Goal: Task Accomplishment & Management: Manage account settings

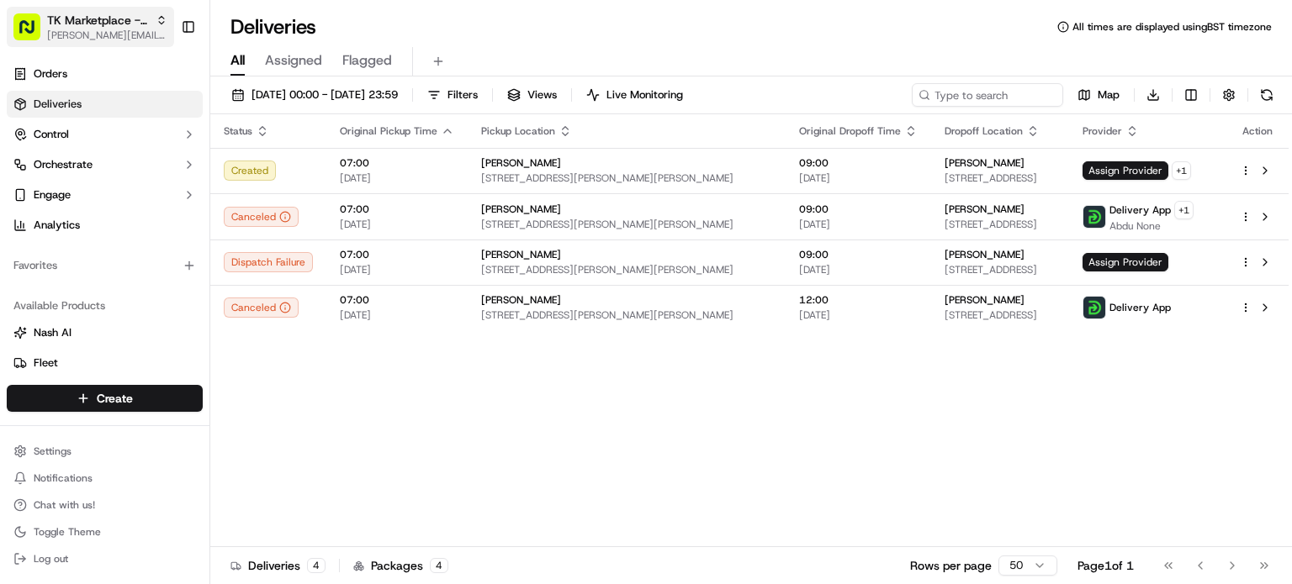
click at [106, 31] on span "[PERSON_NAME][EMAIL_ADDRESS][DOMAIN_NAME]" at bounding box center [107, 35] width 120 height 13
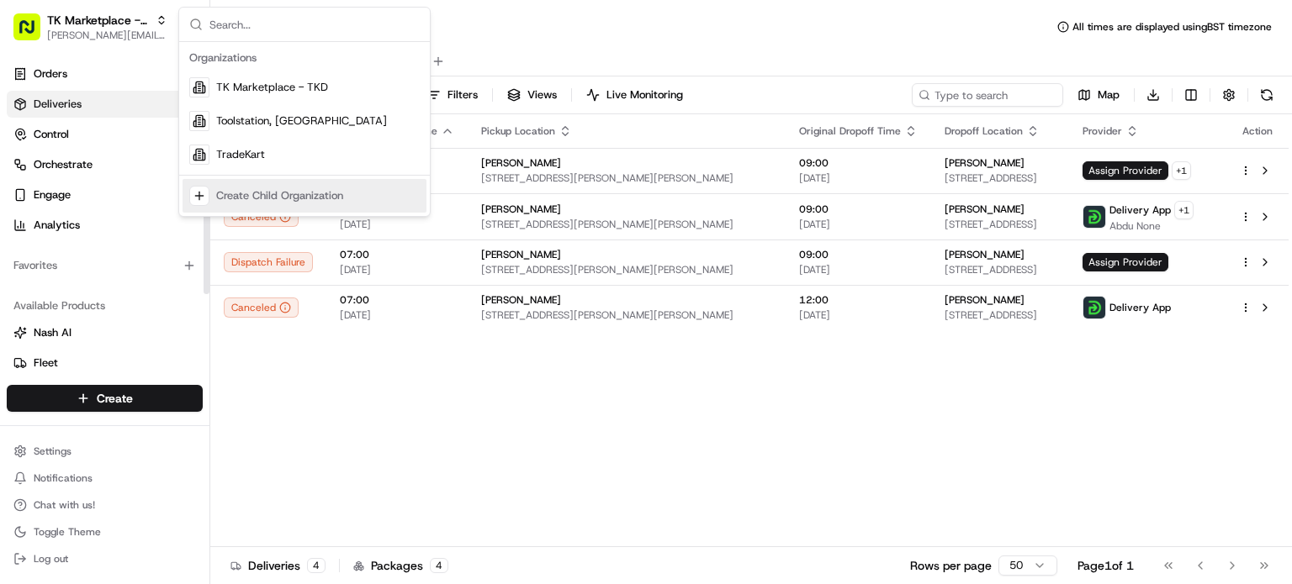
click at [500, 453] on div "Status Original Pickup Time Pickup Location Original Dropoff Time Dropoff Locat…" at bounding box center [749, 330] width 1078 height 433
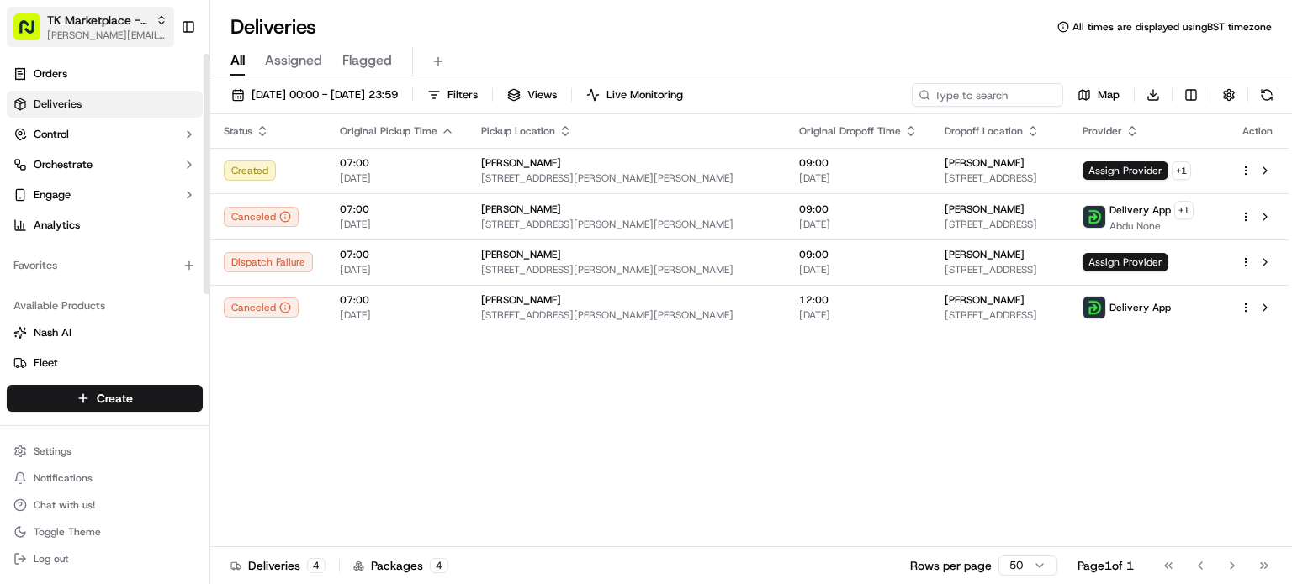
click at [108, 43] on button "TK Marketplace - TKD [EMAIL_ADDRESS][DOMAIN_NAME]" at bounding box center [90, 27] width 167 height 40
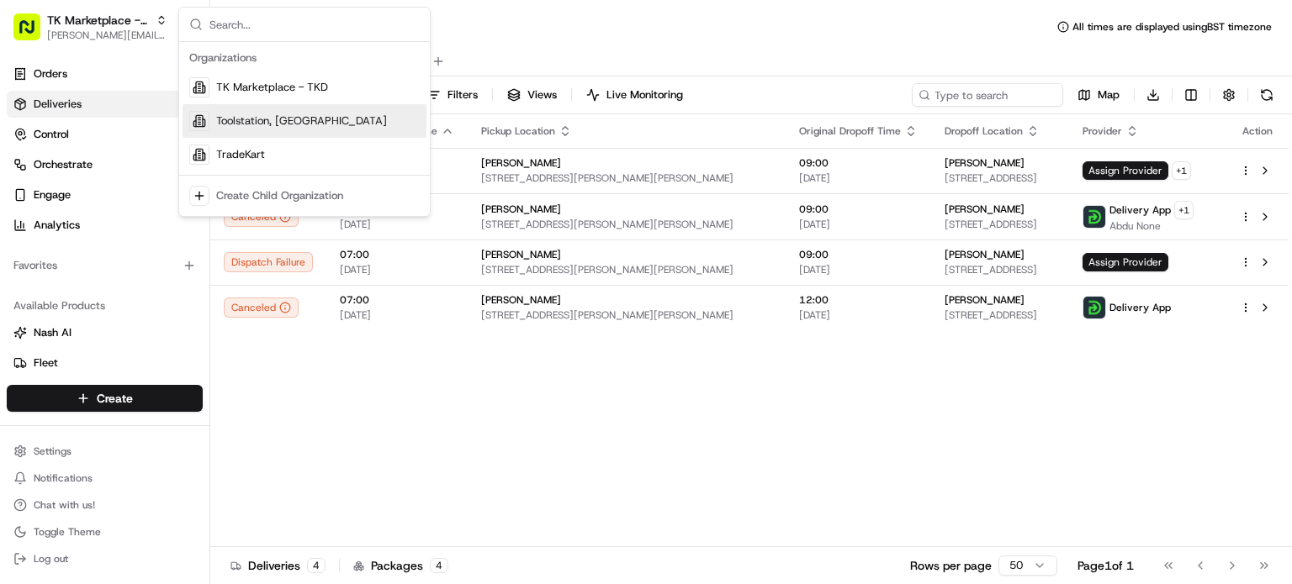
click at [279, 130] on div "Toolstation, [GEOGRAPHIC_DATA]" at bounding box center [304, 121] width 244 height 34
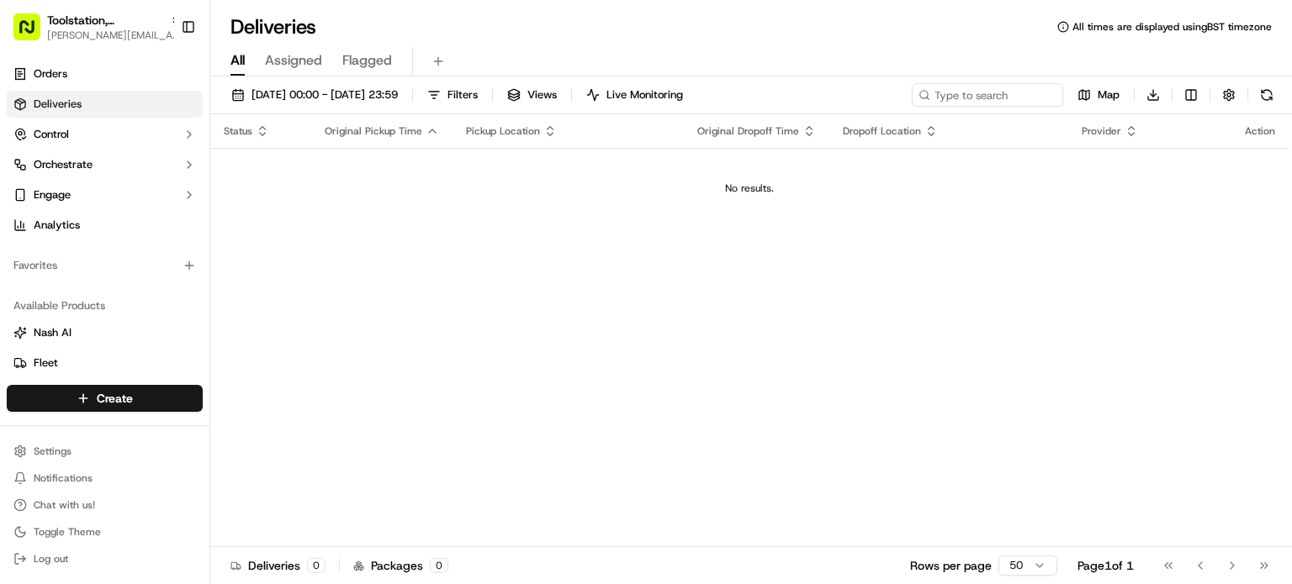
click at [298, 66] on span "Assigned" at bounding box center [293, 60] width 57 height 20
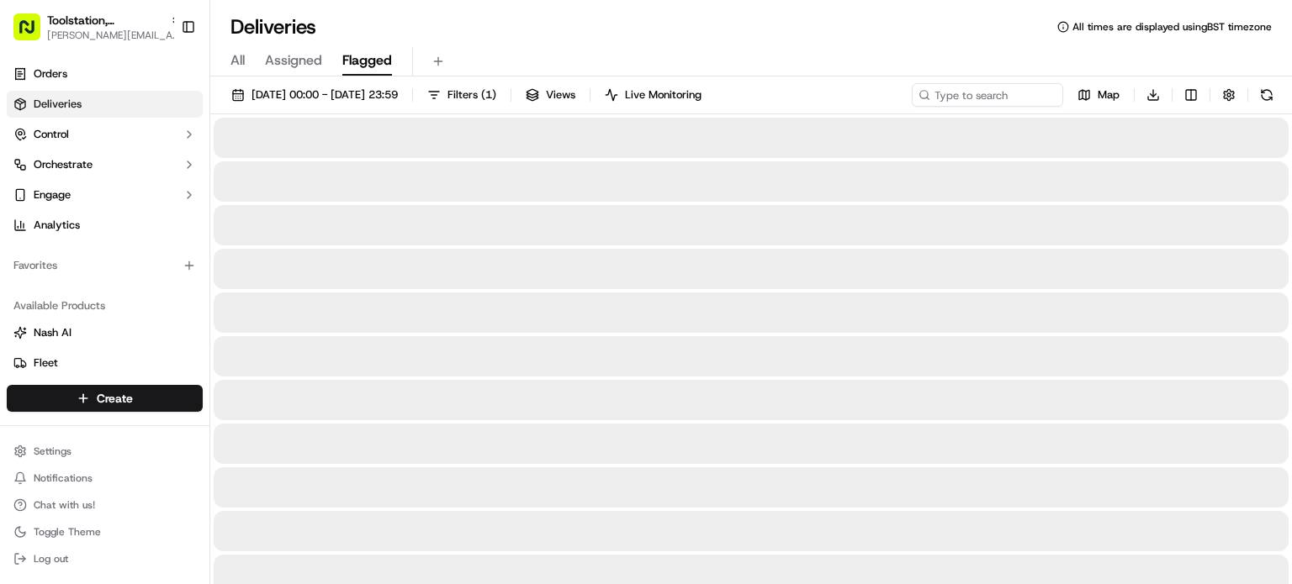
click at [360, 73] on button "Flagged" at bounding box center [367, 61] width 50 height 29
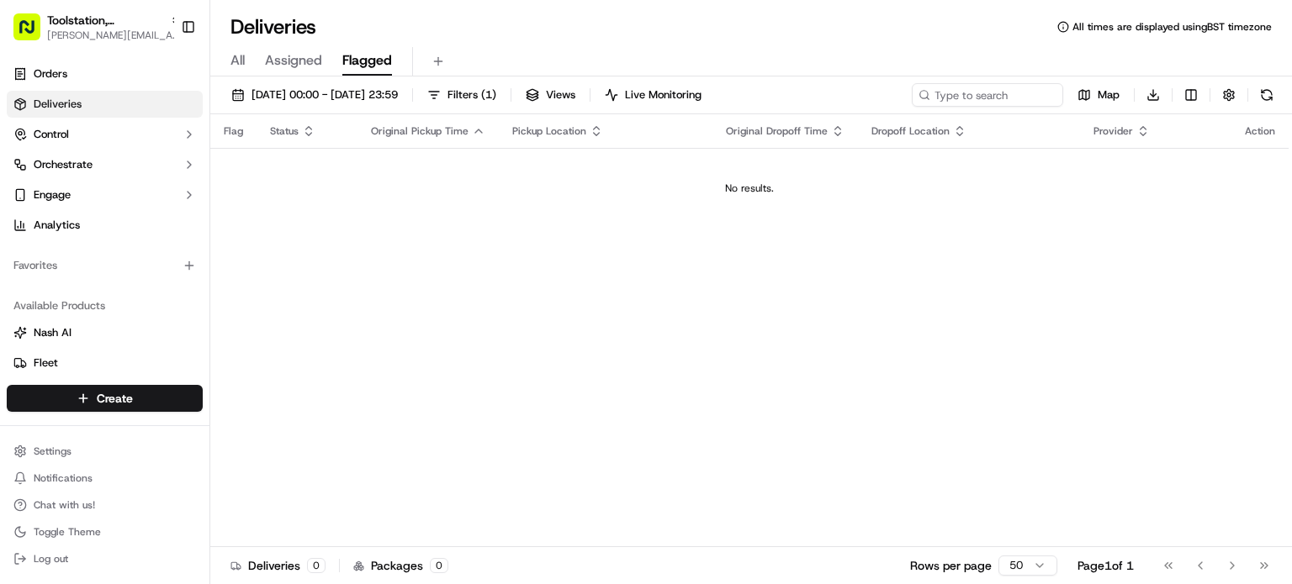
click at [249, 64] on div "All Assigned Flagged" at bounding box center [750, 61] width 1081 height 29
click at [235, 68] on span "All" at bounding box center [237, 60] width 14 height 20
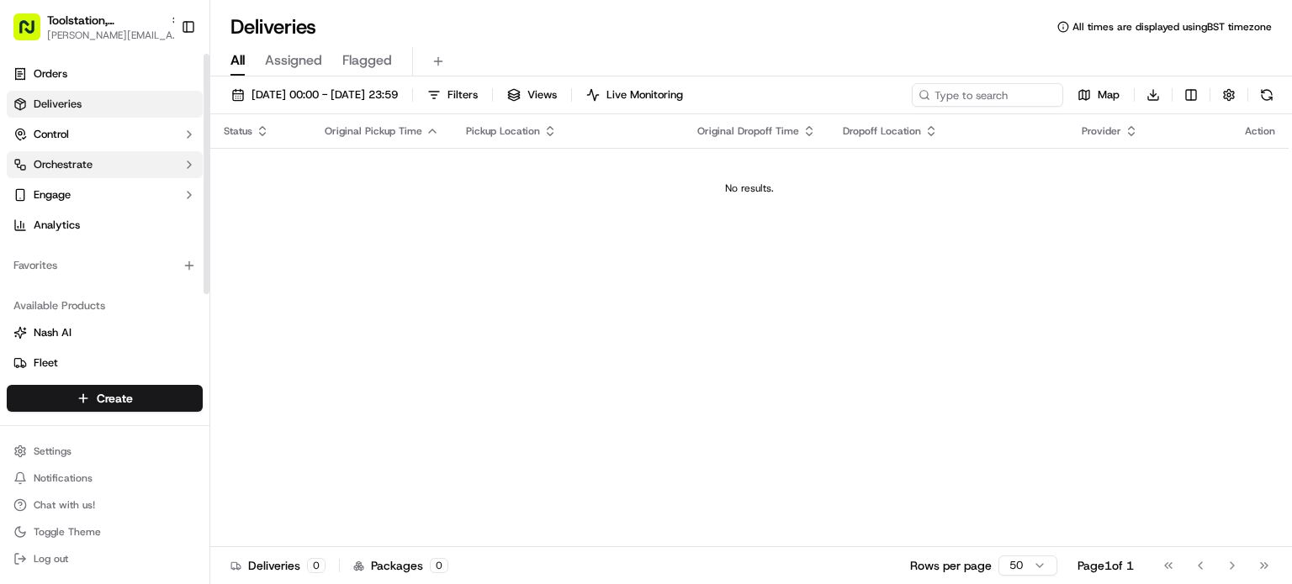
click at [123, 161] on button "Orchestrate" at bounding box center [105, 164] width 196 height 27
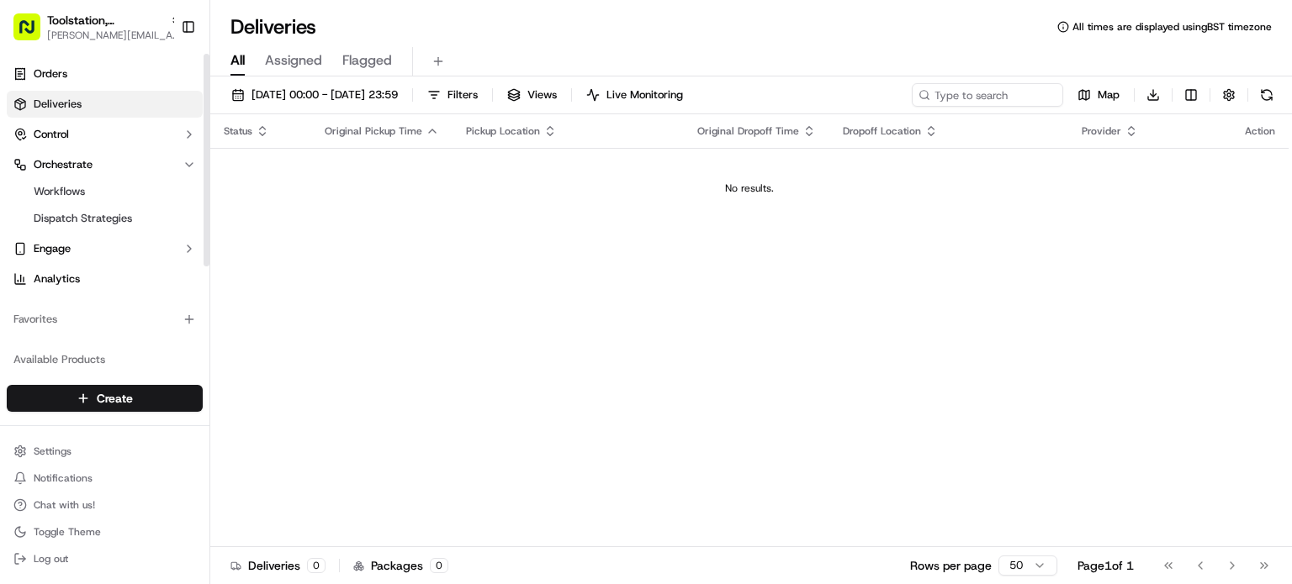
click at [113, 231] on ul "Workflows Dispatch Strategies" at bounding box center [105, 205] width 172 height 54
click at [130, 212] on span "Dispatch Strategies" at bounding box center [83, 218] width 98 height 15
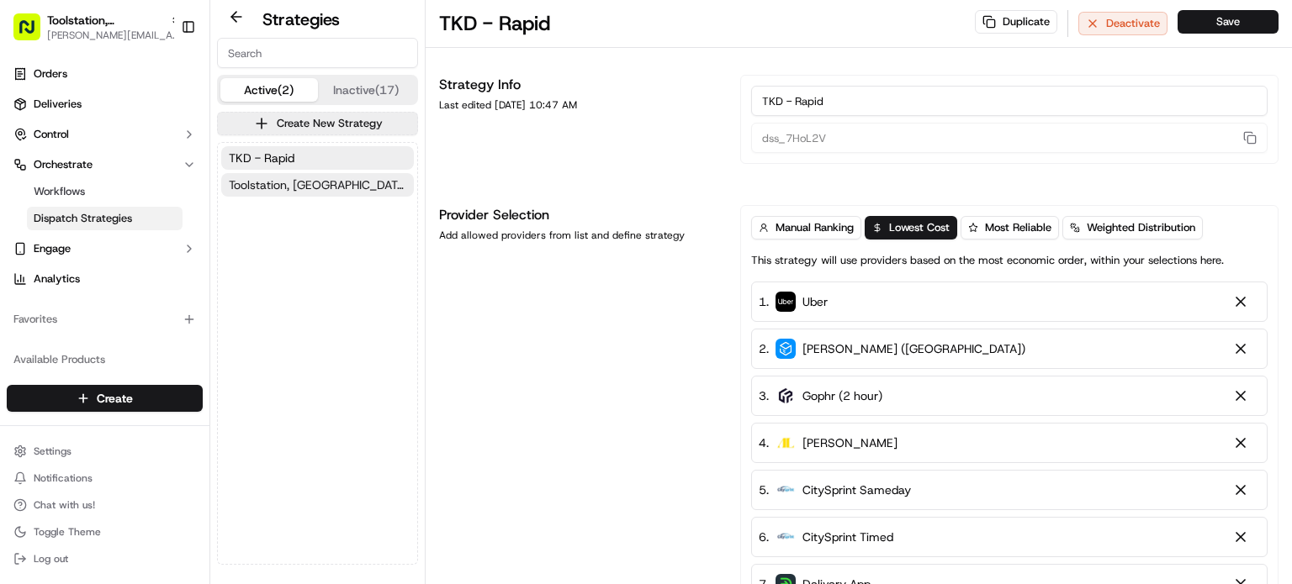
click at [322, 187] on button "Toolstation, [GEOGRAPHIC_DATA]" at bounding box center [317, 185] width 193 height 24
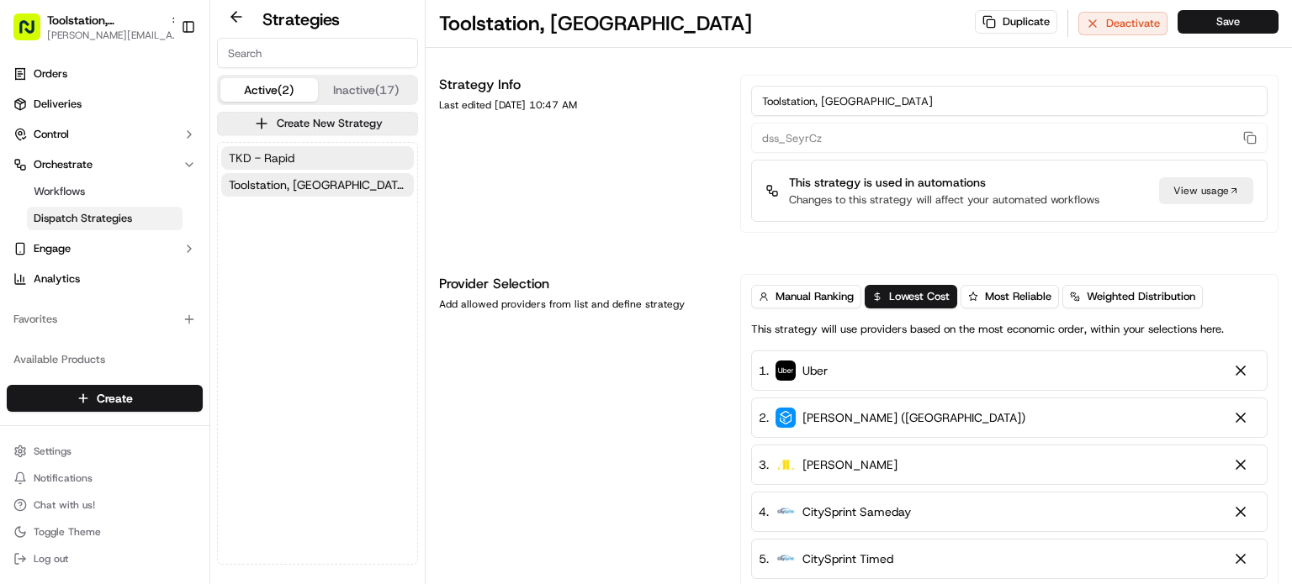
click at [329, 165] on button "TKD - Rapid" at bounding box center [317, 158] width 193 height 24
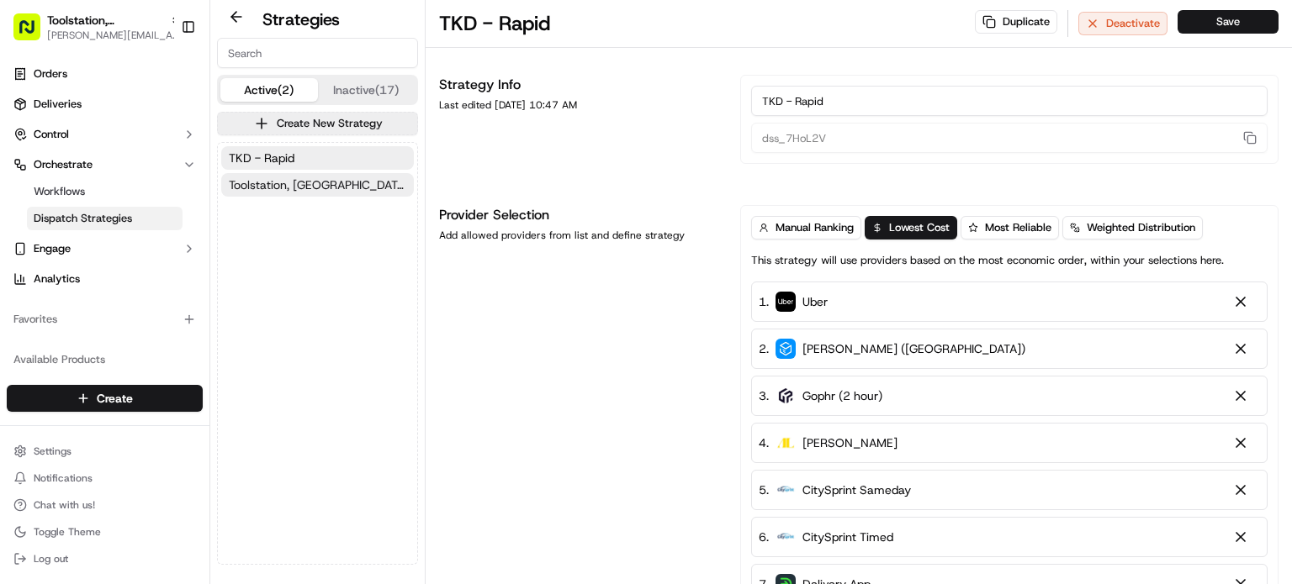
click at [325, 184] on button "Toolstation, [GEOGRAPHIC_DATA]" at bounding box center [317, 185] width 193 height 24
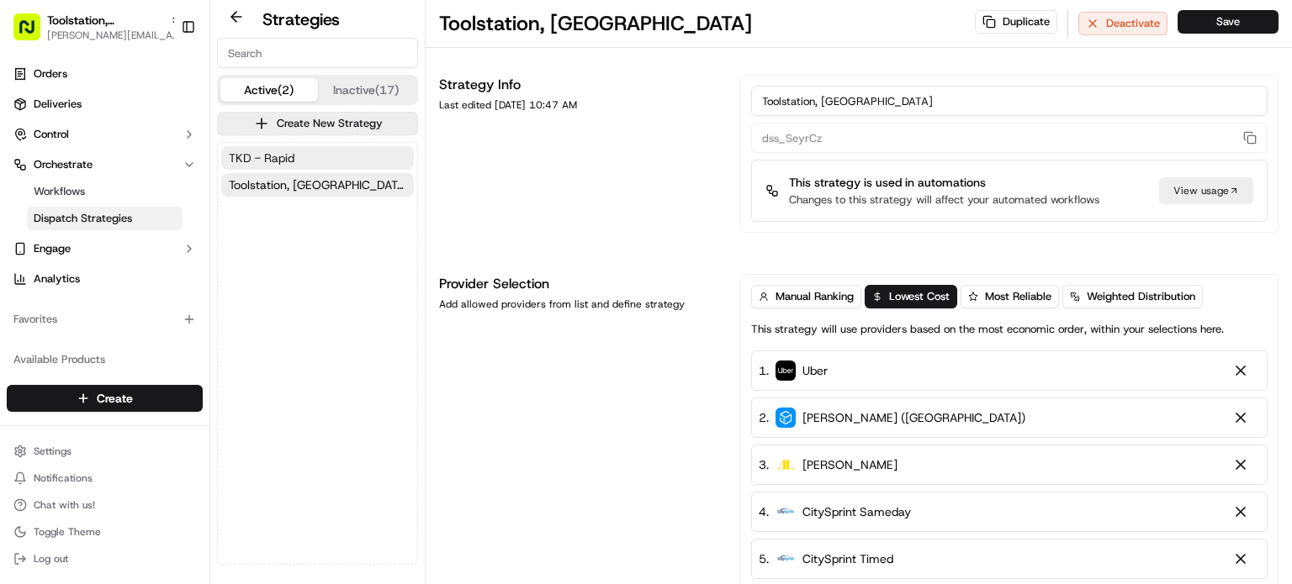
click at [322, 164] on button "TKD - Rapid" at bounding box center [317, 158] width 193 height 24
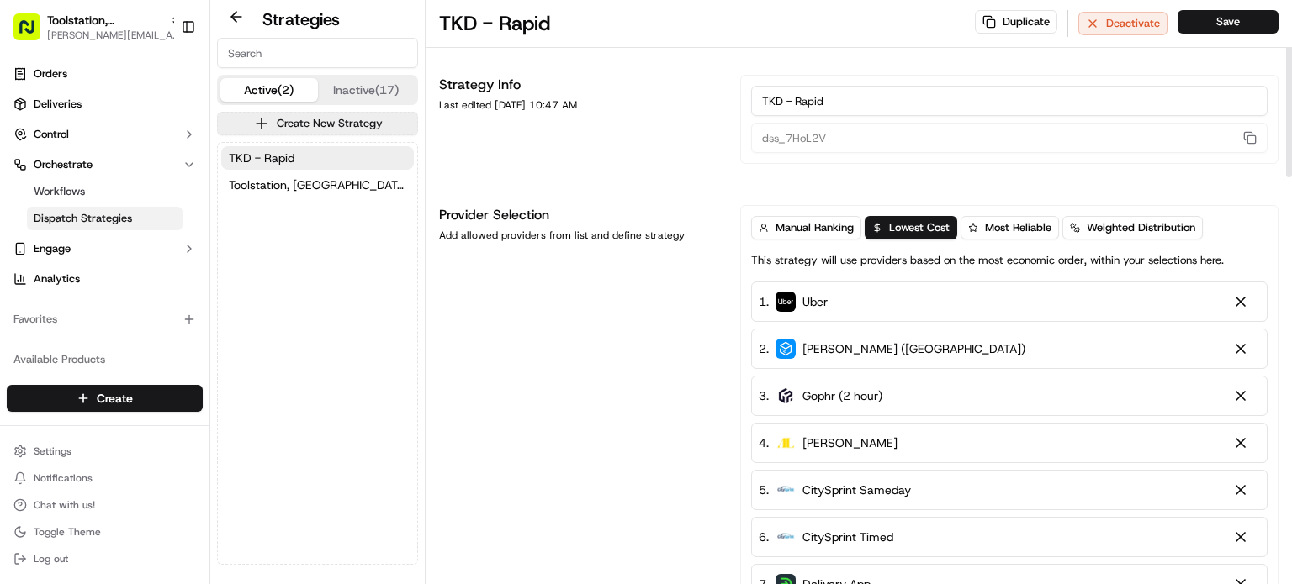
scroll to position [420, 0]
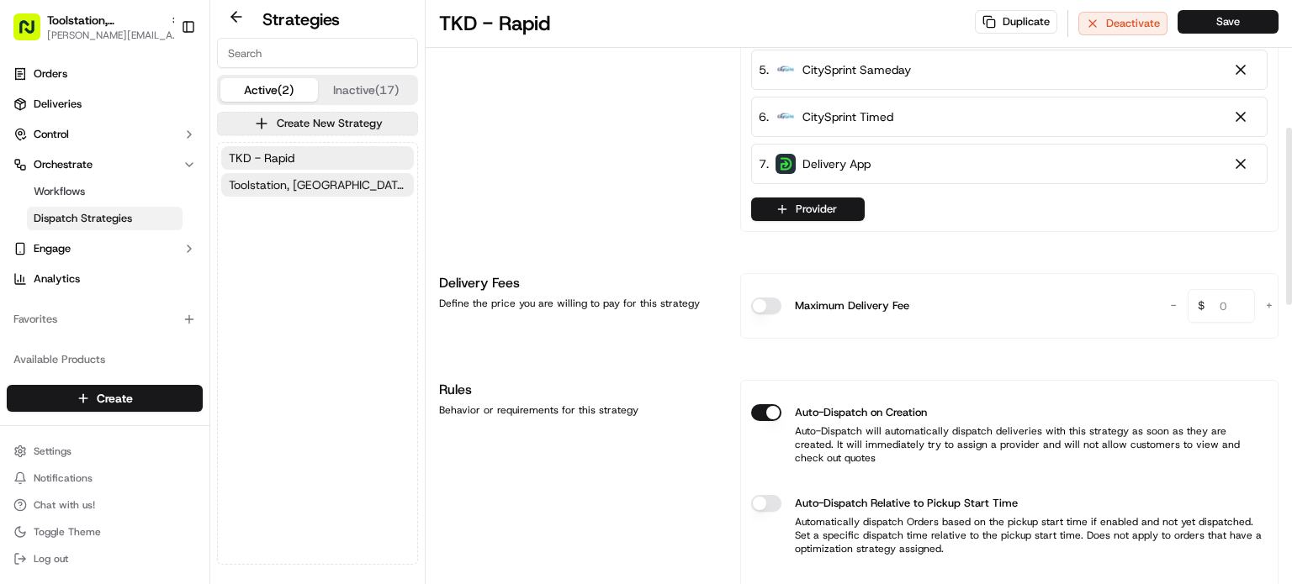
click at [312, 183] on button "Toolstation, [GEOGRAPHIC_DATA]" at bounding box center [317, 185] width 193 height 24
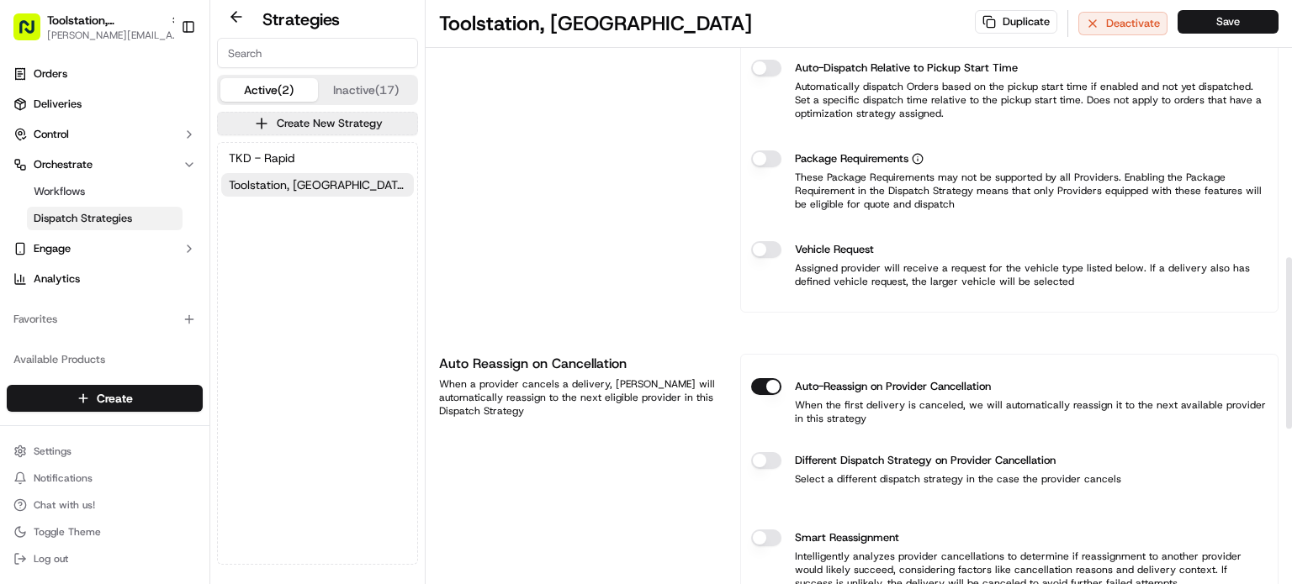
scroll to position [757, 0]
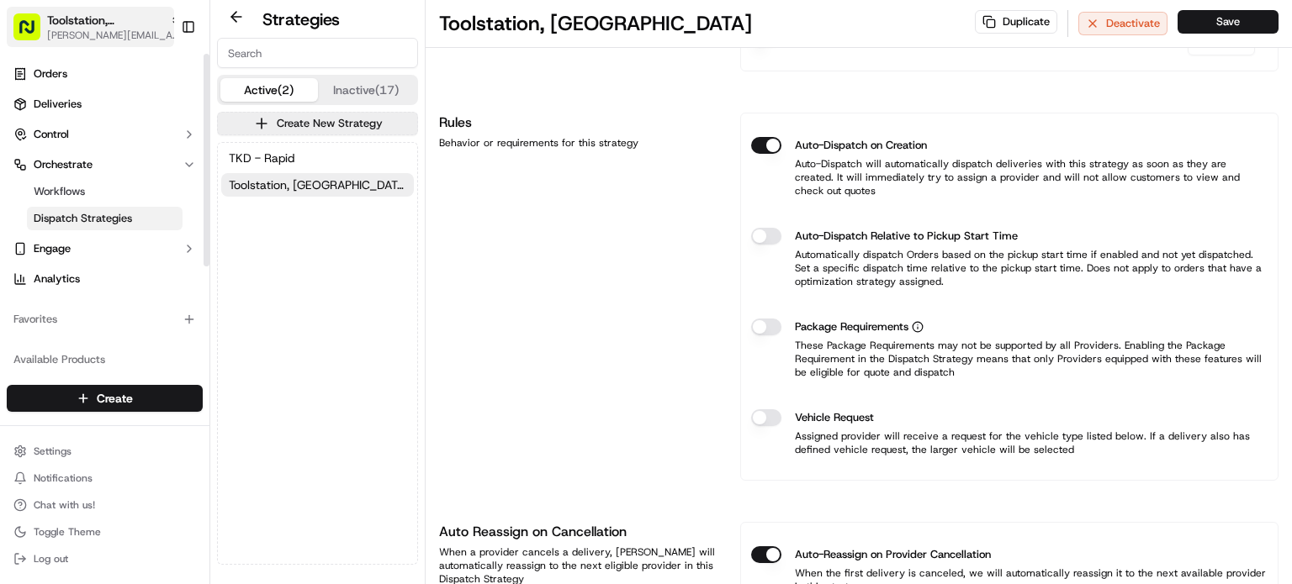
click at [120, 26] on span "Toolstation, [GEOGRAPHIC_DATA]" at bounding box center [105, 20] width 116 height 17
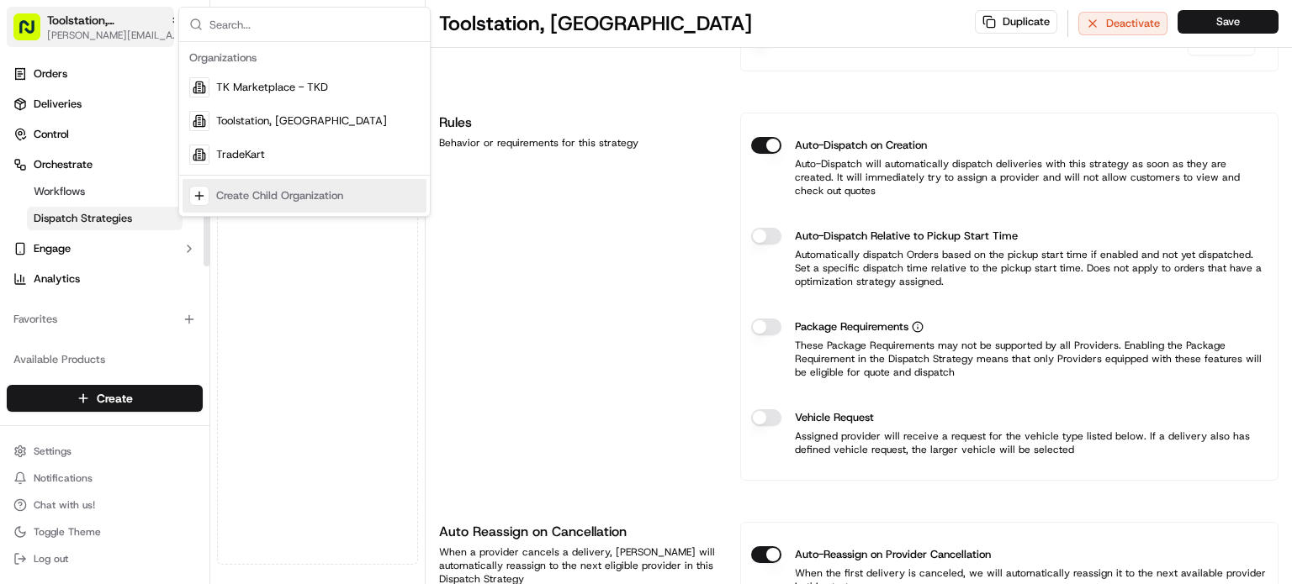
click at [99, 31] on span "[PERSON_NAME][EMAIL_ADDRESS][DOMAIN_NAME]" at bounding box center [114, 35] width 135 height 13
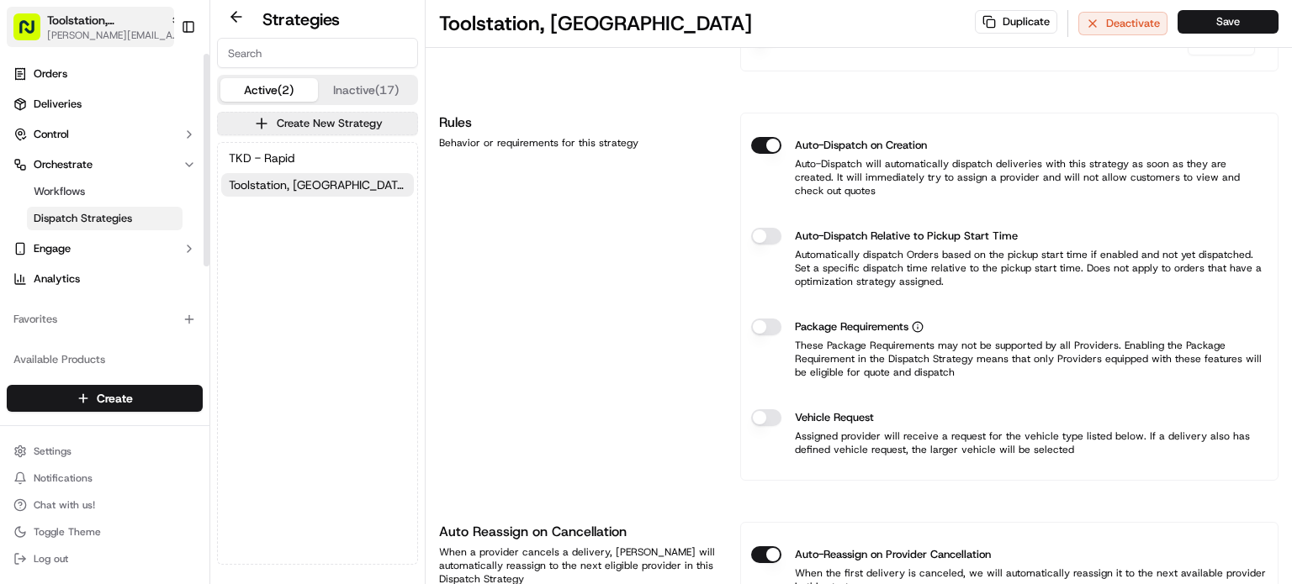
click at [130, 34] on span "[PERSON_NAME][EMAIL_ADDRESS][DOMAIN_NAME]" at bounding box center [114, 35] width 135 height 13
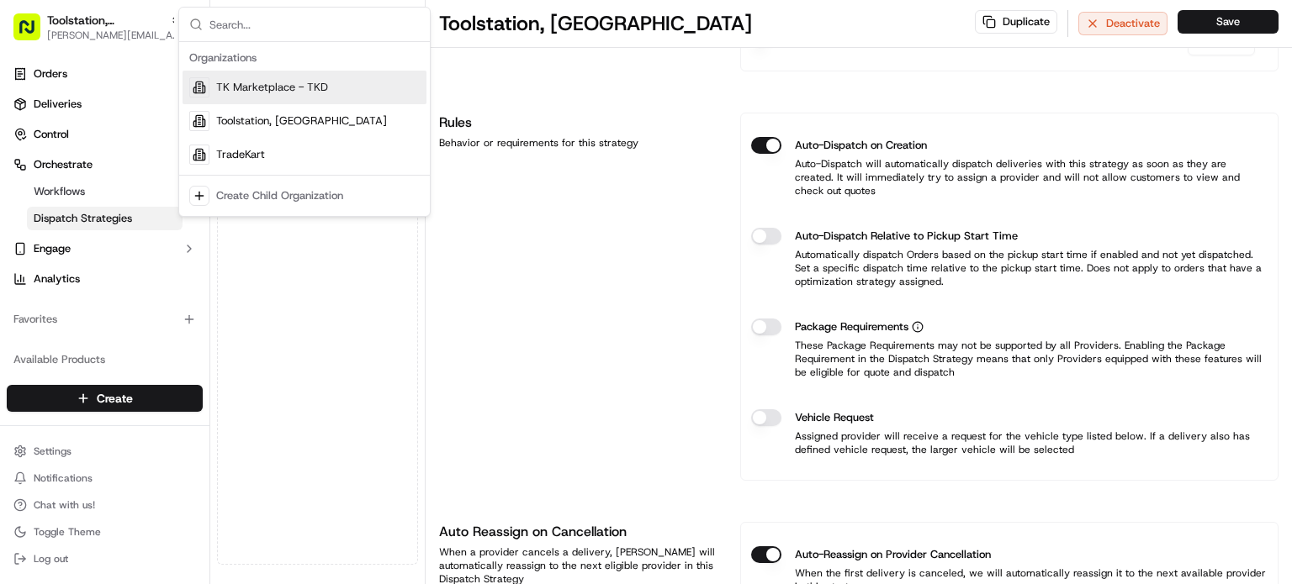
click at [319, 95] on div "TK Marketplace - TKD" at bounding box center [304, 88] width 244 height 34
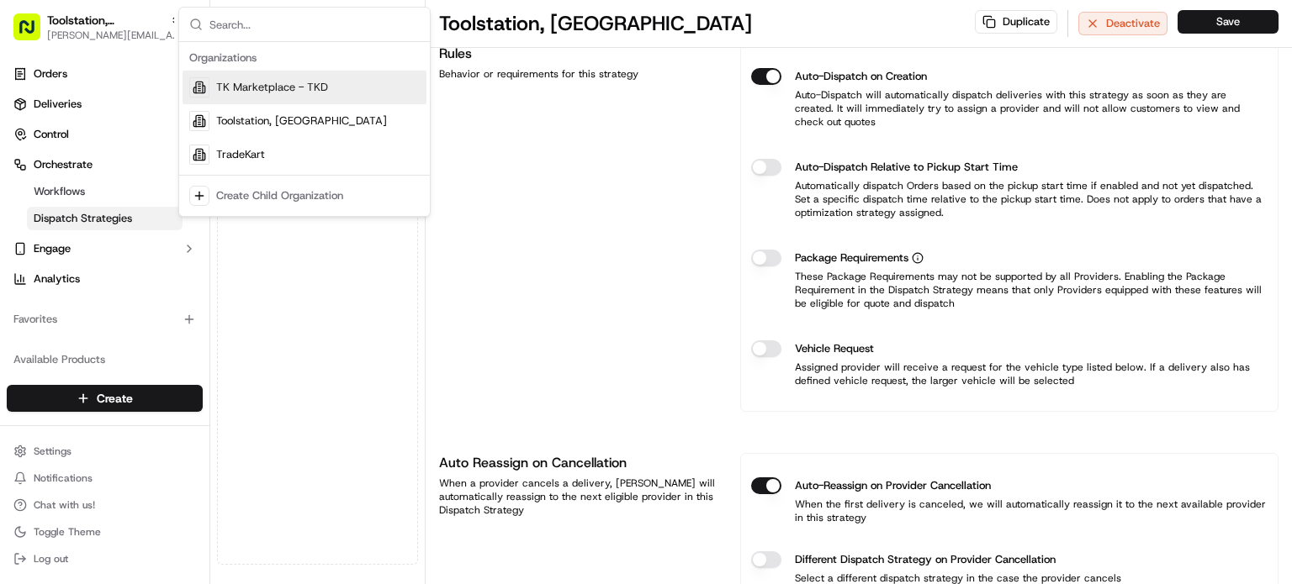
scroll to position [688, 0]
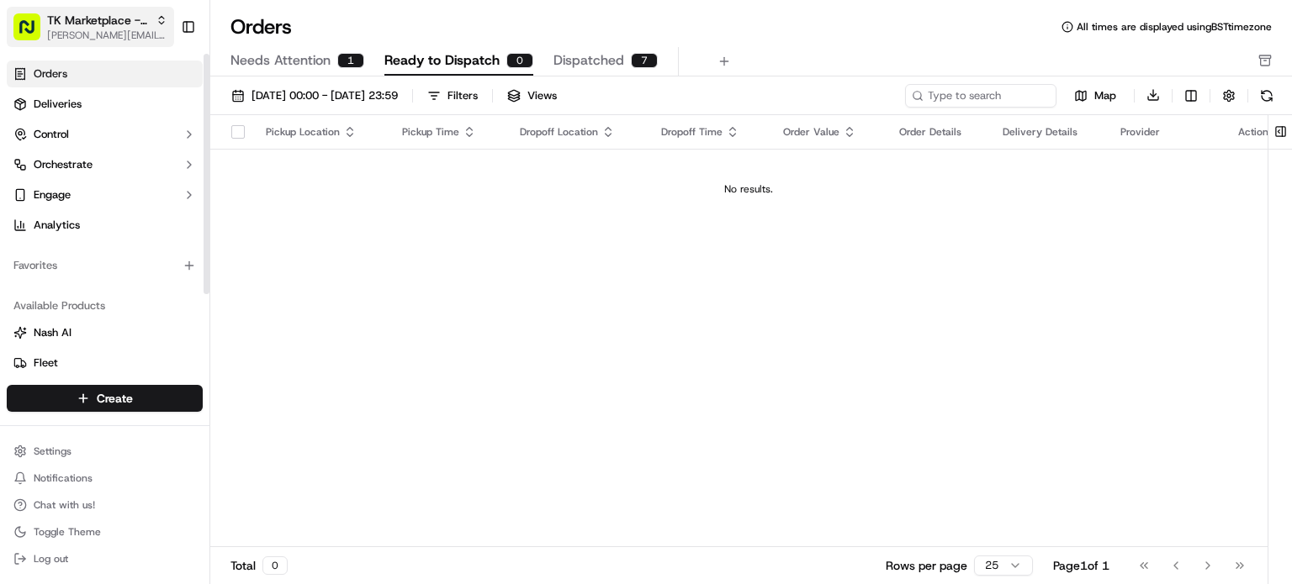
click at [138, 26] on span "TK Marketplace - TKD" at bounding box center [98, 20] width 102 height 17
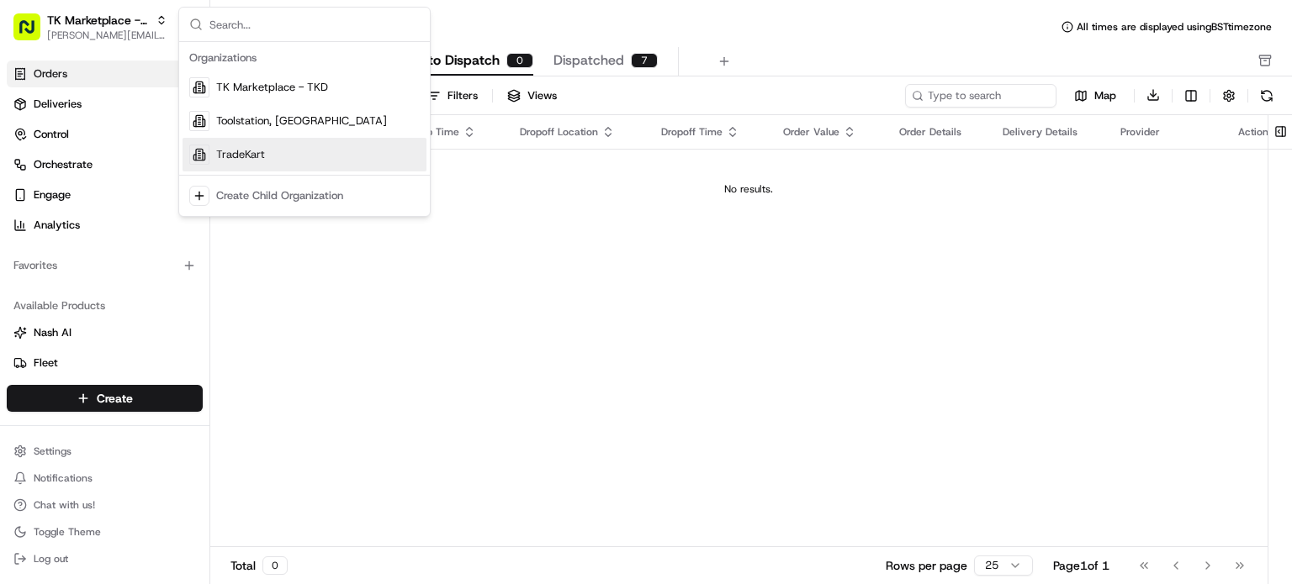
click at [615, 230] on div "Pickup Location Pickup Time Dropoff Location Dropoff Time Order Value Order Det…" at bounding box center [748, 331] width 1076 height 433
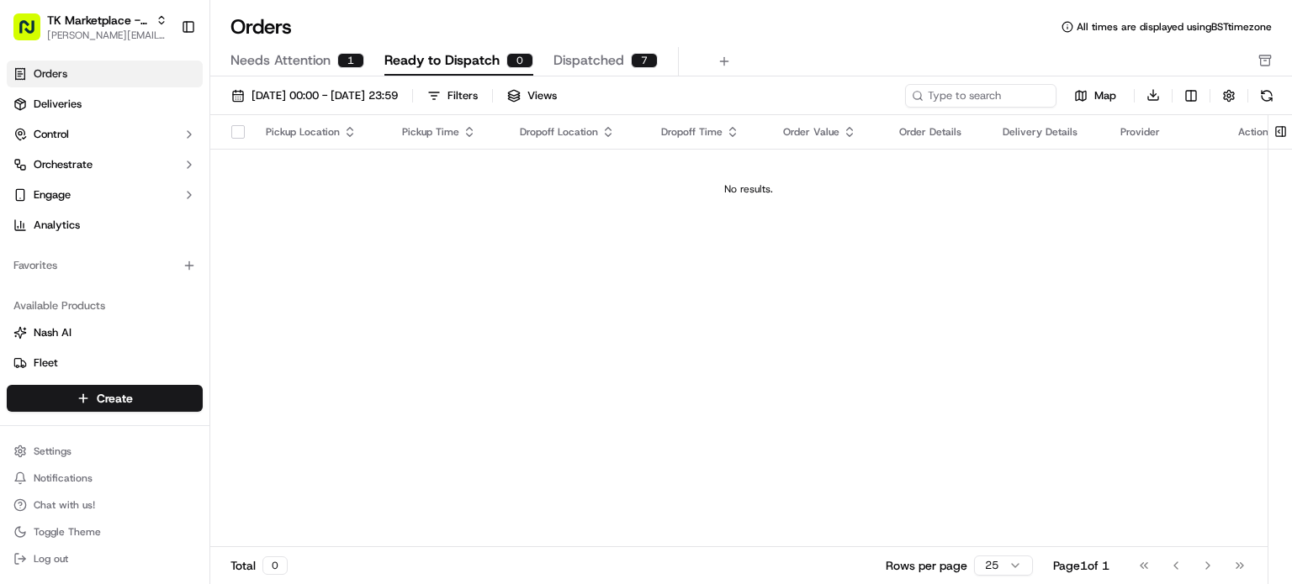
click at [617, 67] on span "Dispatched" at bounding box center [588, 60] width 71 height 20
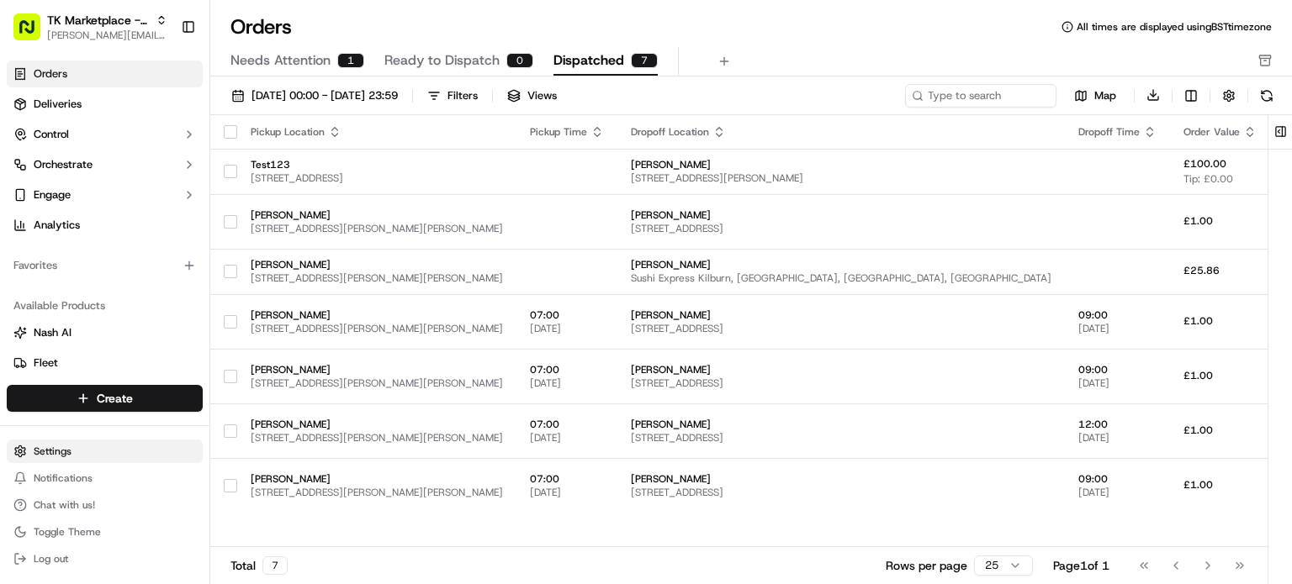
click at [66, 455] on html "TK Marketplace - TKD [EMAIL_ADDRESS][DOMAIN_NAME] Toggle Sidebar Orders Deliver…" at bounding box center [646, 292] width 1292 height 584
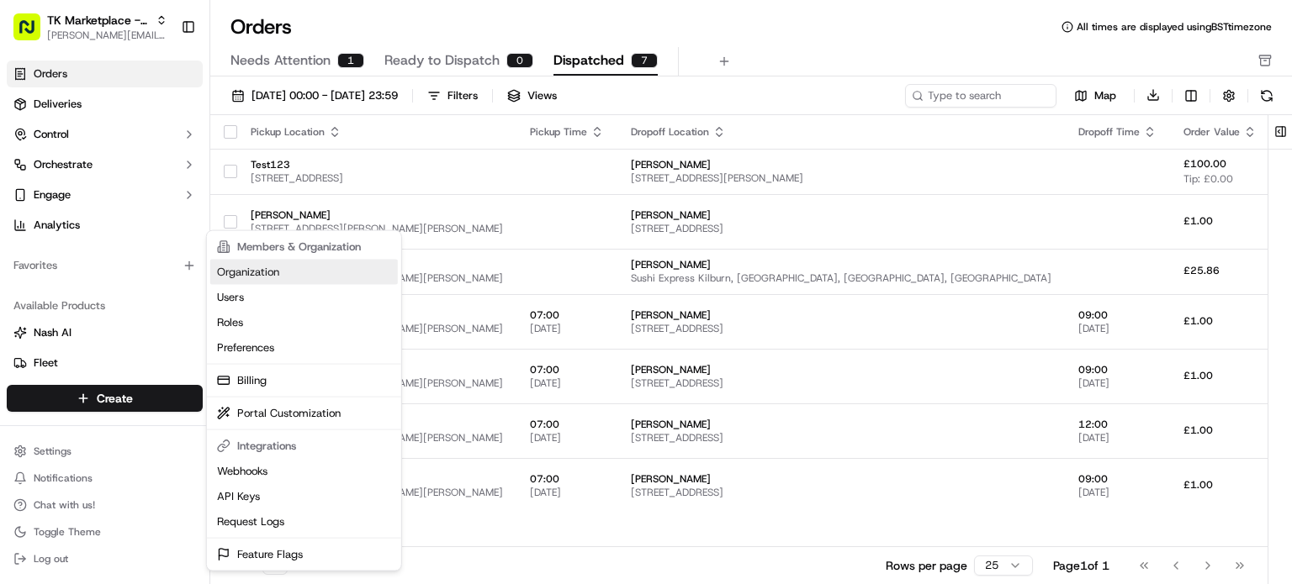
click at [259, 277] on link "Organization" at bounding box center [304, 272] width 188 height 25
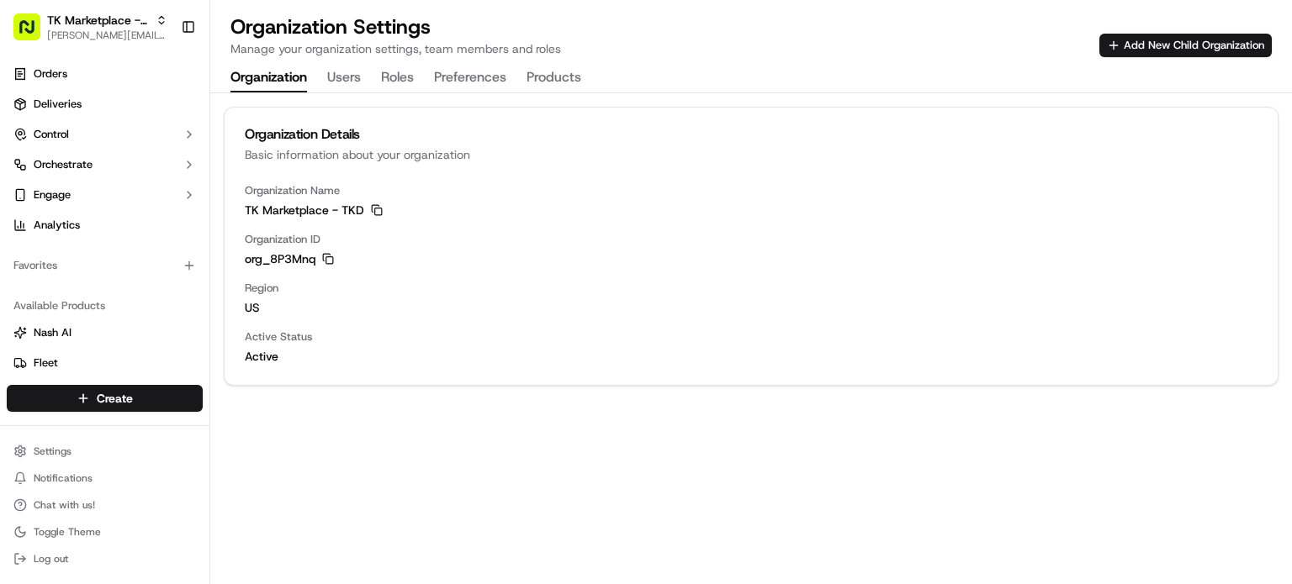
click at [352, 70] on button "Users" at bounding box center [344, 78] width 34 height 29
click at [280, 77] on button "Organization" at bounding box center [268, 78] width 77 height 29
click at [98, 436] on div "Settings Notifications Chat with us! Toggle Theme Log out" at bounding box center [104, 505] width 209 height 145
click at [98, 440] on html "TK Marketplace - TKD [EMAIL_ADDRESS][DOMAIN_NAME] Toggle Sidebar Orders Deliver…" at bounding box center [646, 292] width 1292 height 584
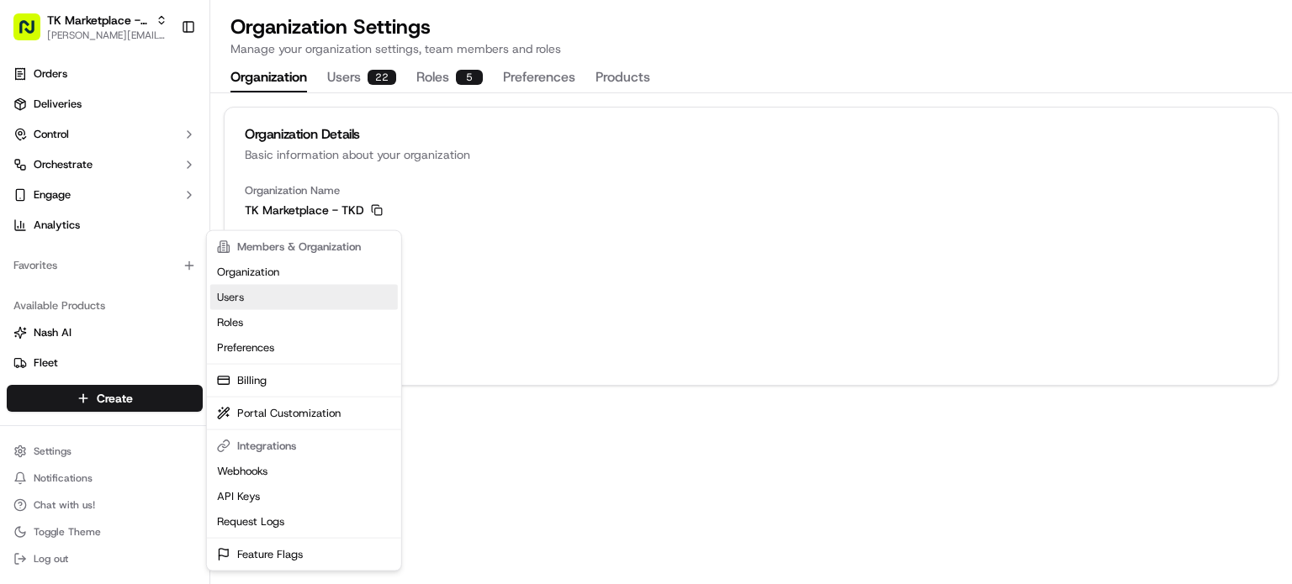
click at [285, 302] on link "Users" at bounding box center [304, 297] width 188 height 25
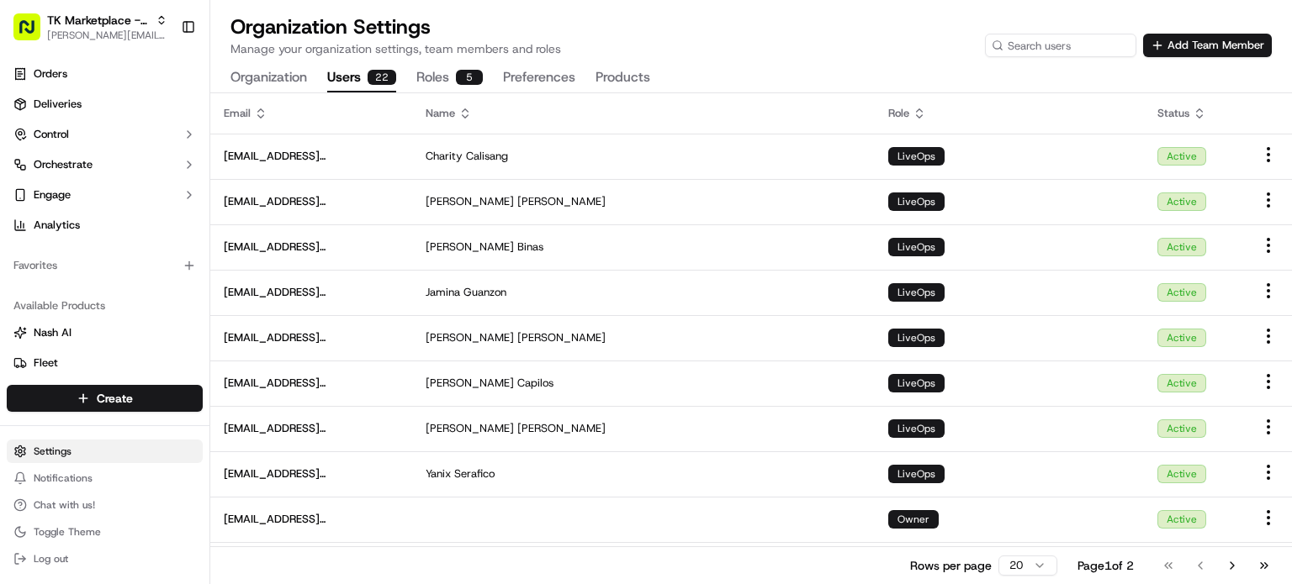
click at [81, 453] on html "TK Marketplace - TKD [EMAIL_ADDRESS][DOMAIN_NAME] Toggle Sidebar Orders Deliver…" at bounding box center [646, 292] width 1292 height 584
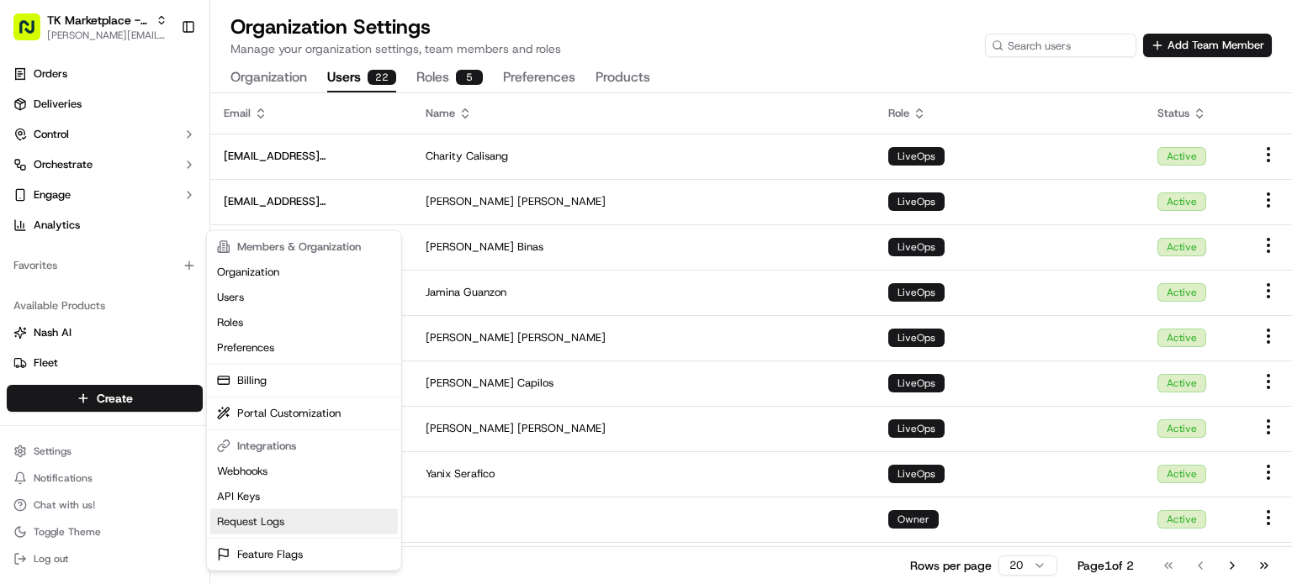
click at [266, 527] on link "Request Logs" at bounding box center [304, 522] width 188 height 25
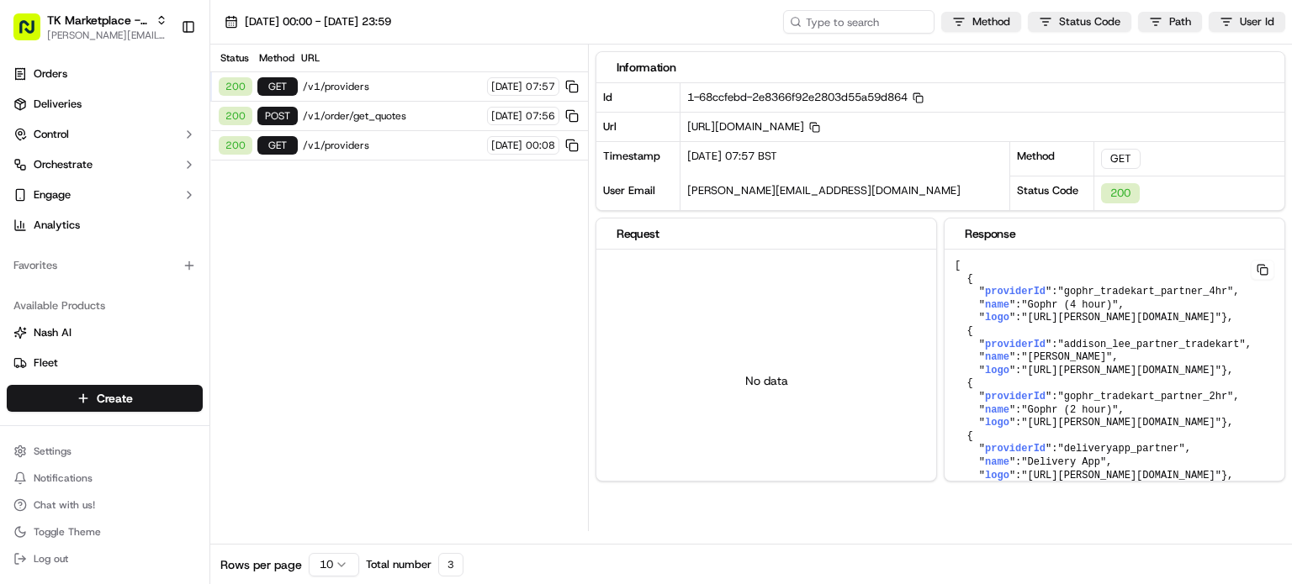
click at [383, 93] on div "200 GET /v1/providers [DATE] 07:57" at bounding box center [399, 86] width 378 height 29
click at [378, 119] on span "/v1/order/get_quotes" at bounding box center [392, 115] width 179 height 13
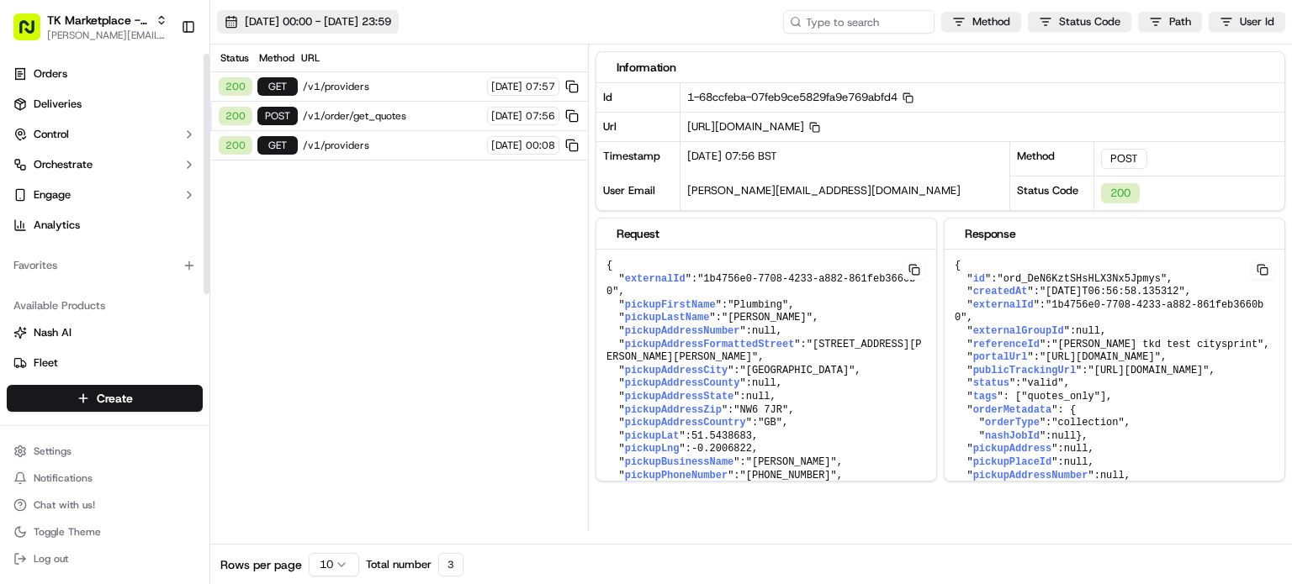
click at [357, 19] on span "[DATE] 00:00 - [DATE] 23:59" at bounding box center [318, 21] width 146 height 15
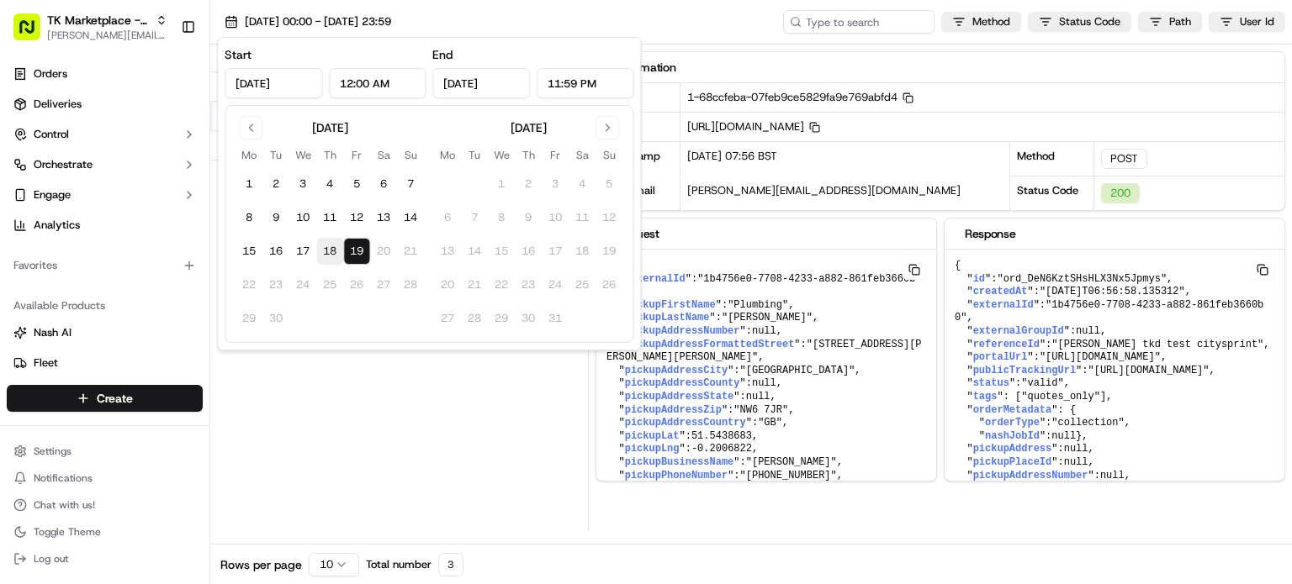
click at [336, 248] on button "18" at bounding box center [329, 251] width 27 height 27
type input "[DATE]"
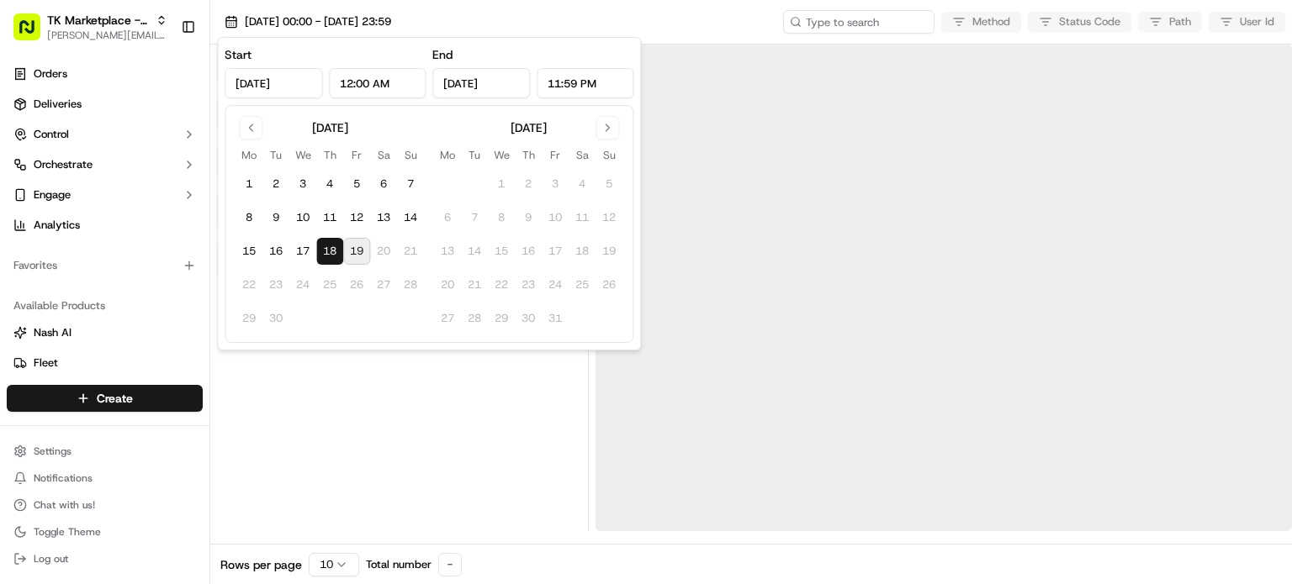
click at [357, 251] on button "19" at bounding box center [356, 251] width 27 height 27
type input "[DATE]"
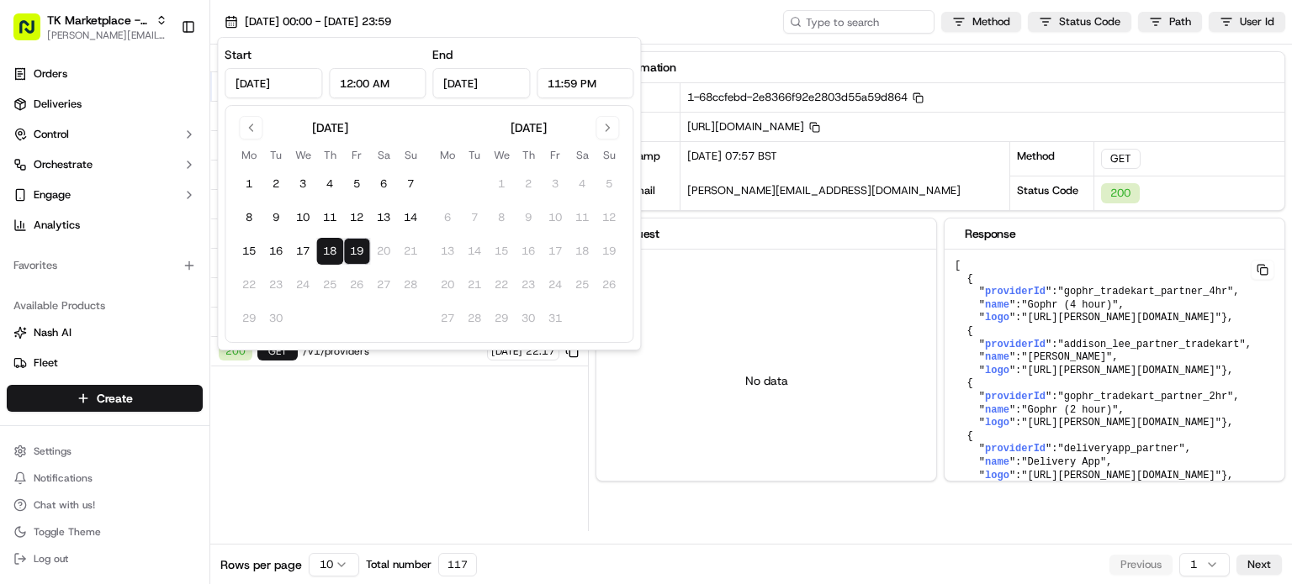
click at [336, 420] on div "Status Method URL 200 GET /v1/providers [DATE] 07:57 200 POST /v1/order/get_quo…" at bounding box center [399, 288] width 378 height 487
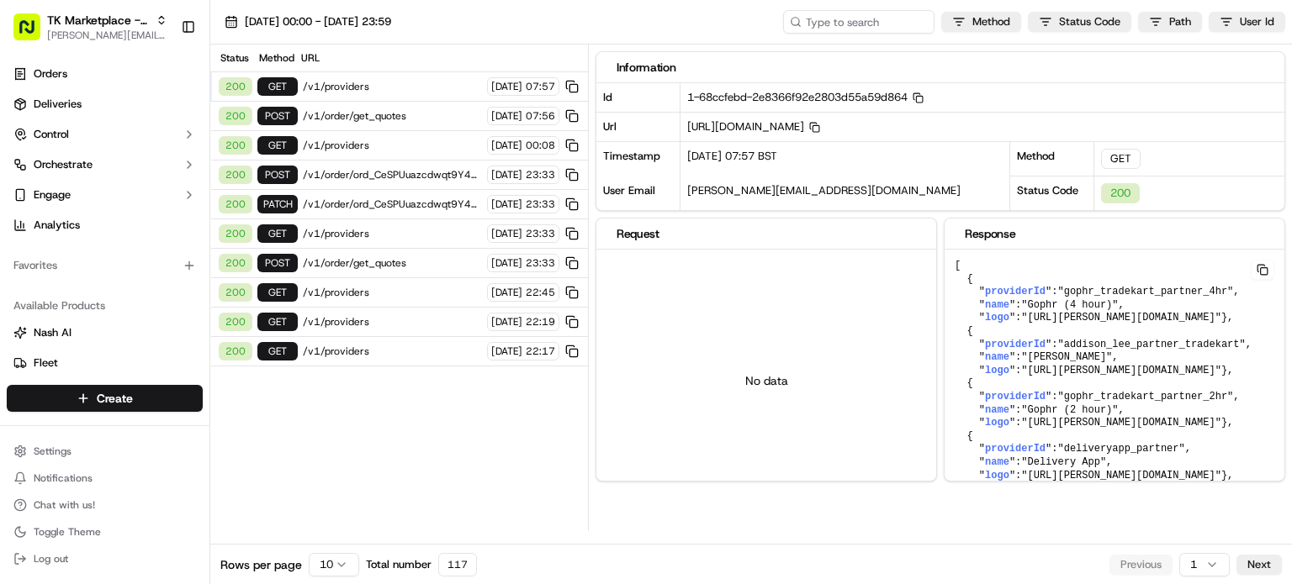
click at [397, 198] on span "/v1/order/ord_CeSPUuazcdwqt9Y4pokYB6" at bounding box center [392, 204] width 179 height 13
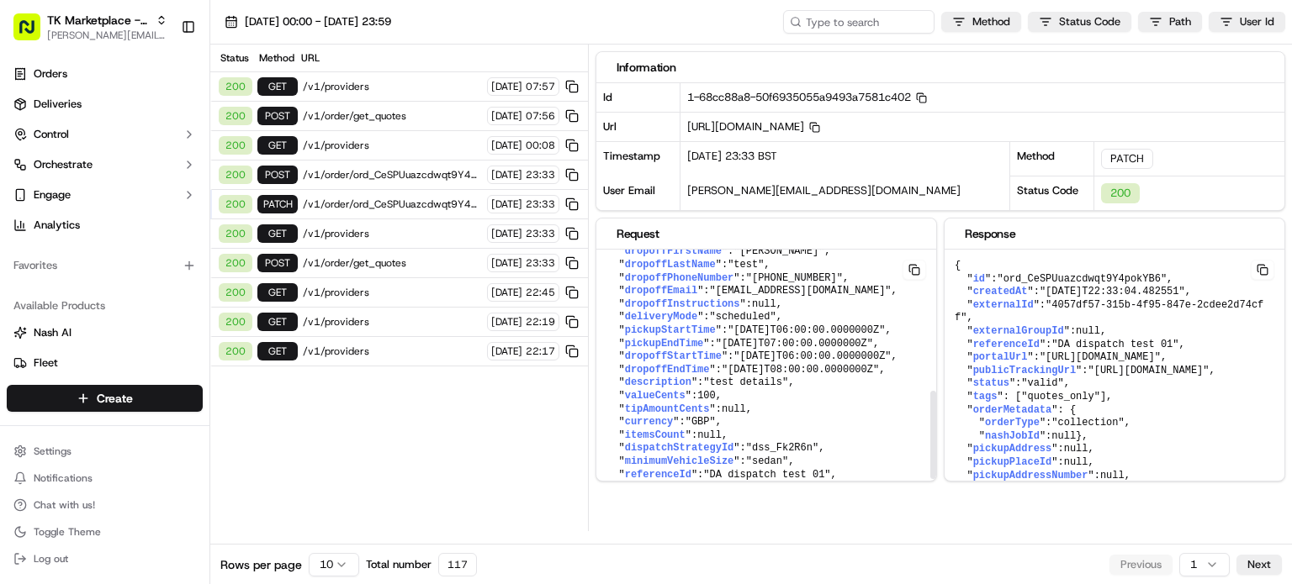
scroll to position [518, 0]
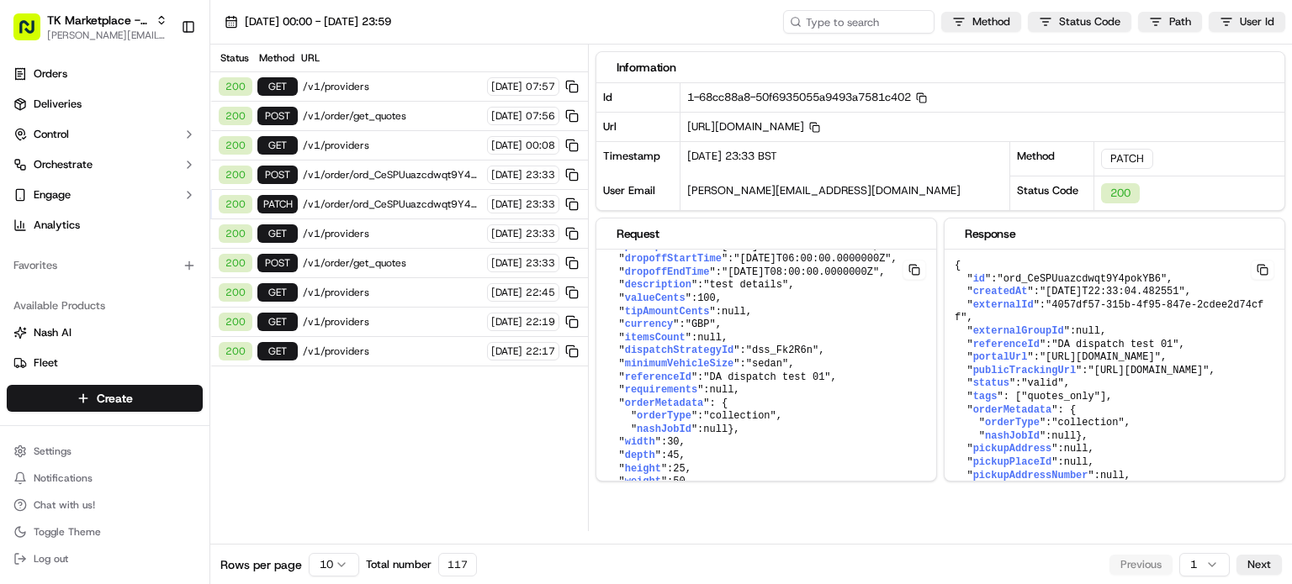
click at [390, 176] on span "/v1/order/ord_CeSPUuazcdwqt9Y4pokYB6/autodispatch" at bounding box center [392, 174] width 179 height 13
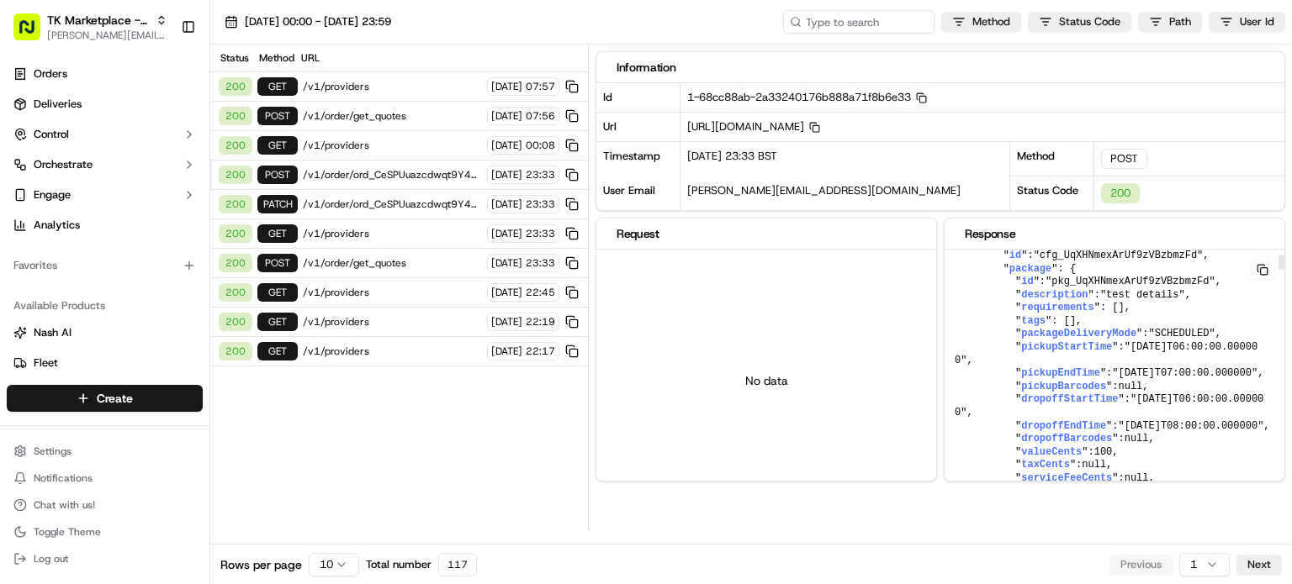
scroll to position [168, 0]
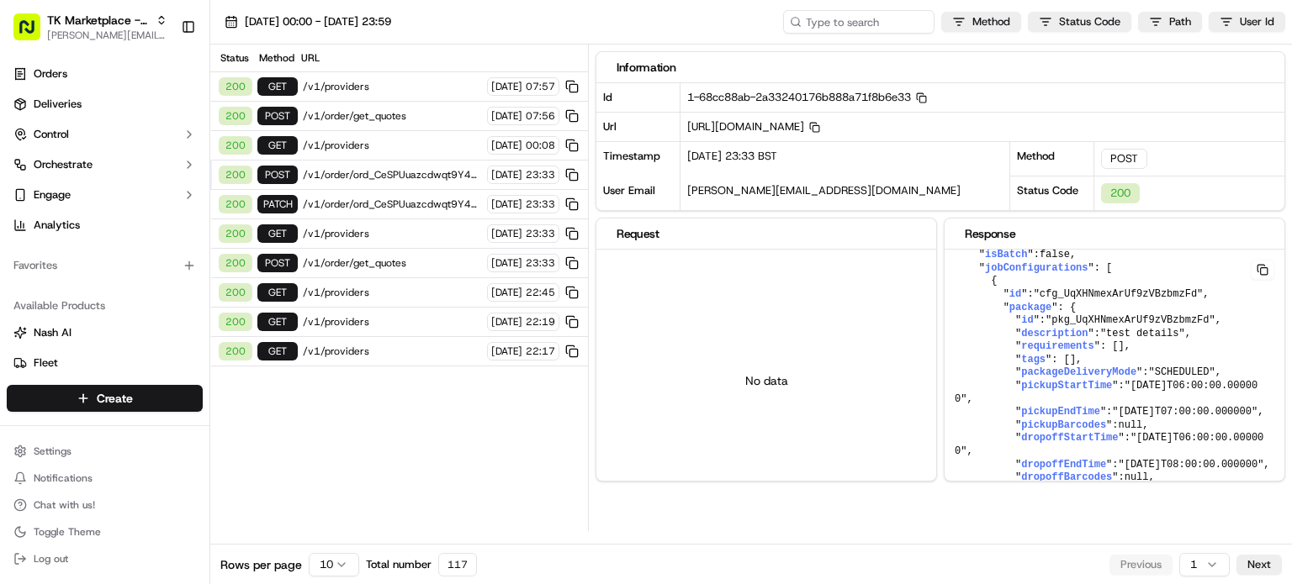
click at [400, 173] on span "/v1/order/ord_CeSPUuazcdwqt9Y4pokYB6/autodispatch" at bounding box center [392, 174] width 179 height 13
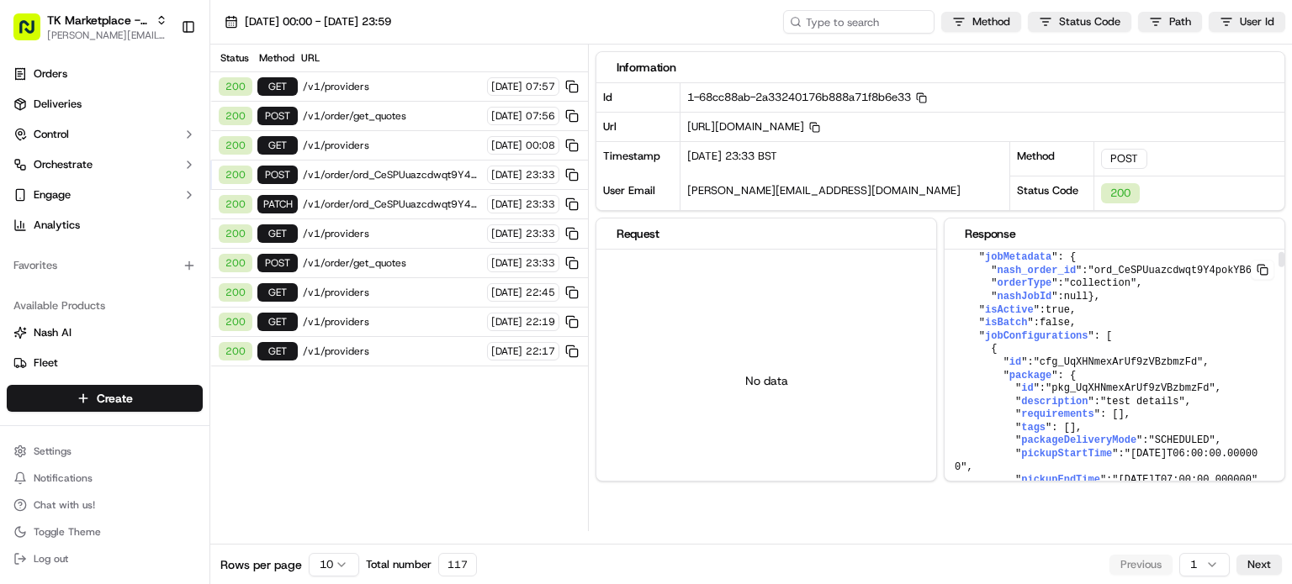
scroll to position [0, 0]
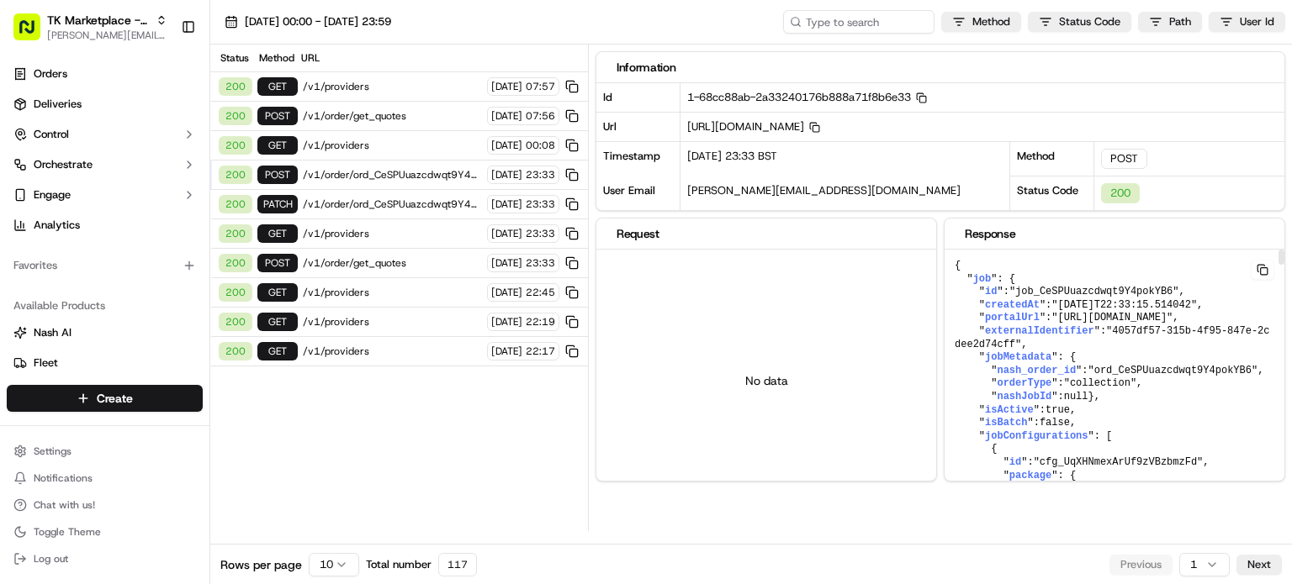
click at [424, 198] on span "/v1/order/ord_CeSPUuazcdwqt9Y4pokYB6" at bounding box center [392, 204] width 179 height 13
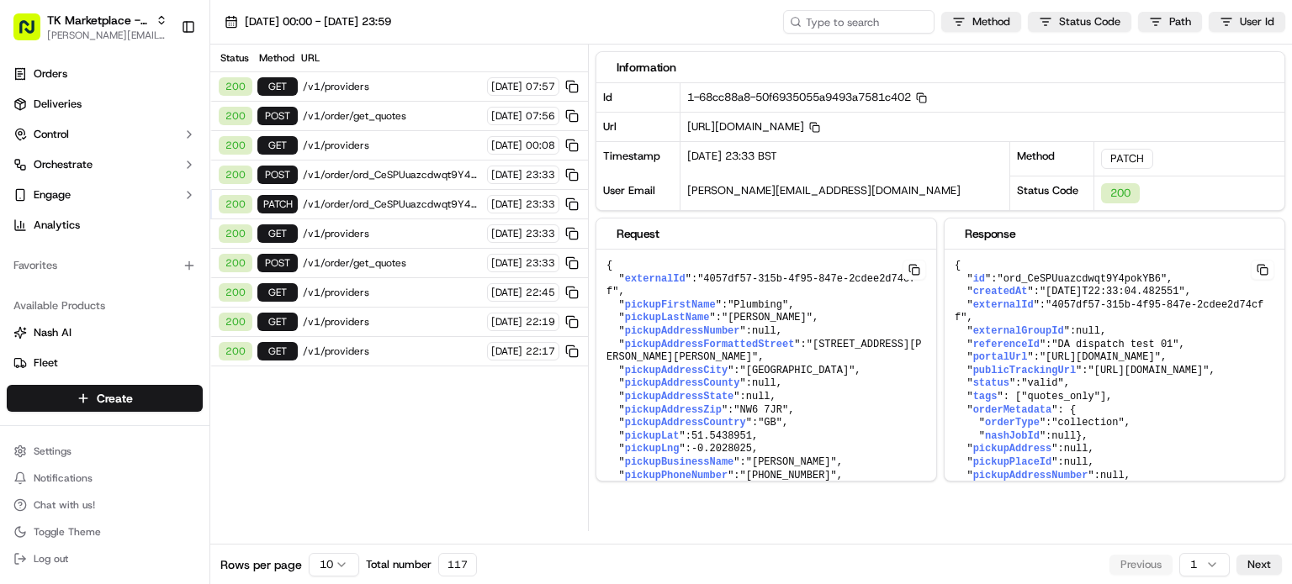
click at [420, 169] on span "/v1/order/ord_CeSPUuazcdwqt9Y4pokYB6/autodispatch" at bounding box center [392, 174] width 179 height 13
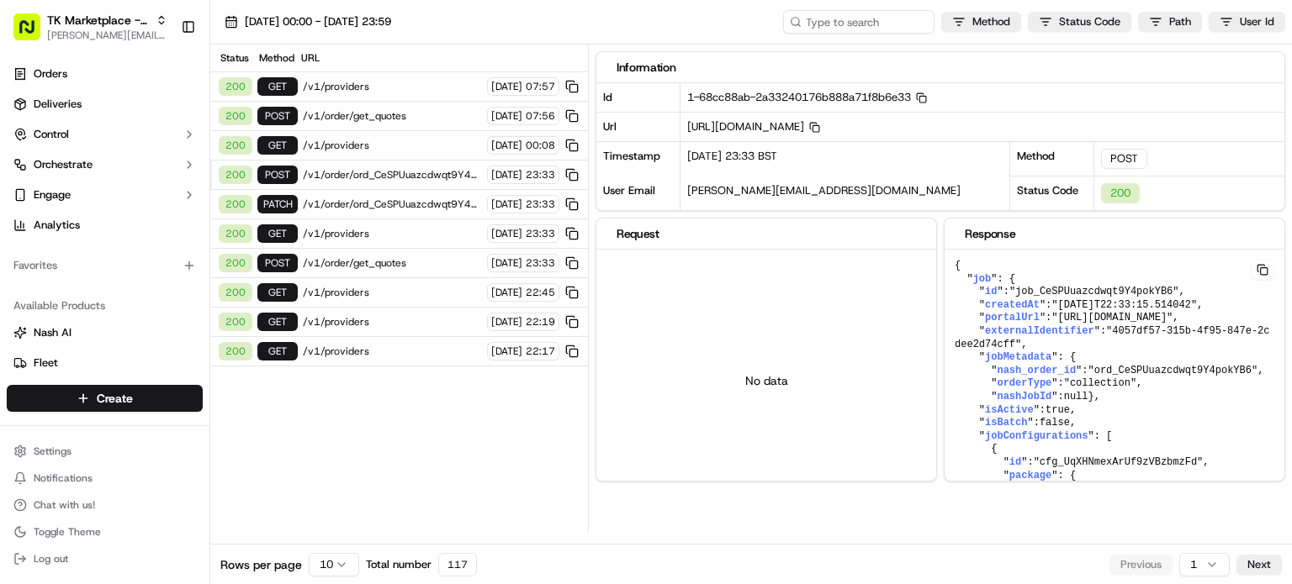
click at [387, 204] on span "/v1/order/ord_CeSPUuazcdwqt9Y4pokYB6" at bounding box center [392, 204] width 179 height 13
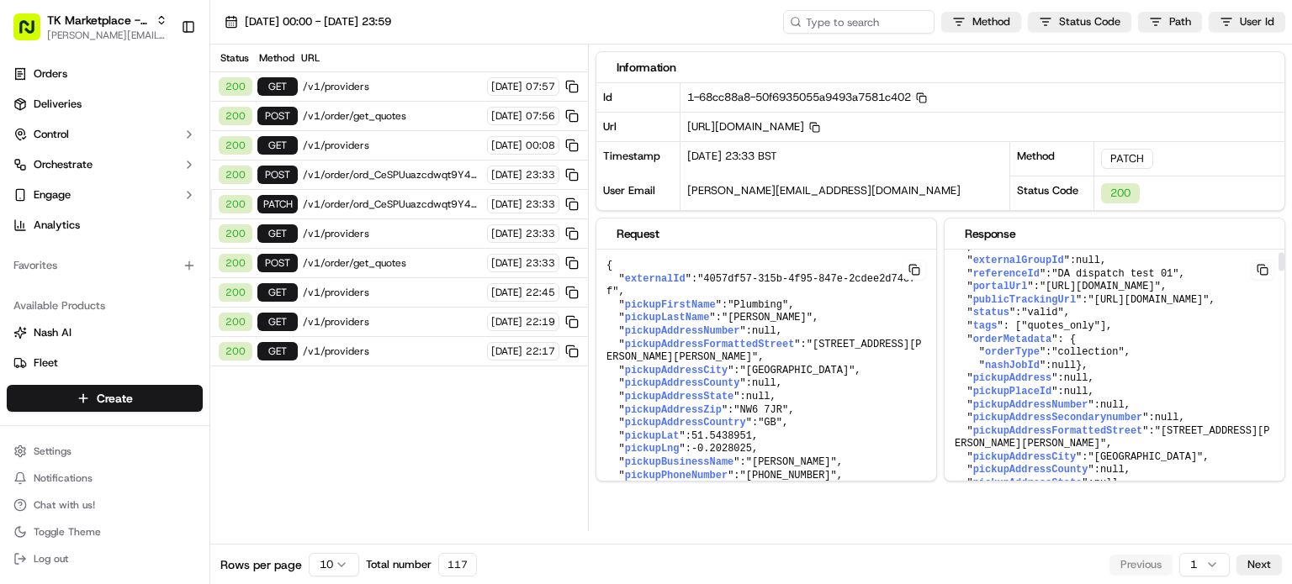
scroll to position [40, 0]
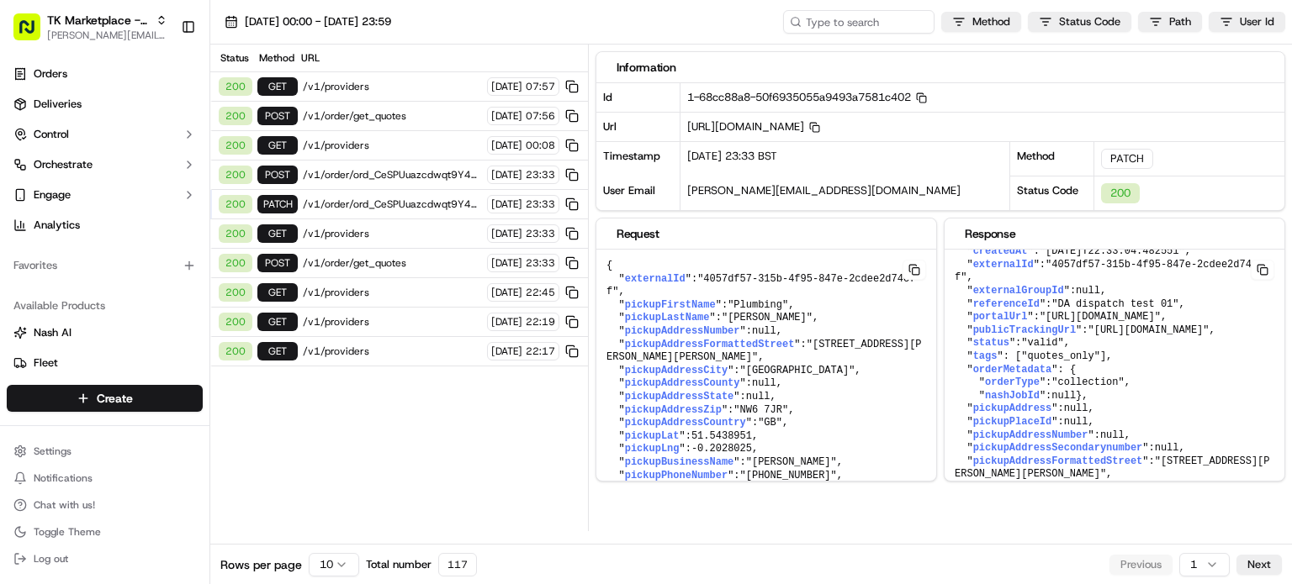
click at [420, 172] on span "/v1/order/ord_CeSPUuazcdwqt9Y4pokYB6/autodispatch" at bounding box center [392, 174] width 179 height 13
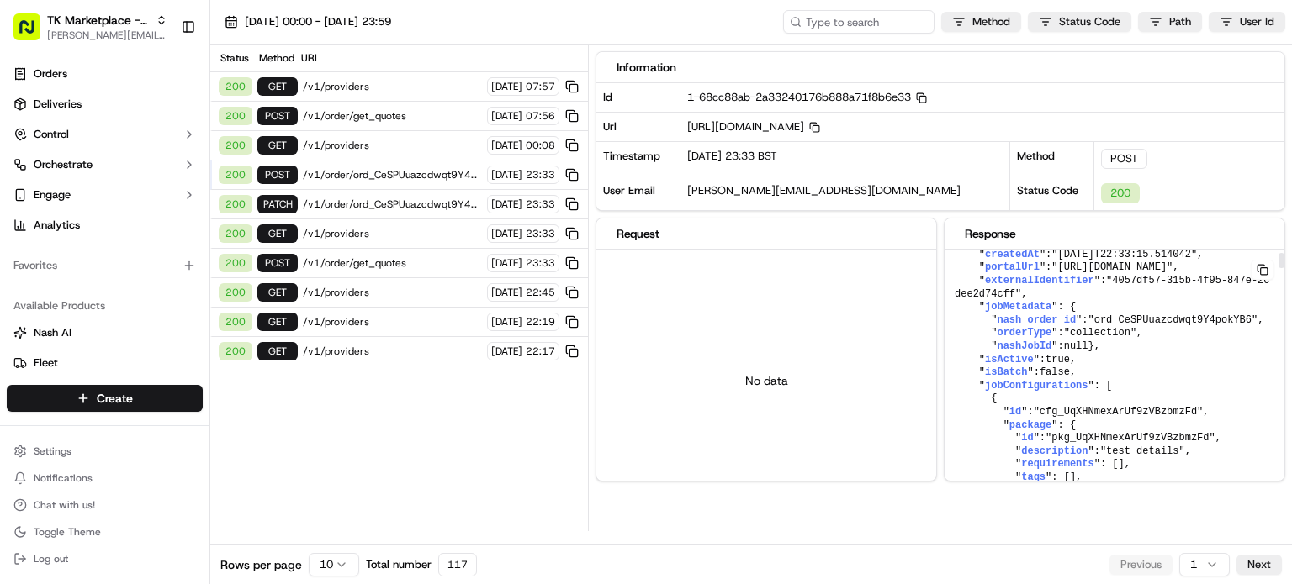
scroll to position [0, 0]
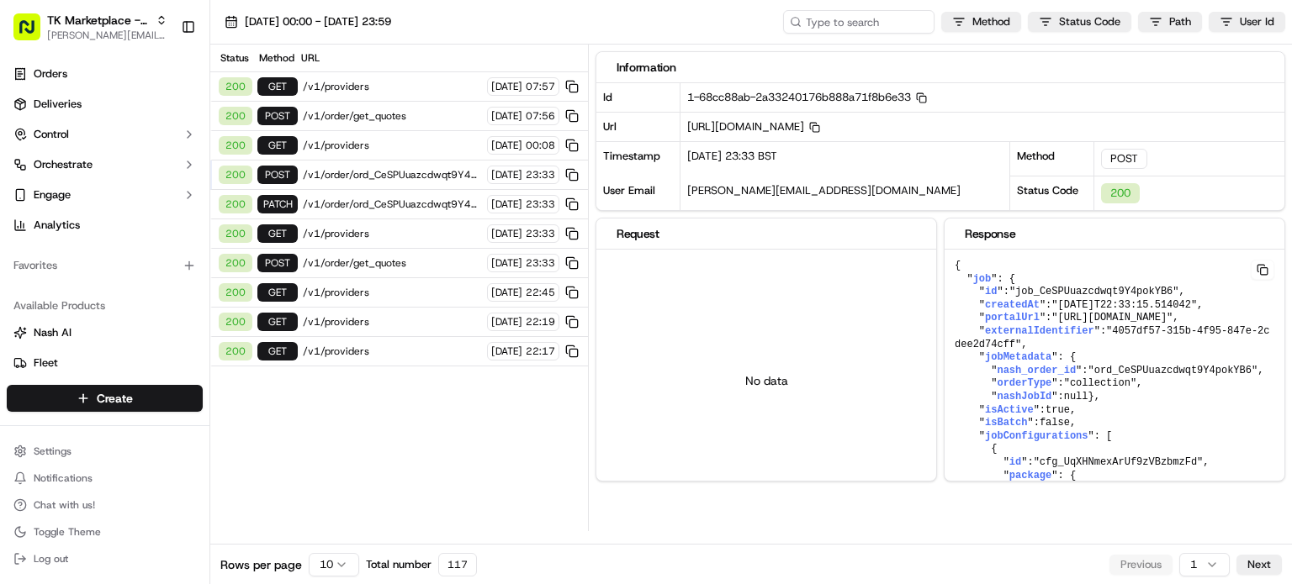
click at [395, 194] on div "200 PATCH /v1/order/ord_CeSPUuazcdwqt9Y4pokYB6 [DATE] 23:33" at bounding box center [399, 204] width 378 height 29
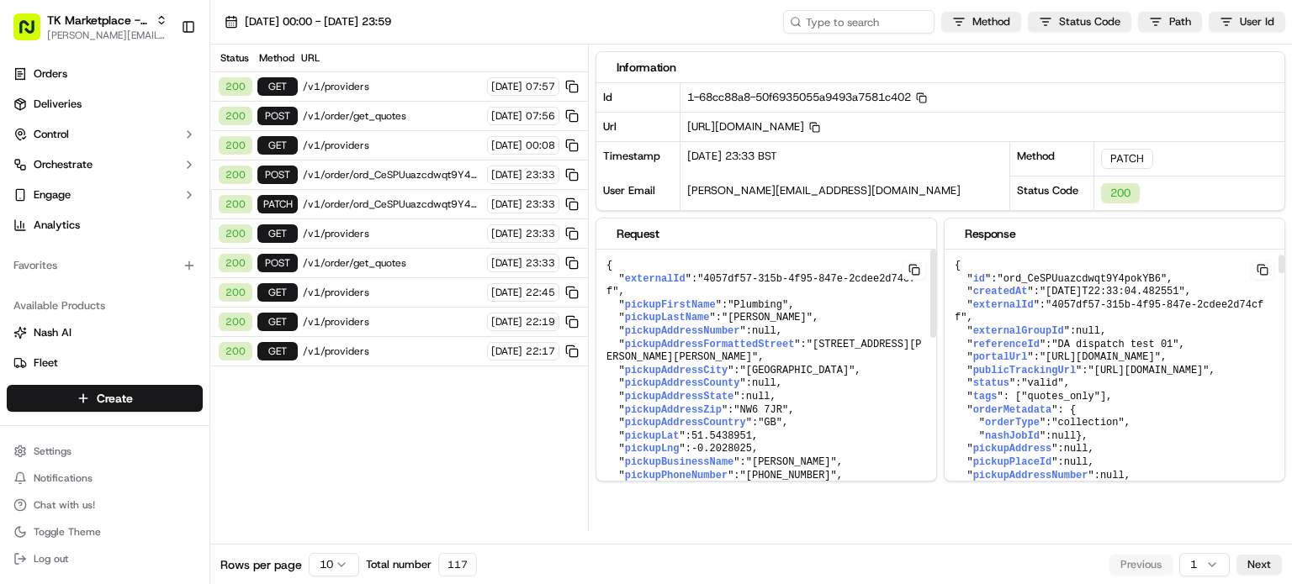
scroll to position [168, 0]
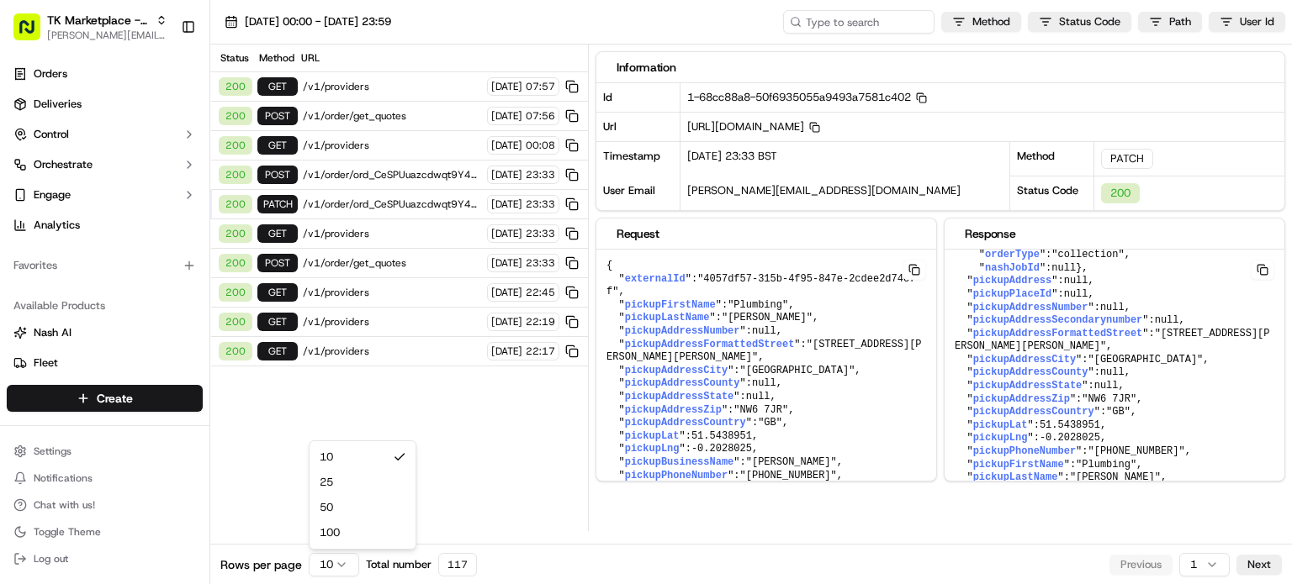
click at [336, 571] on html "TK Marketplace - TKD [EMAIL_ADDRESS][DOMAIN_NAME] Toggle Sidebar Orders Deliver…" at bounding box center [646, 292] width 1292 height 584
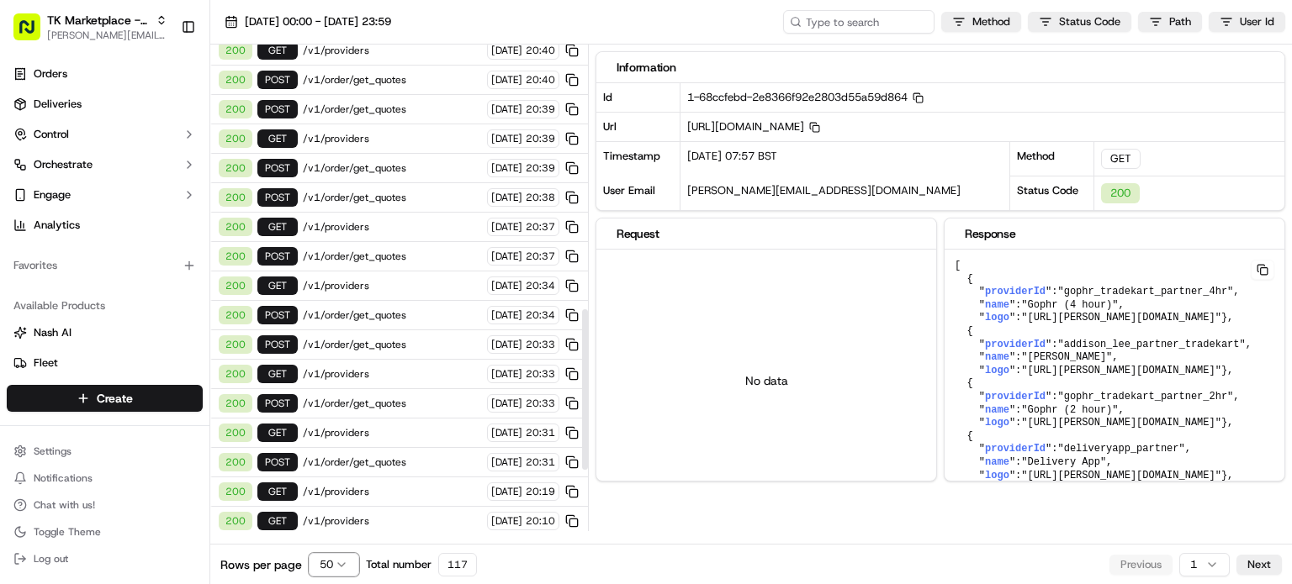
scroll to position [986, 0]
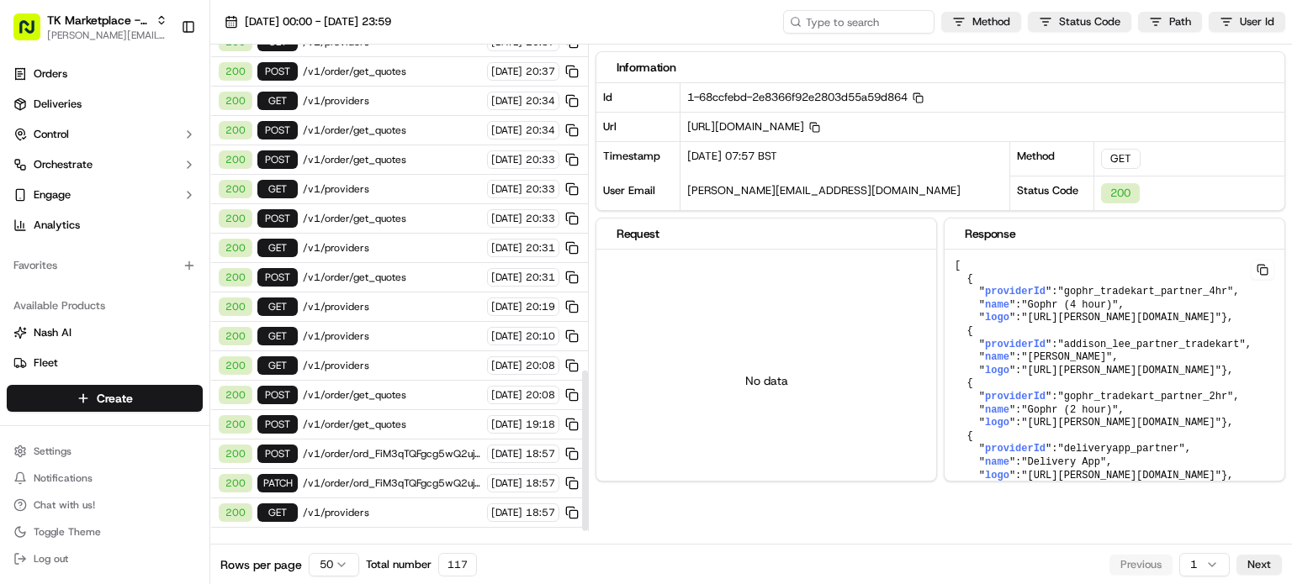
click at [404, 447] on span "/v1/order/ord_FiM3qTQFgcg5wQ2ujtZpjp/autodispatch" at bounding box center [392, 453] width 179 height 13
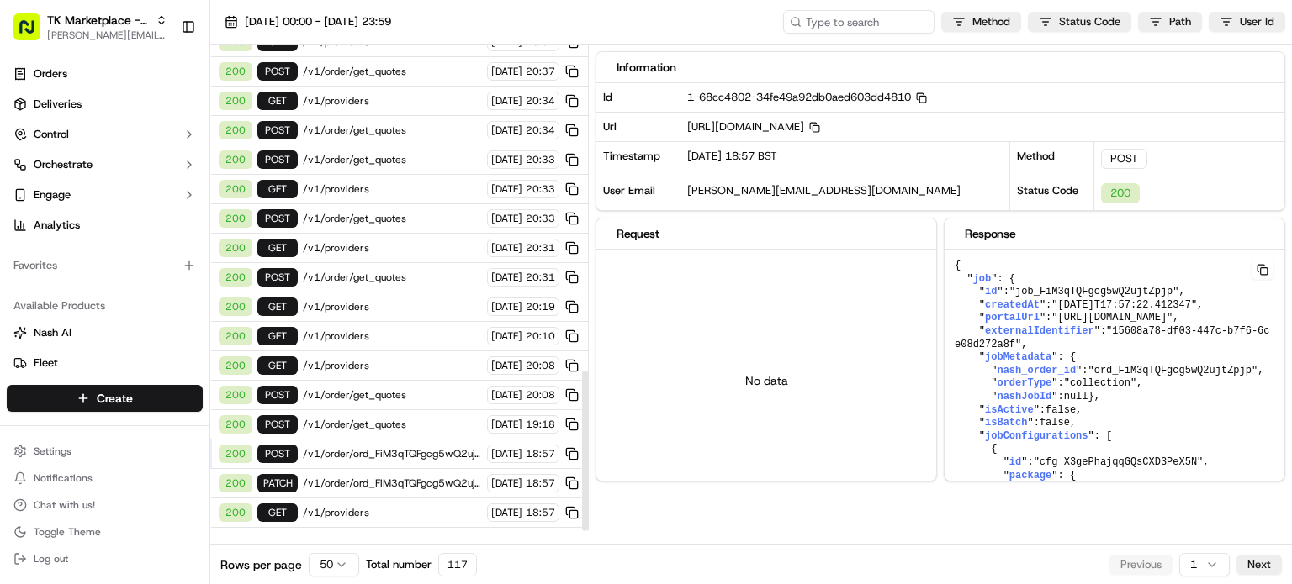
click at [390, 477] on span "/v1/order/ord_FiM3qTQFgcg5wQ2ujtZpjp" at bounding box center [392, 483] width 179 height 13
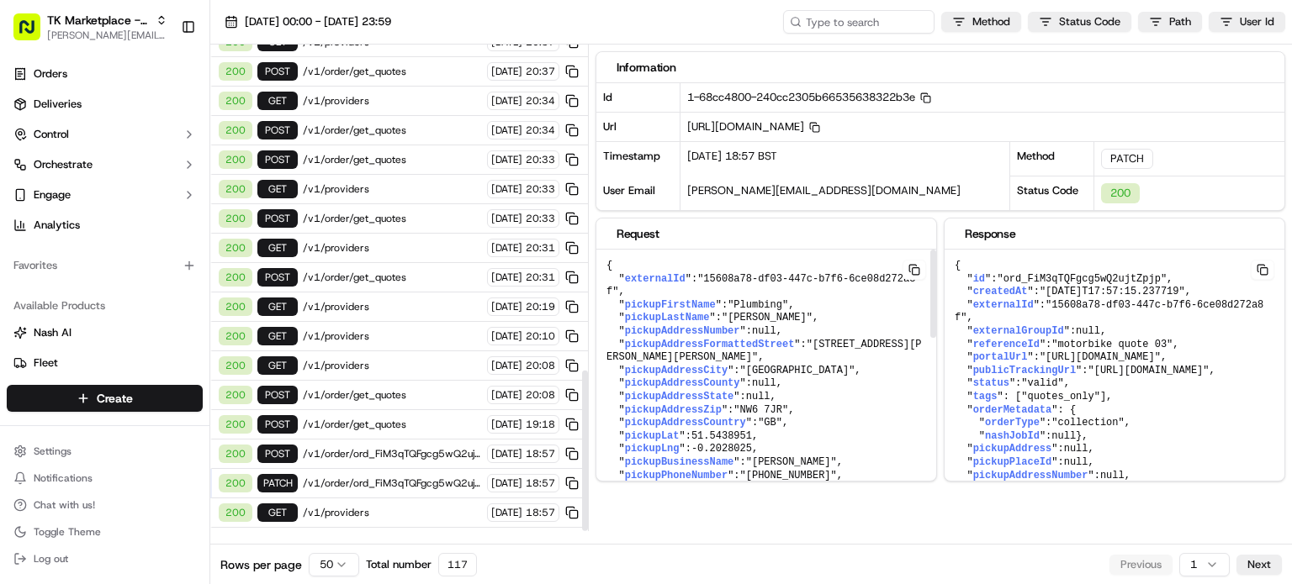
click at [398, 447] on span "/v1/order/ord_FiM3qTQFgcg5wQ2ujtZpjp/autodispatch" at bounding box center [392, 453] width 179 height 13
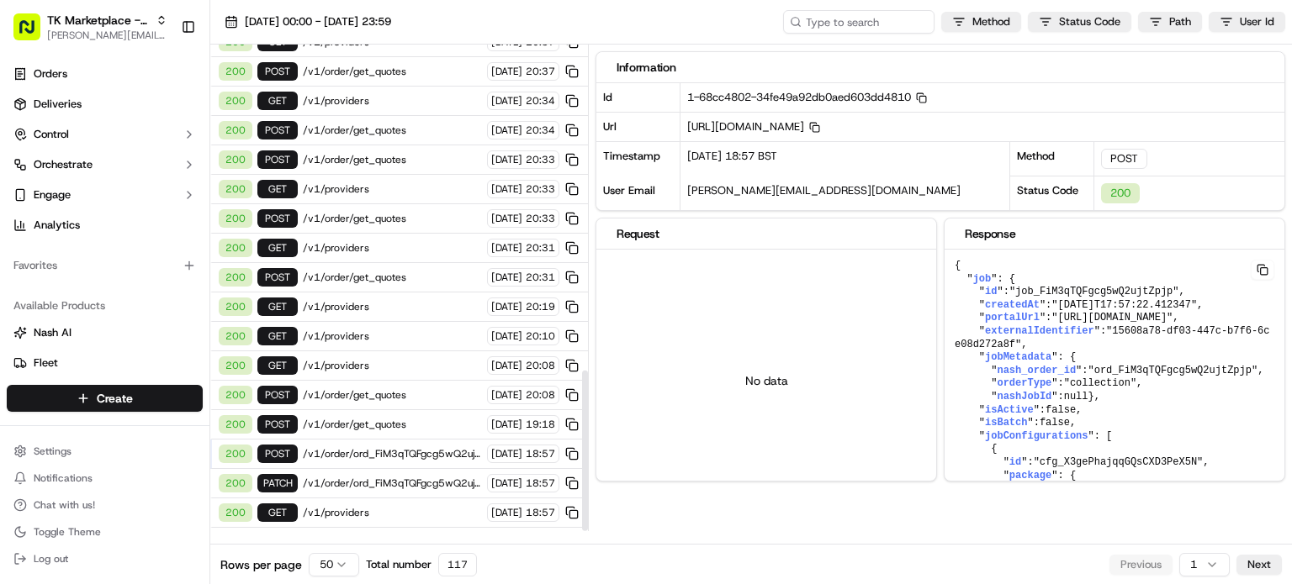
click at [353, 562] on html "TK Marketplace - TKD [EMAIL_ADDRESS][DOMAIN_NAME] Toggle Sidebar Orders Deliver…" at bounding box center [646, 292] width 1292 height 584
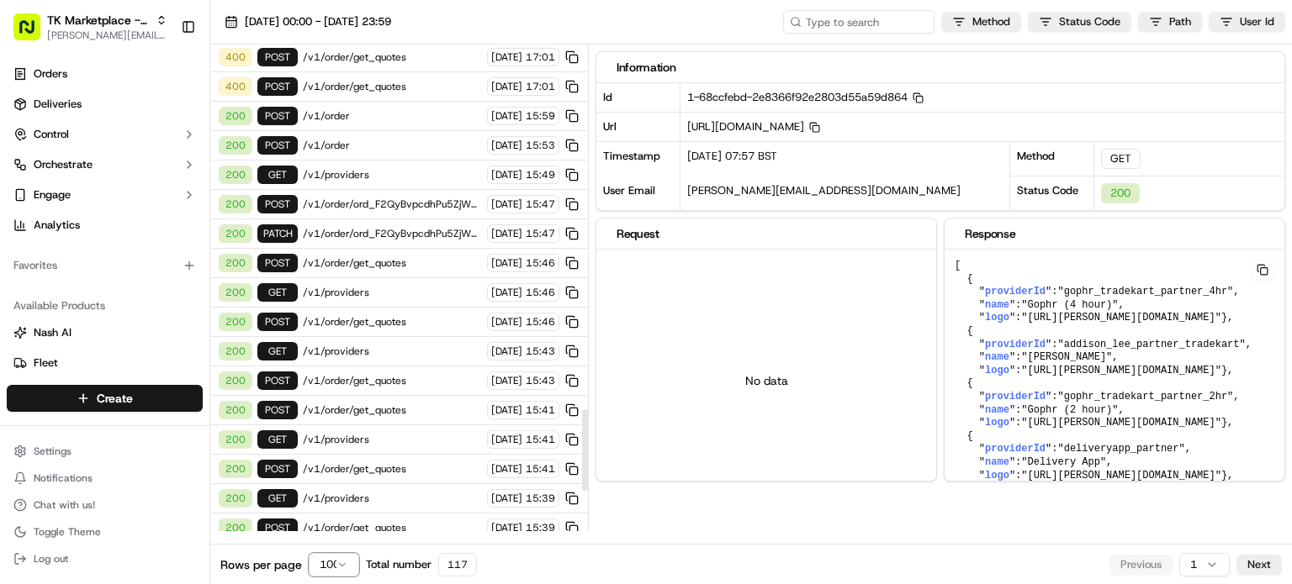
scroll to position [2181, 0]
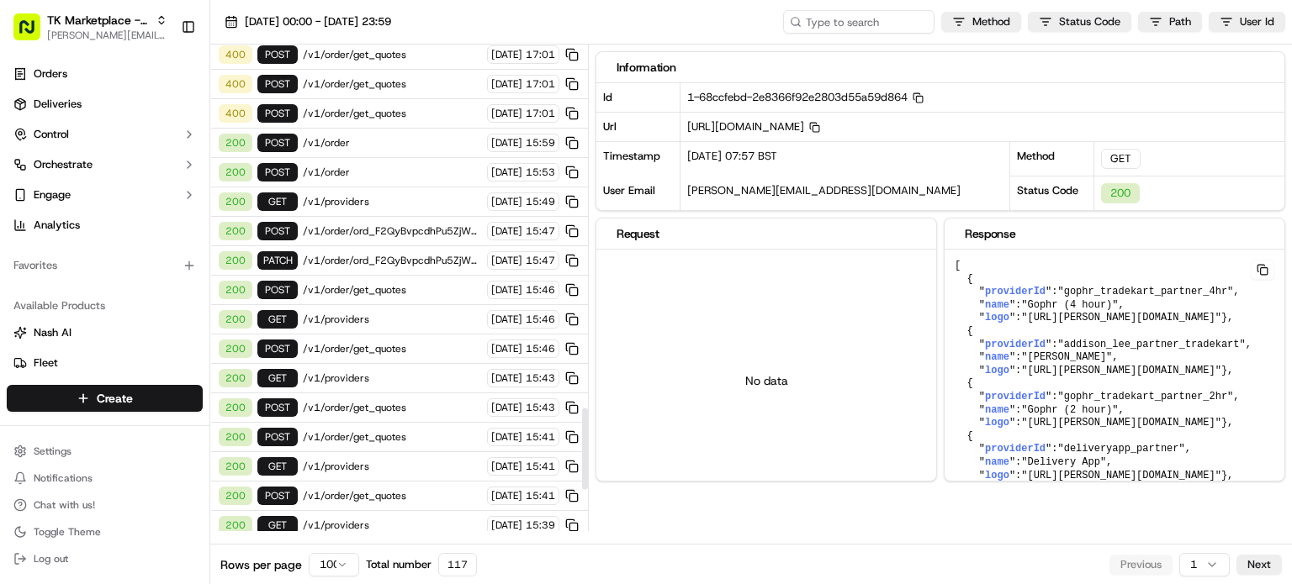
click at [389, 254] on span "/v1/order/ord_F2QyBvpcdhPu5ZjWB7Vi4G" at bounding box center [392, 260] width 179 height 13
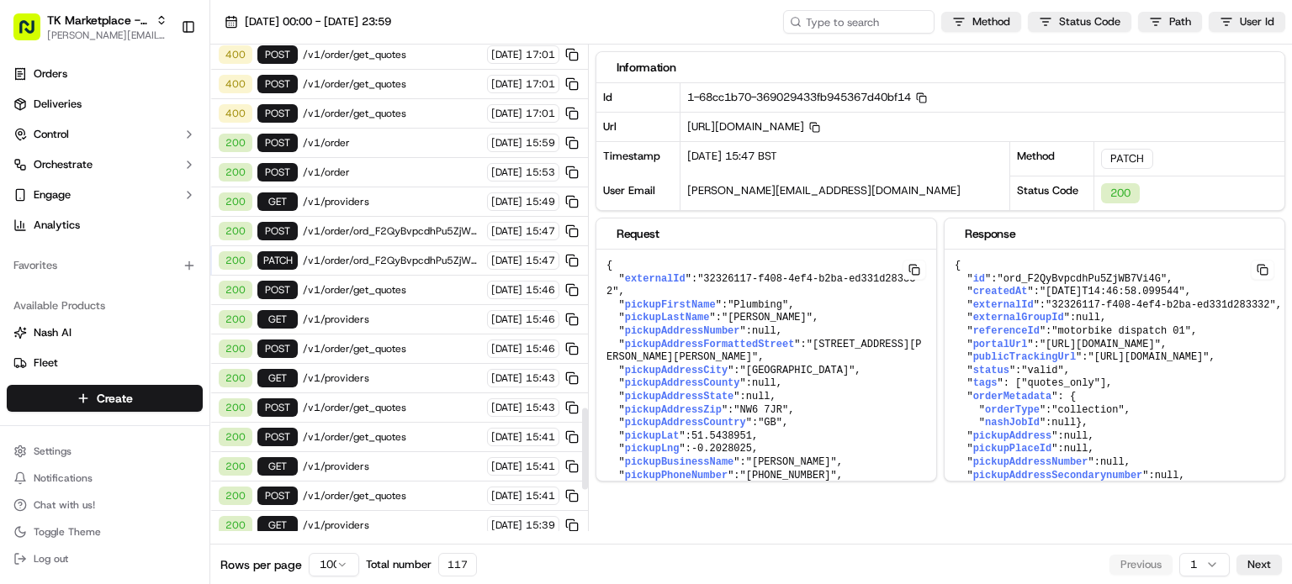
click at [404, 225] on span "/v1/order/ord_F2QyBvpcdhPu5ZjWB7Vi4G/autodispatch" at bounding box center [392, 231] width 179 height 13
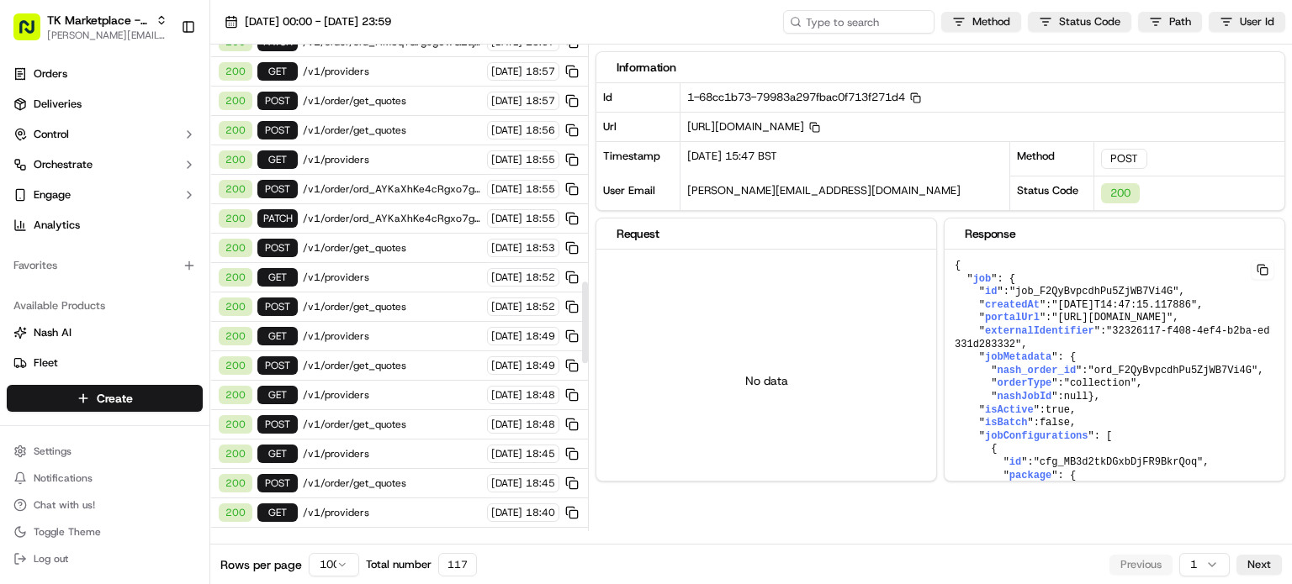
scroll to position [1424, 0]
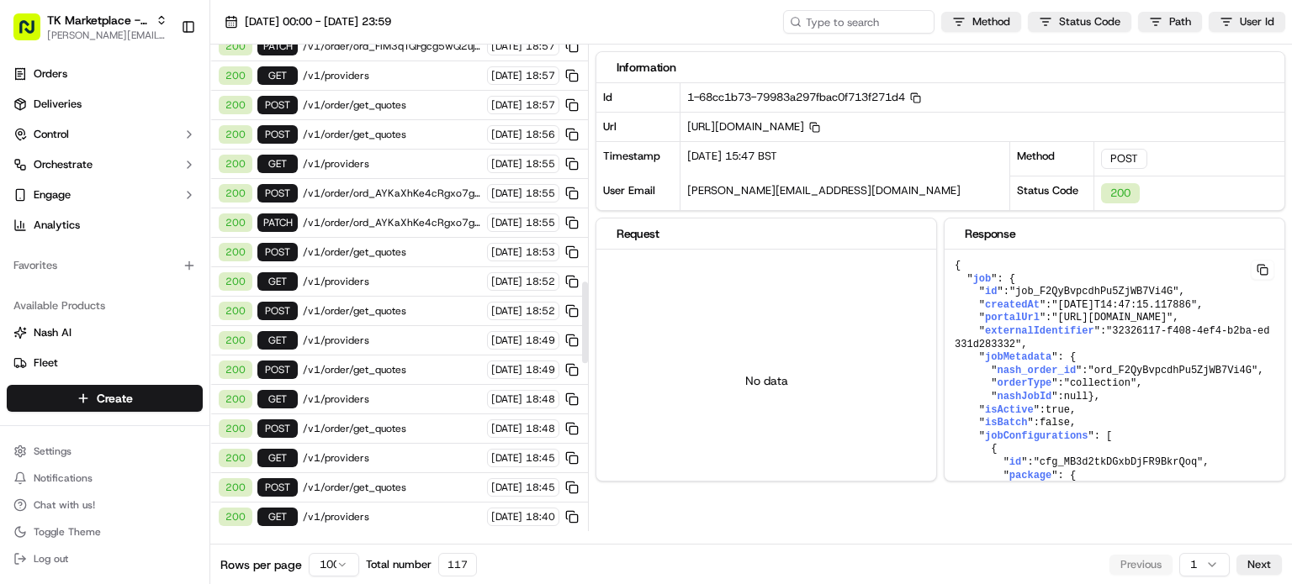
click at [399, 216] on span "/v1/order/ord_AYKaXhKe4cRgxo7gbuZXAC" at bounding box center [392, 222] width 179 height 13
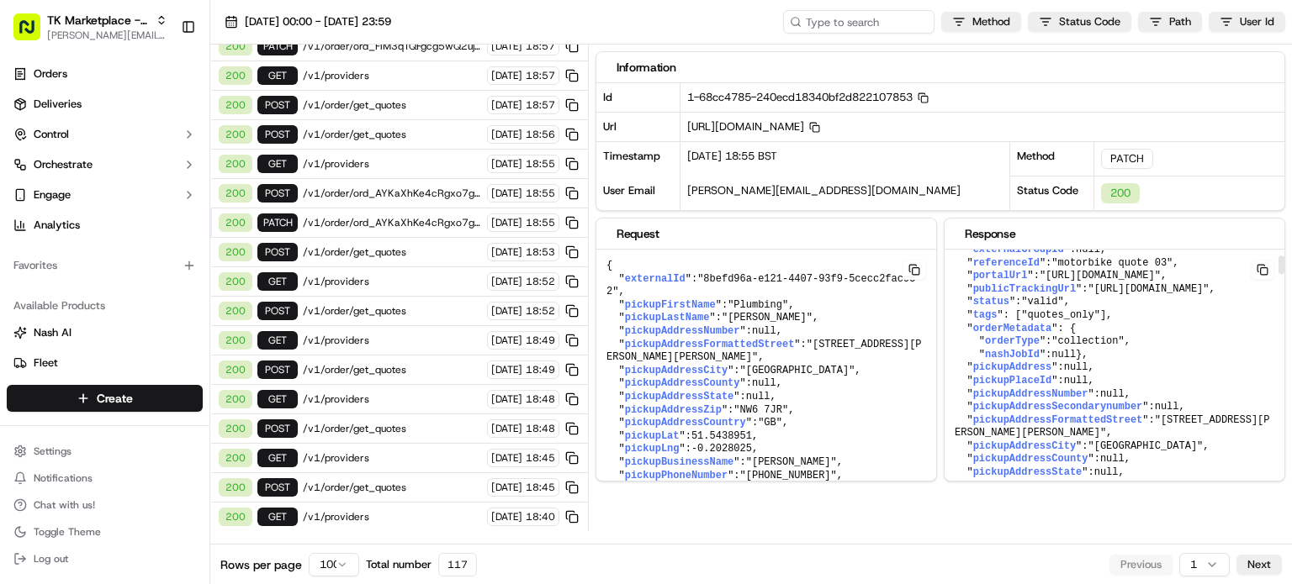
scroll to position [84, 0]
click at [400, 187] on span "/v1/order/ord_AYKaXhKe4cRgxo7gbuZXAC/autodispatch" at bounding box center [392, 193] width 179 height 13
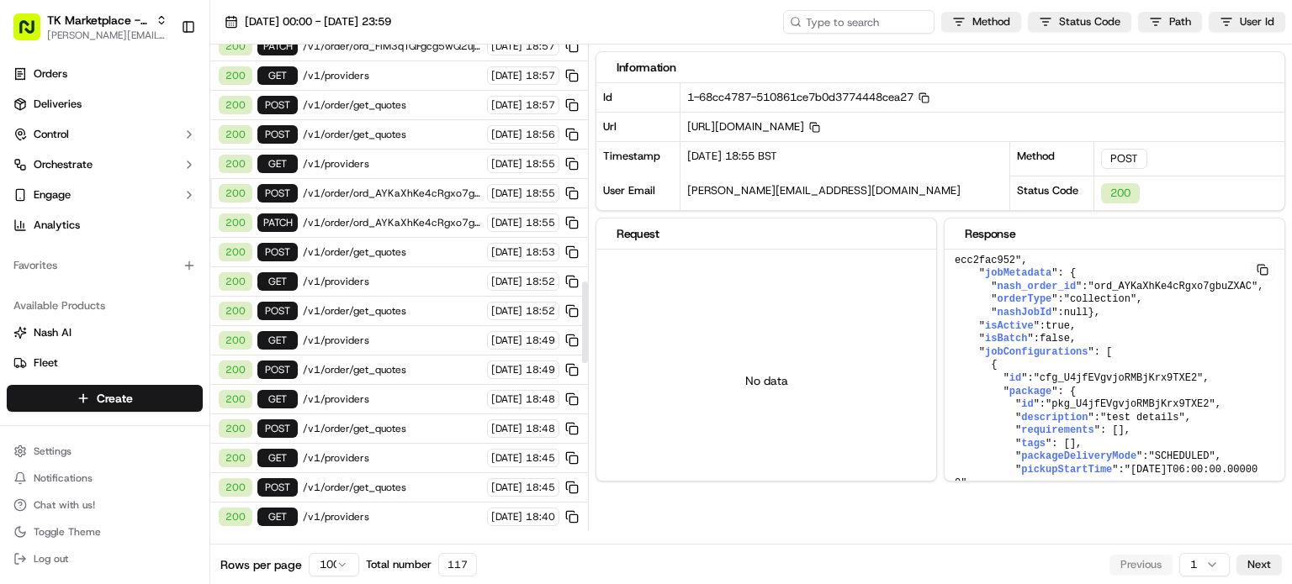
click at [397, 216] on span "/v1/order/ord_AYKaXhKe4cRgxo7gbuZXAC" at bounding box center [392, 222] width 179 height 13
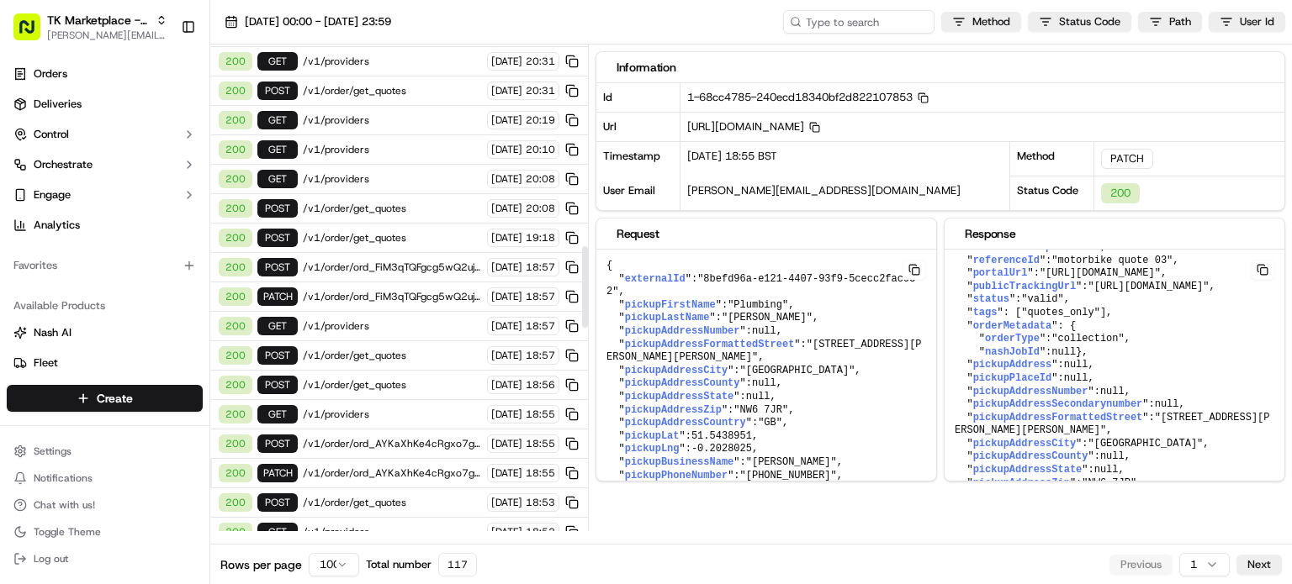
scroll to position [1171, 0]
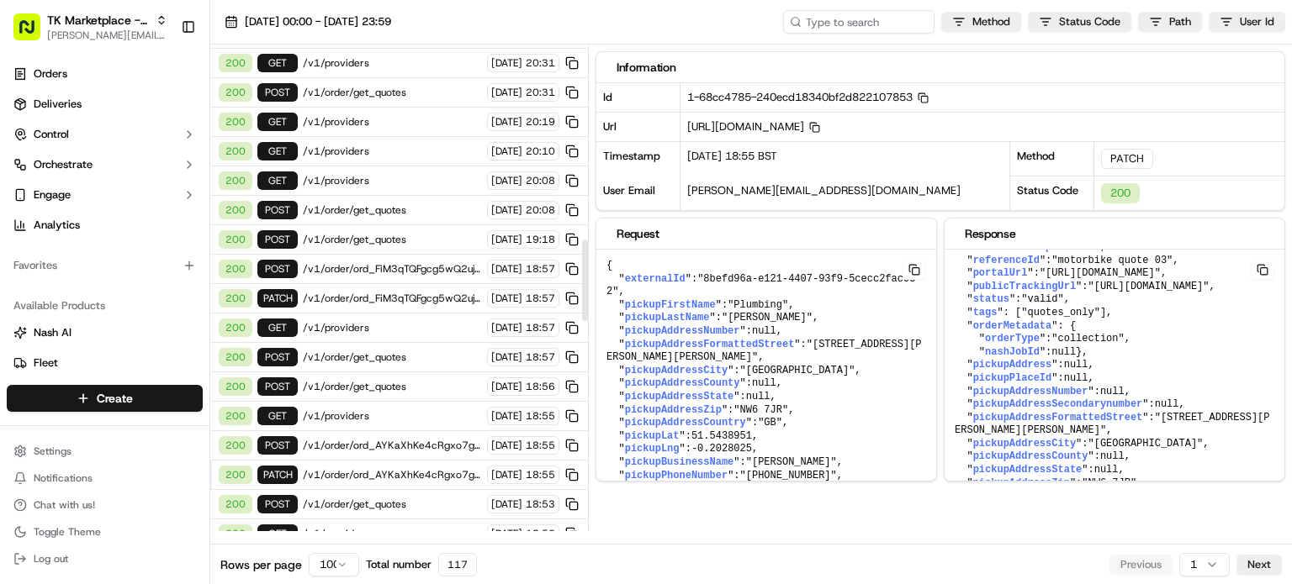
click at [401, 292] on span "/v1/order/ord_FiM3qTQFgcg5wQ2ujtZpjp" at bounding box center [392, 298] width 179 height 13
click at [410, 262] on span "/v1/order/ord_FiM3qTQFgcg5wQ2ujtZpjp/autodispatch" at bounding box center [392, 268] width 179 height 13
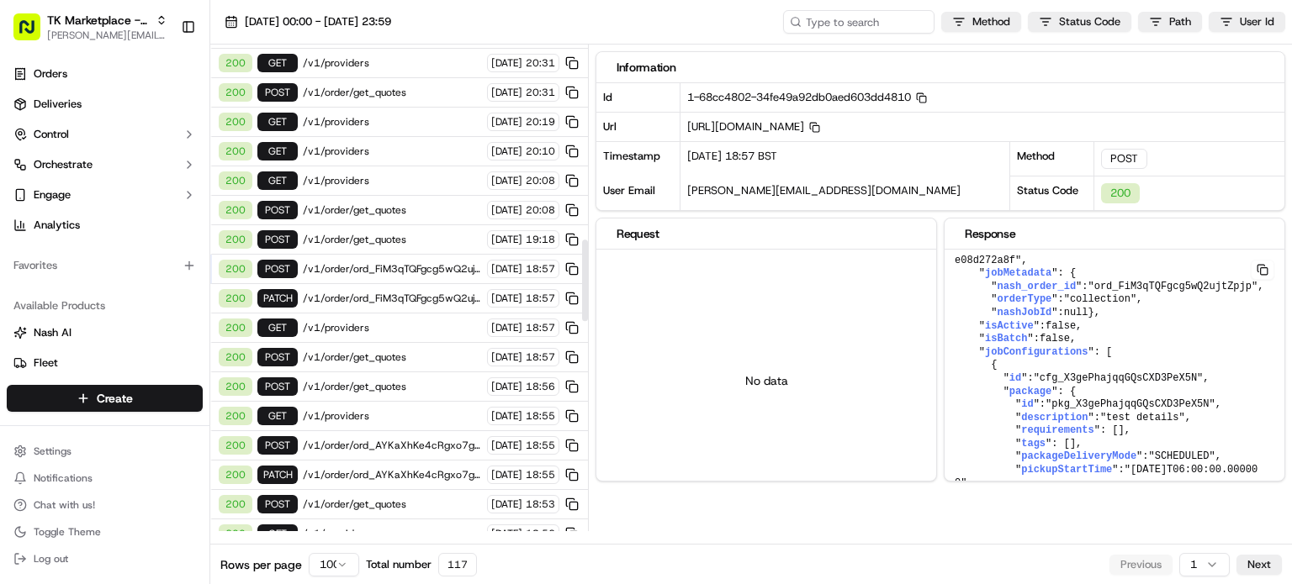
click at [400, 292] on span "/v1/order/ord_FiM3qTQFgcg5wQ2ujtZpjp" at bounding box center [392, 298] width 179 height 13
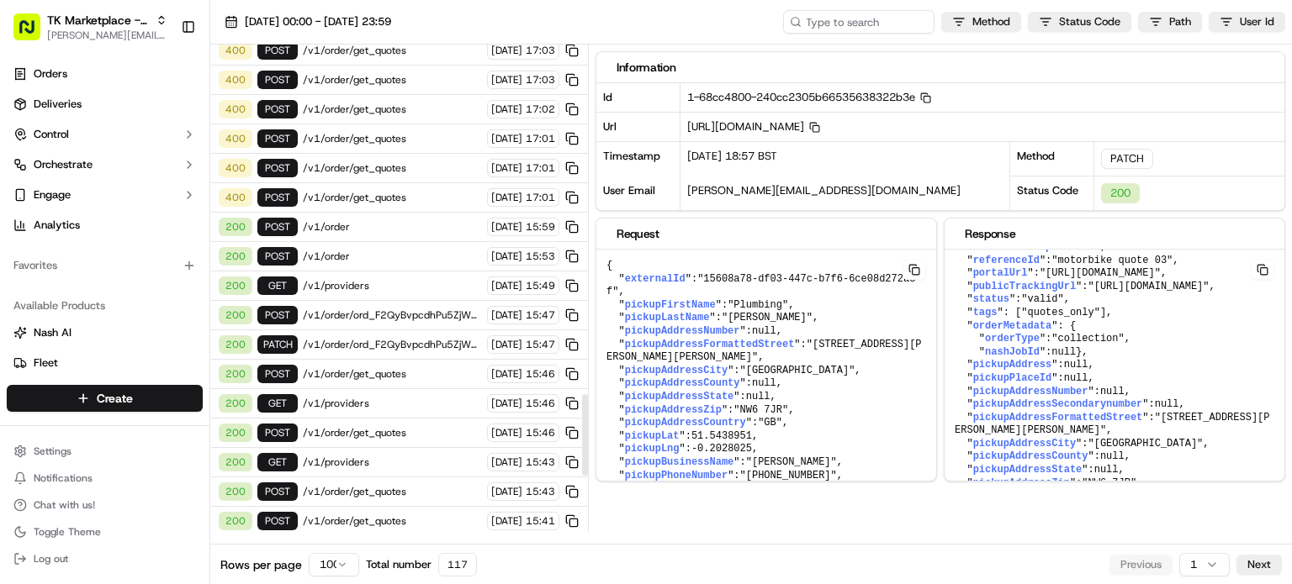
scroll to position [2433, 0]
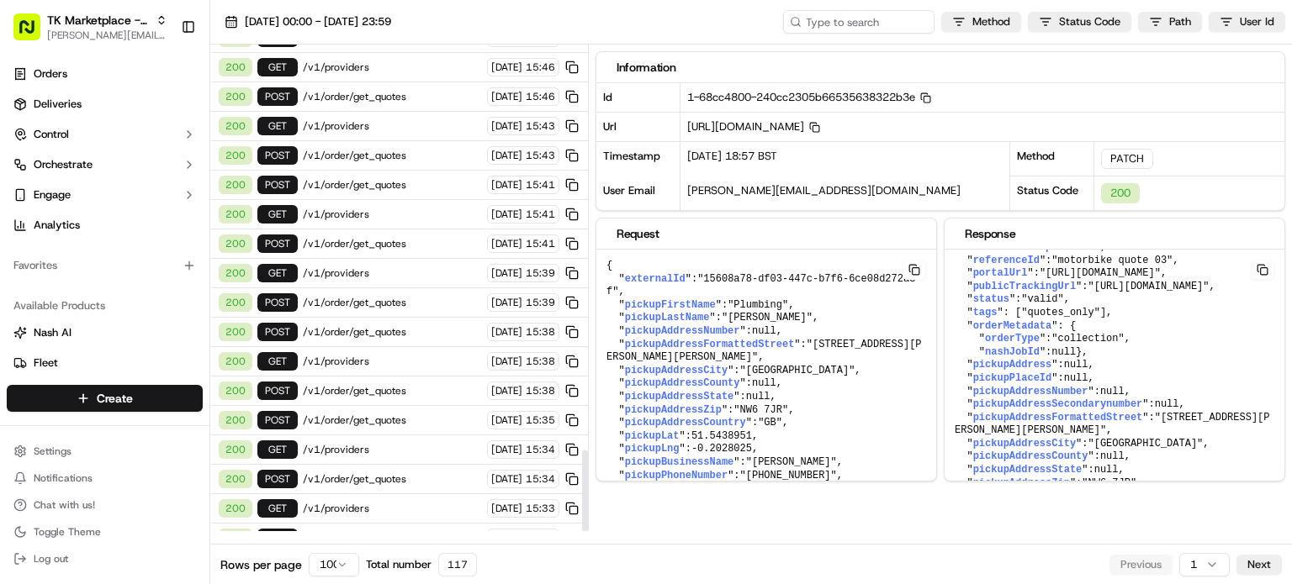
click at [365, 531] on span "/v1/order/get_quotes" at bounding box center [392, 537] width 179 height 13
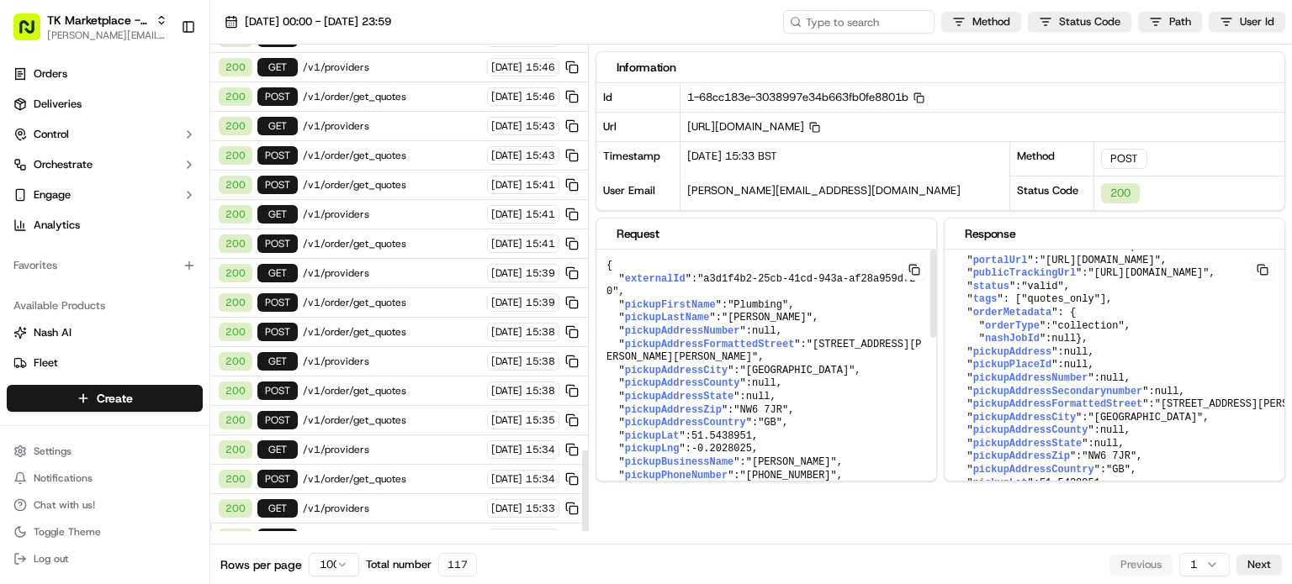
click at [403, 473] on span "/v1/order/get_quotes" at bounding box center [392, 479] width 179 height 13
click at [390, 414] on span "/v1/order/get_quotes" at bounding box center [392, 420] width 179 height 13
click at [397, 384] on span "/v1/order/get_quotes" at bounding box center [392, 390] width 179 height 13
click at [415, 318] on div "200 POST /v1/order/get_quotes [DATE] 15:38" at bounding box center [399, 332] width 378 height 29
click at [410, 296] on span "/v1/order/get_quotes" at bounding box center [392, 302] width 179 height 13
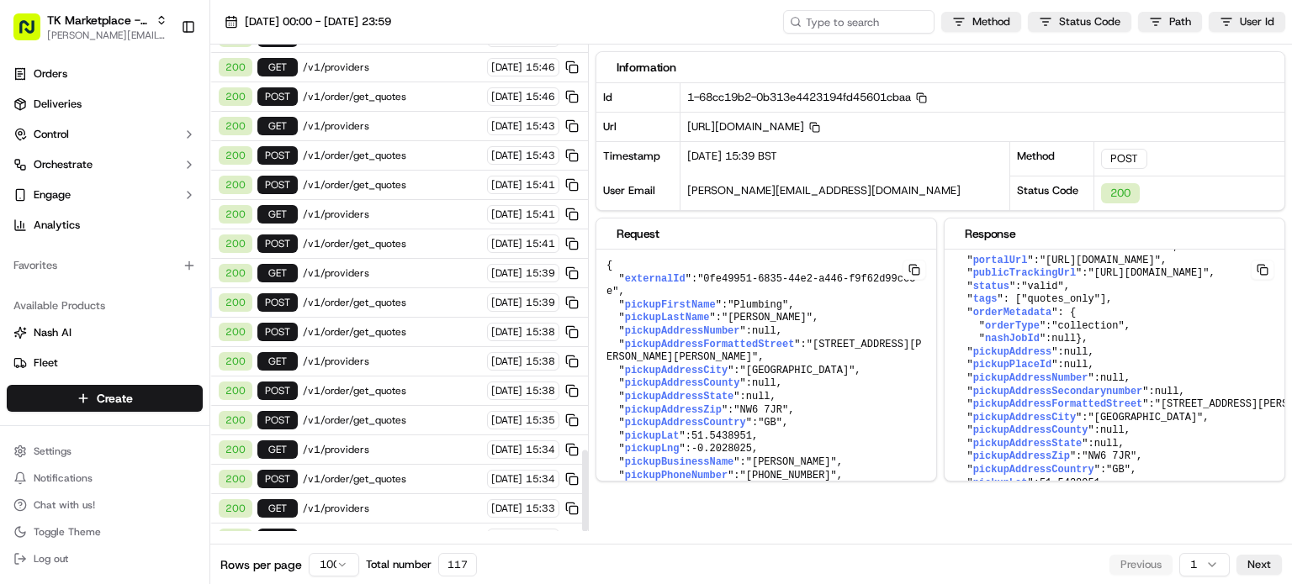
click at [397, 237] on span "/v1/order/get_quotes" at bounding box center [392, 243] width 179 height 13
click at [404, 178] on span "/v1/order/get_quotes" at bounding box center [392, 184] width 179 height 13
click at [418, 149] on span "/v1/order/get_quotes" at bounding box center [392, 155] width 179 height 13
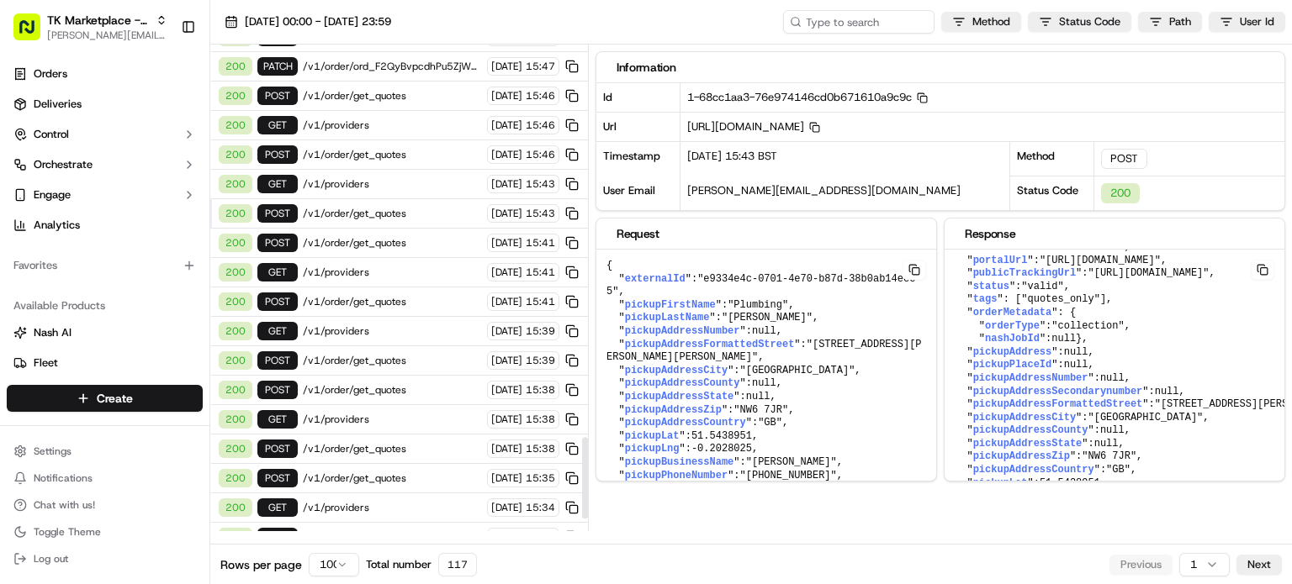
scroll to position [2349, 0]
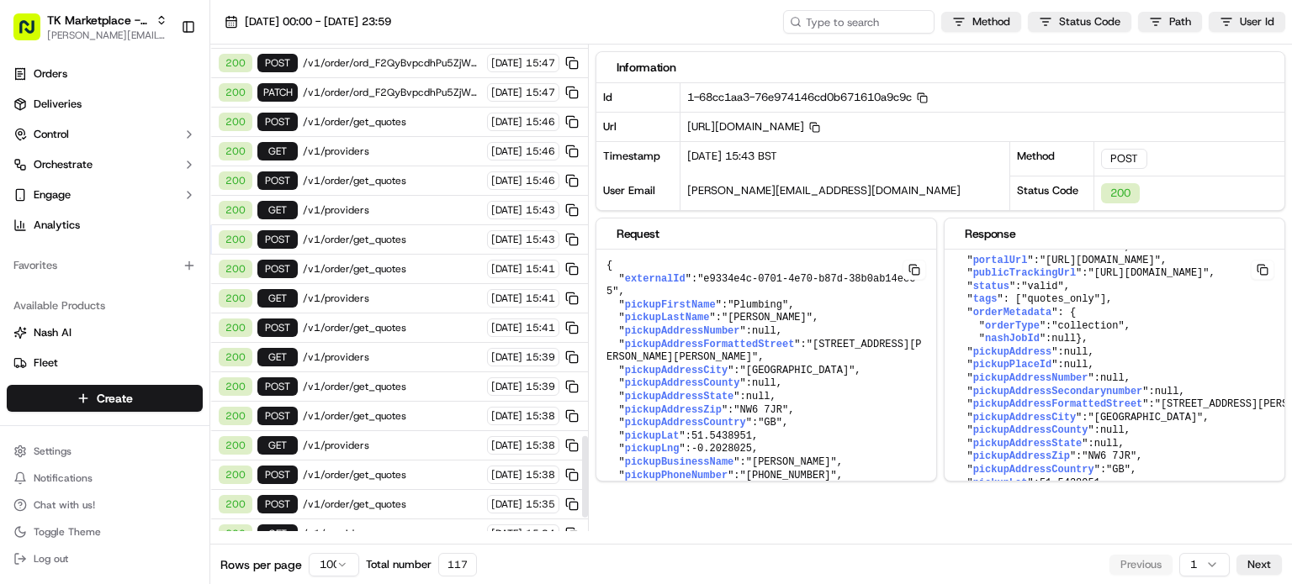
click at [403, 167] on div "200 POST /v1/order/get_quotes [DATE] 15:46" at bounding box center [399, 181] width 378 height 29
click at [423, 115] on span "/v1/order/get_quotes" at bounding box center [392, 121] width 179 height 13
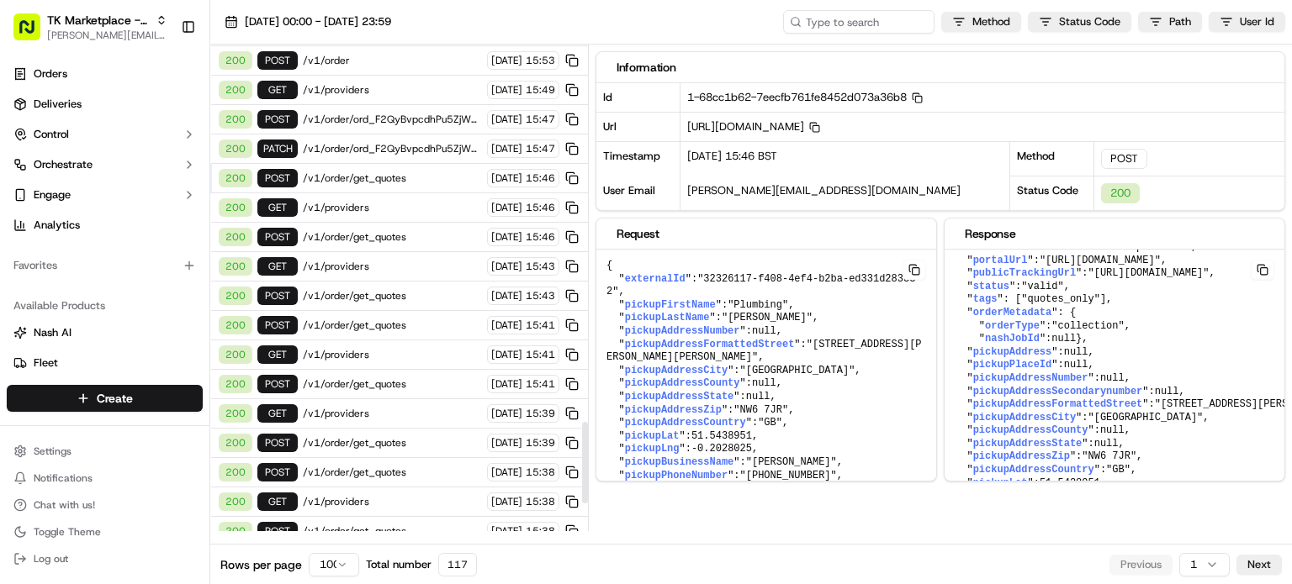
scroll to position [2265, 0]
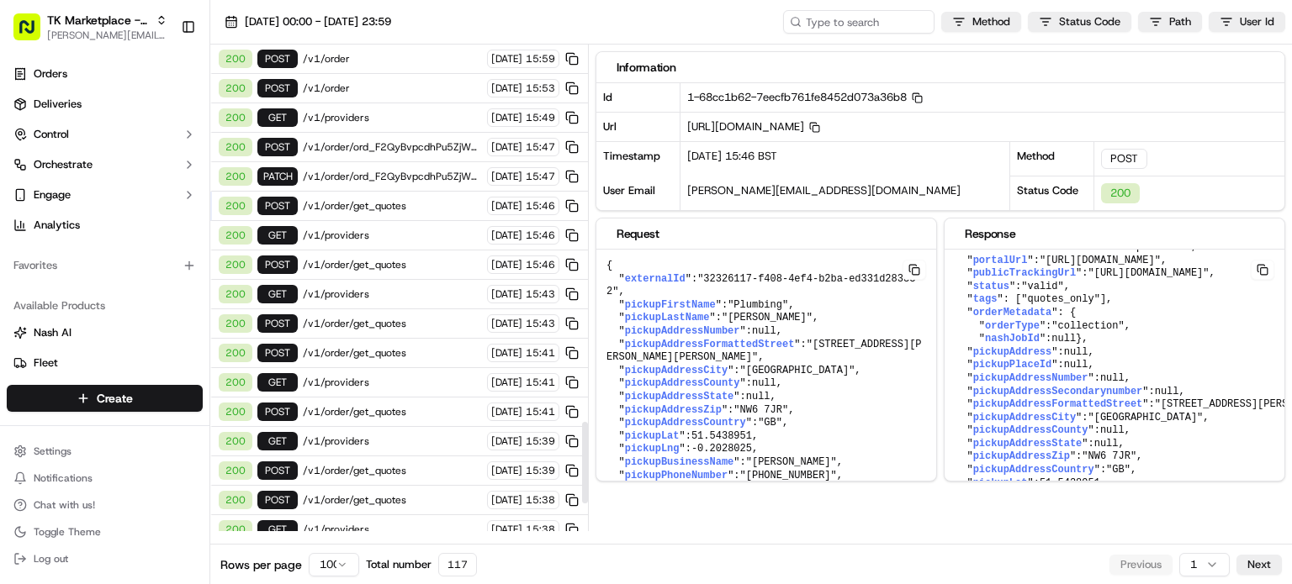
click at [397, 162] on div "200 PATCH /v1/order/ord_F2QyBvpcdhPu5ZjWB7Vi4G [DATE] 15:47" at bounding box center [399, 176] width 378 height 29
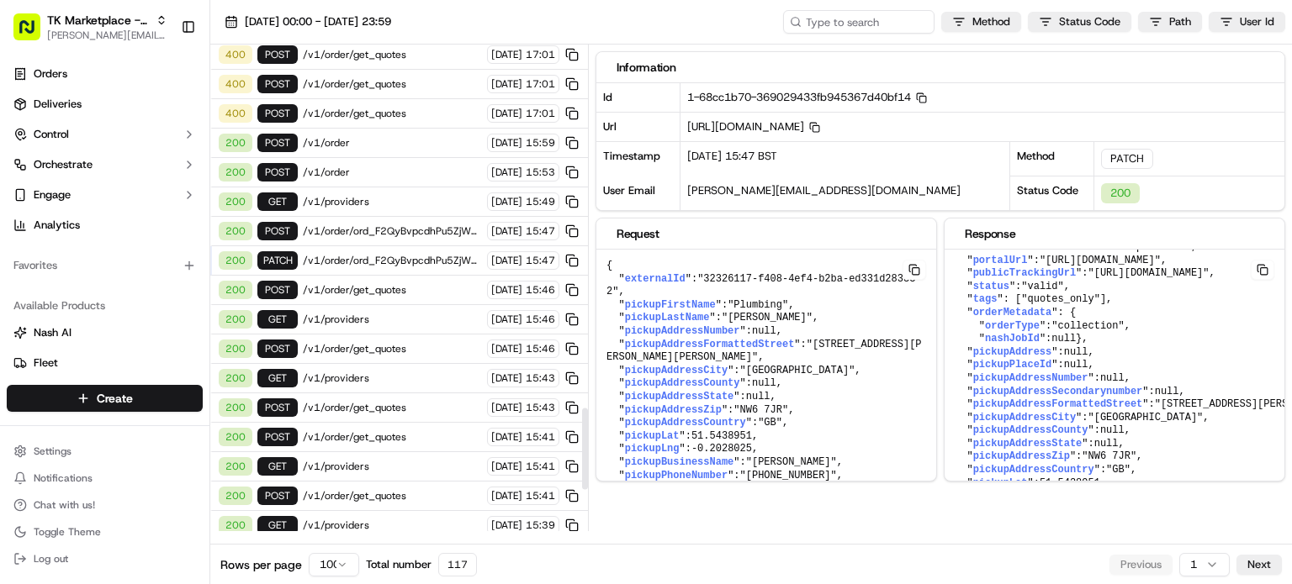
click at [388, 225] on span "/v1/order/ord_F2QyBvpcdhPu5ZjWB7Vi4G/autodispatch" at bounding box center [392, 231] width 179 height 13
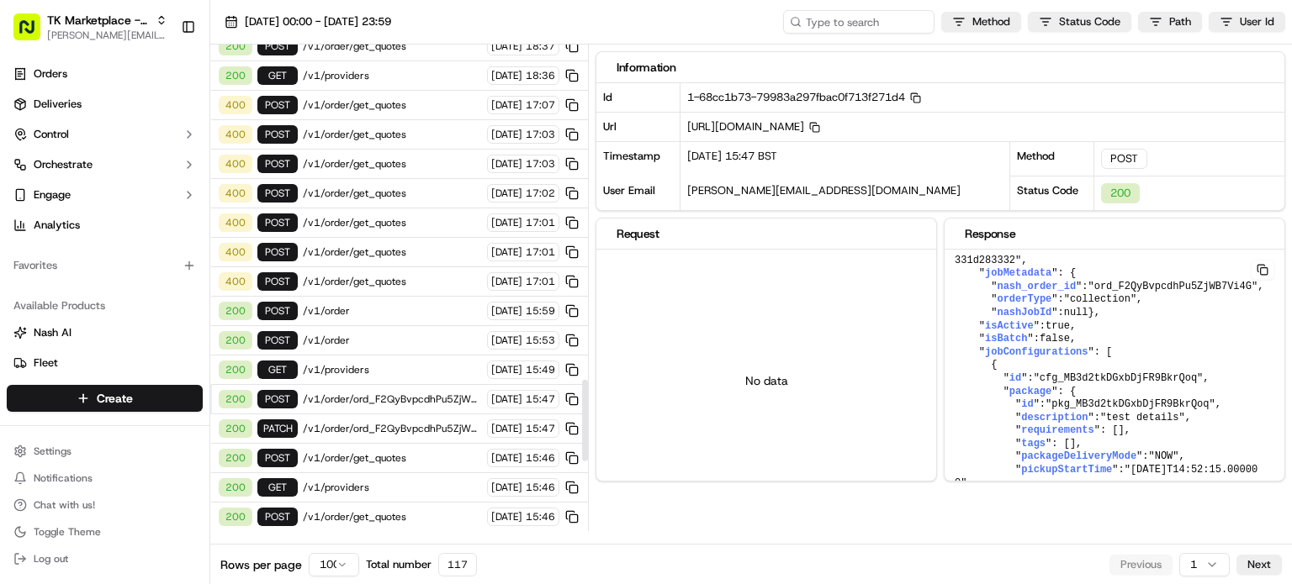
scroll to position [1928, 0]
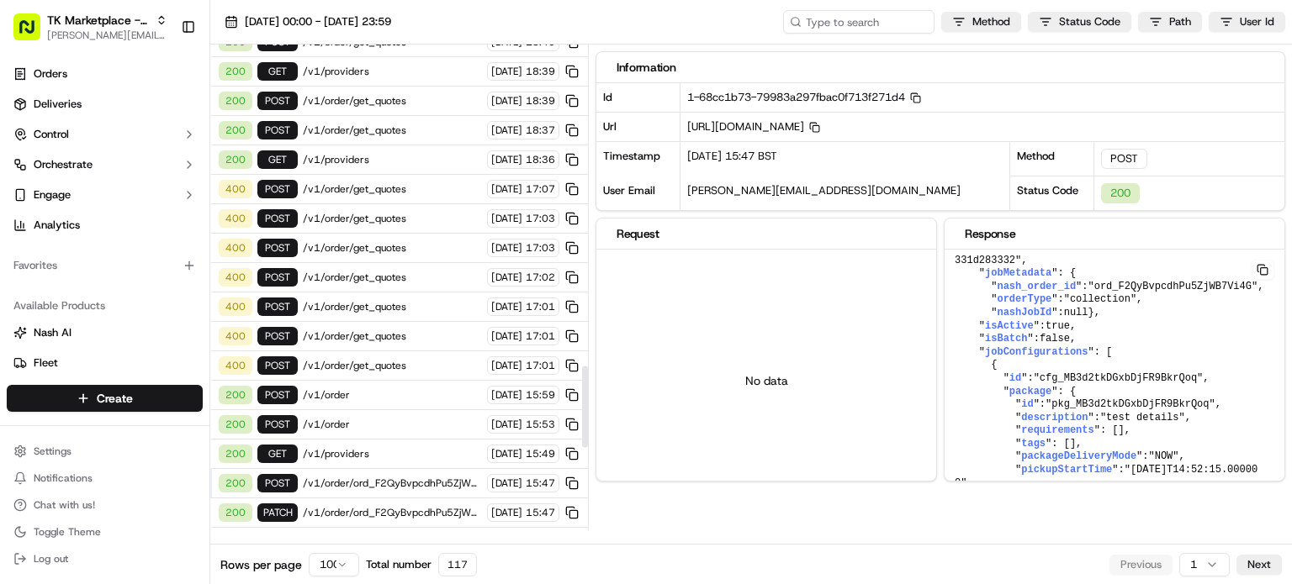
click at [343, 418] on span "/v1/order" at bounding box center [392, 424] width 179 height 13
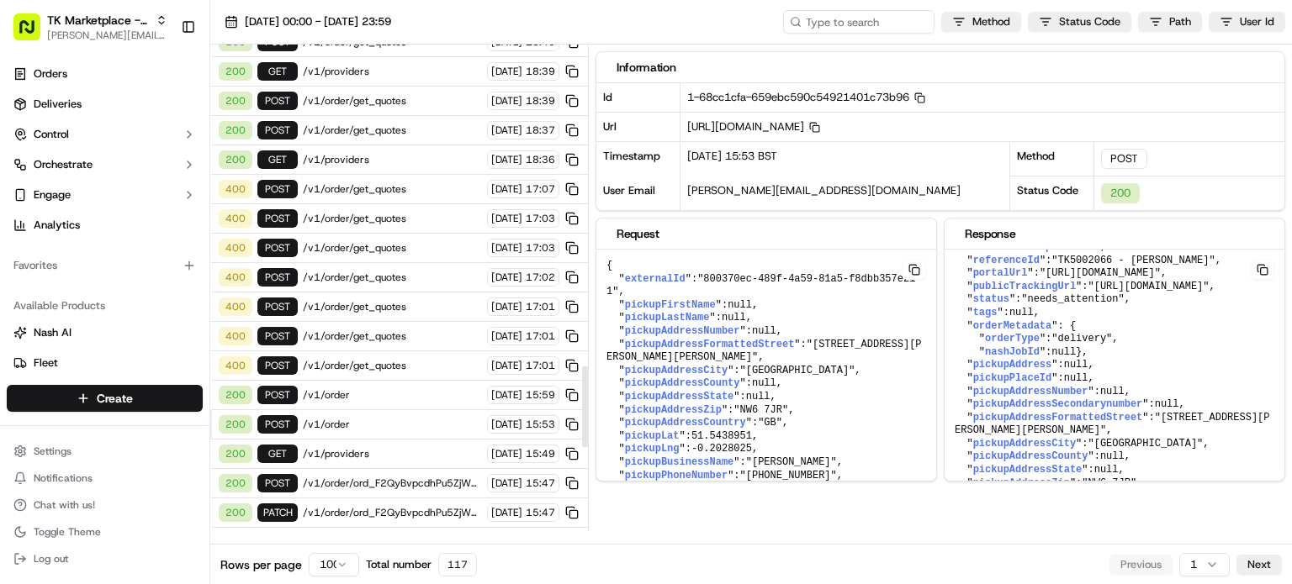
click at [352, 447] on span "/v1/providers" at bounding box center [392, 453] width 179 height 13
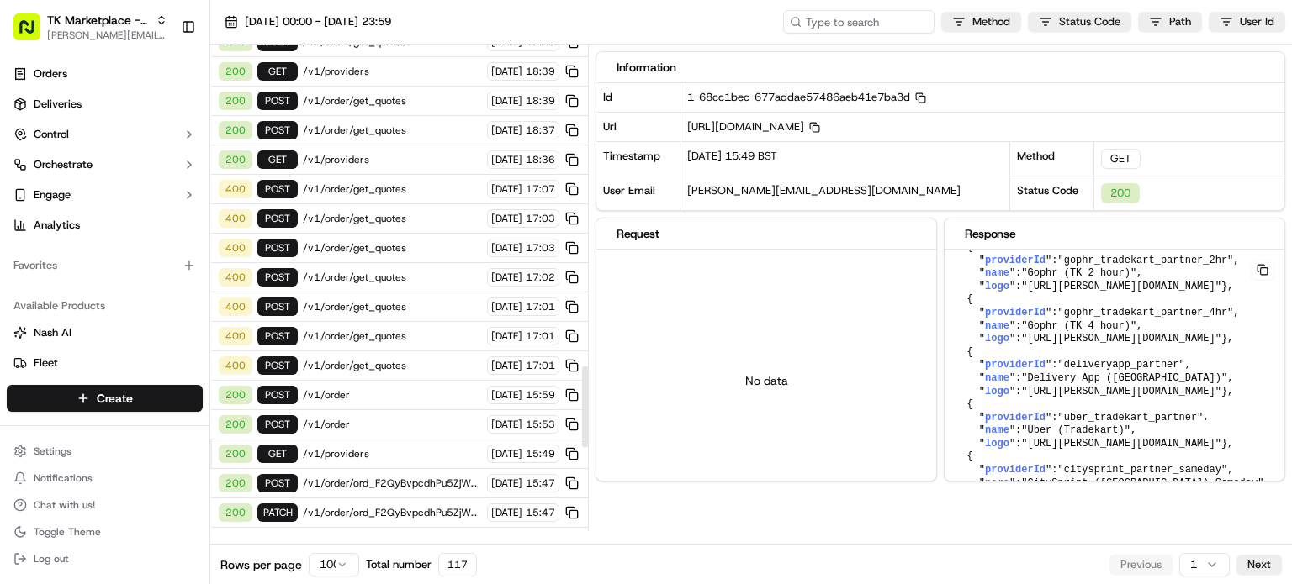
click at [355, 477] on span "/v1/order/ord_F2QyBvpcdhPu5ZjWB7Vi4G/autodispatch" at bounding box center [392, 483] width 179 height 13
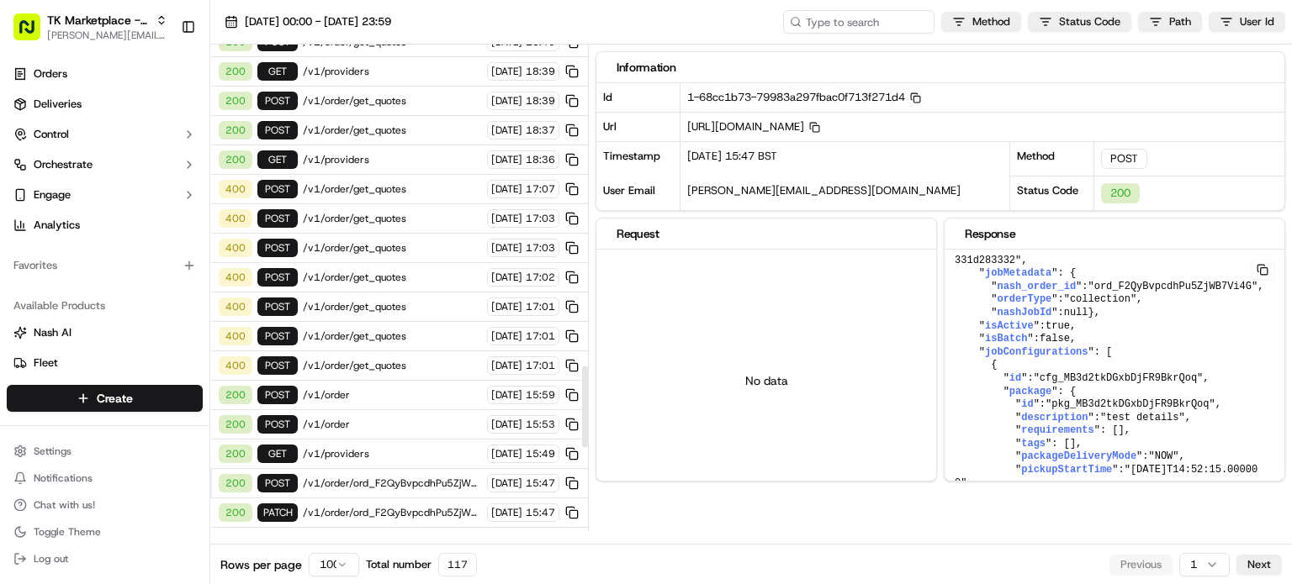
click at [373, 506] on span "/v1/order/ord_F2QyBvpcdhPu5ZjWB7Vi4G" at bounding box center [392, 512] width 179 height 13
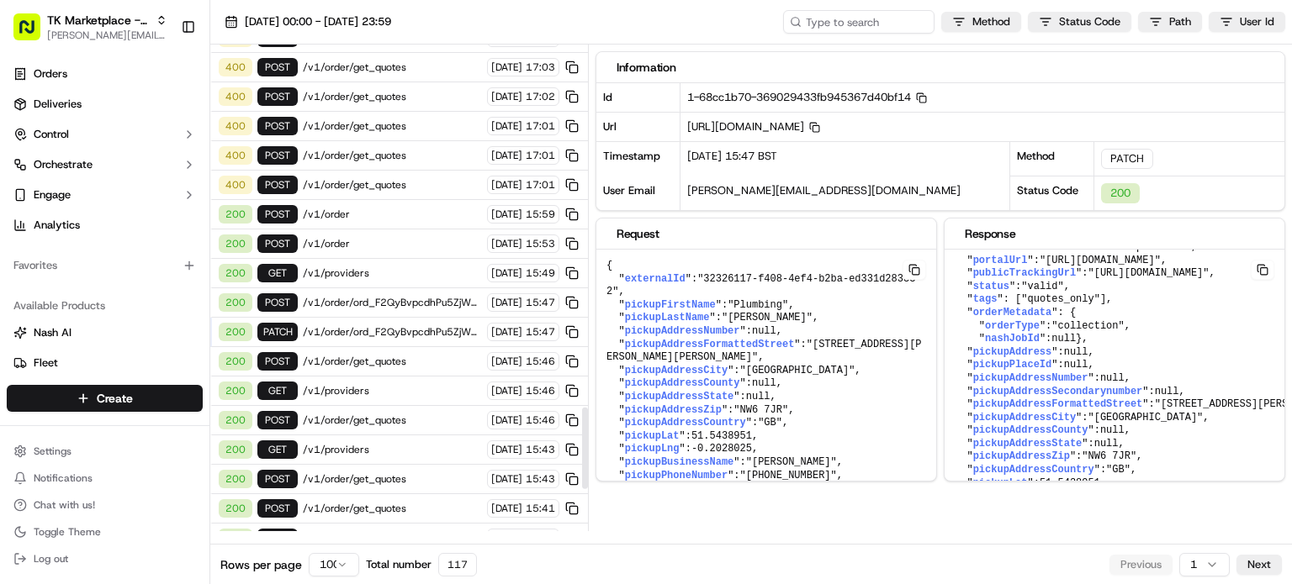
scroll to position [2181, 0]
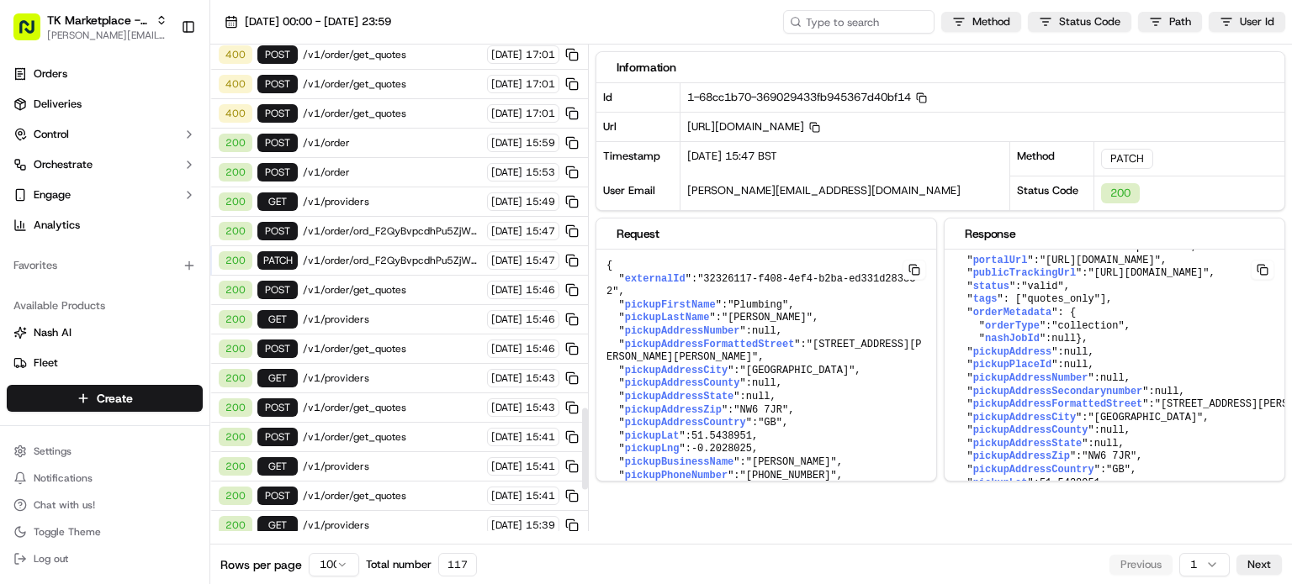
click at [412, 401] on span "/v1/order/get_quotes" at bounding box center [392, 407] width 179 height 13
click at [399, 372] on span "/v1/providers" at bounding box center [392, 378] width 179 height 13
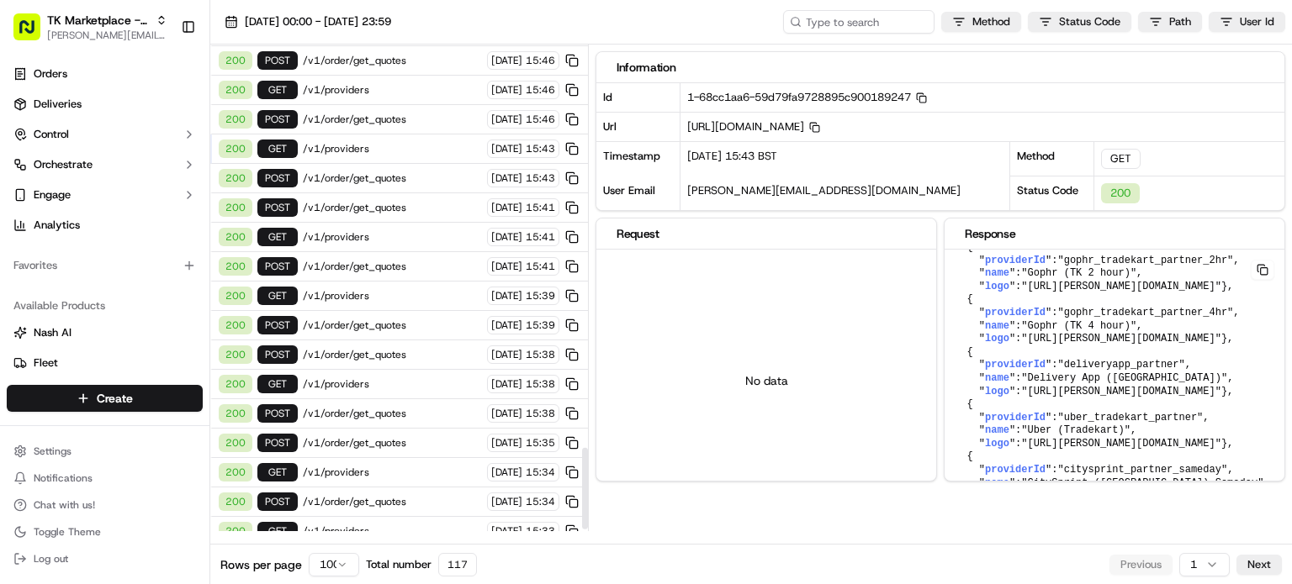
scroll to position [2433, 0]
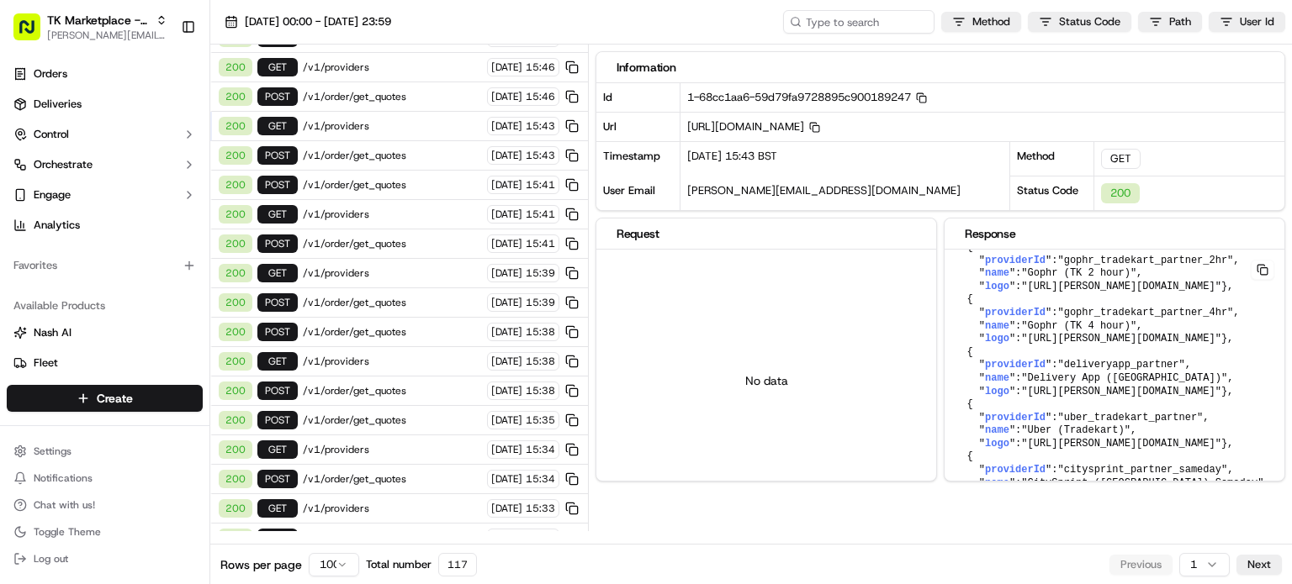
click at [1195, 572] on html "TK Marketplace - TKD [EMAIL_ADDRESS][DOMAIN_NAME] Toggle Sidebar Orders Deliver…" at bounding box center [646, 292] width 1292 height 584
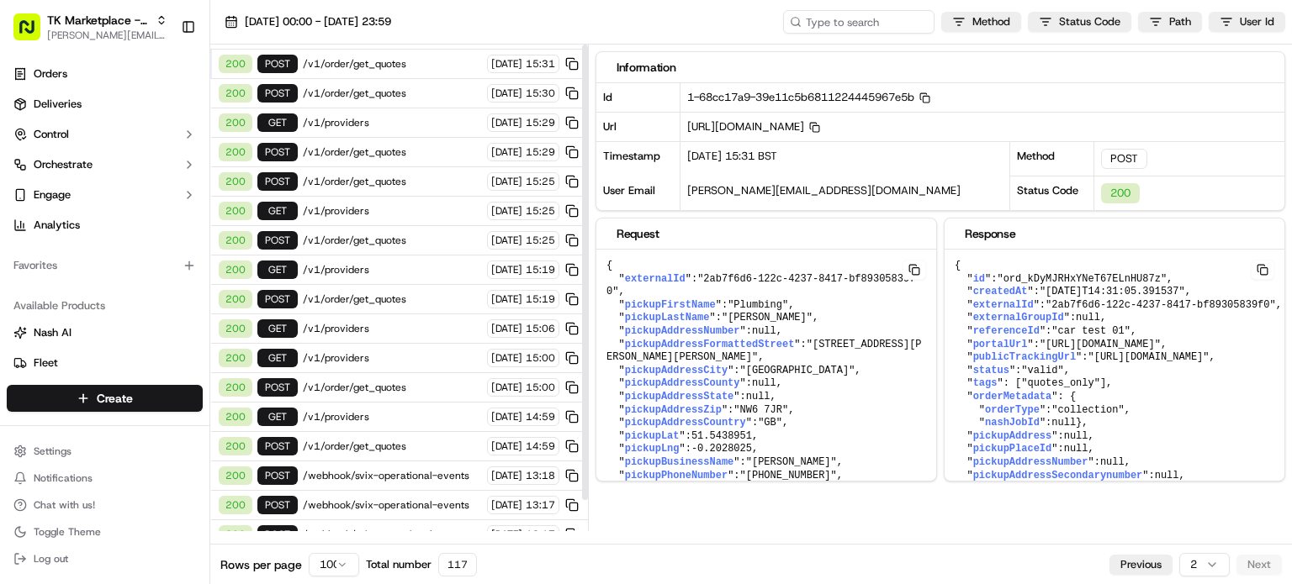
scroll to position [32, 0]
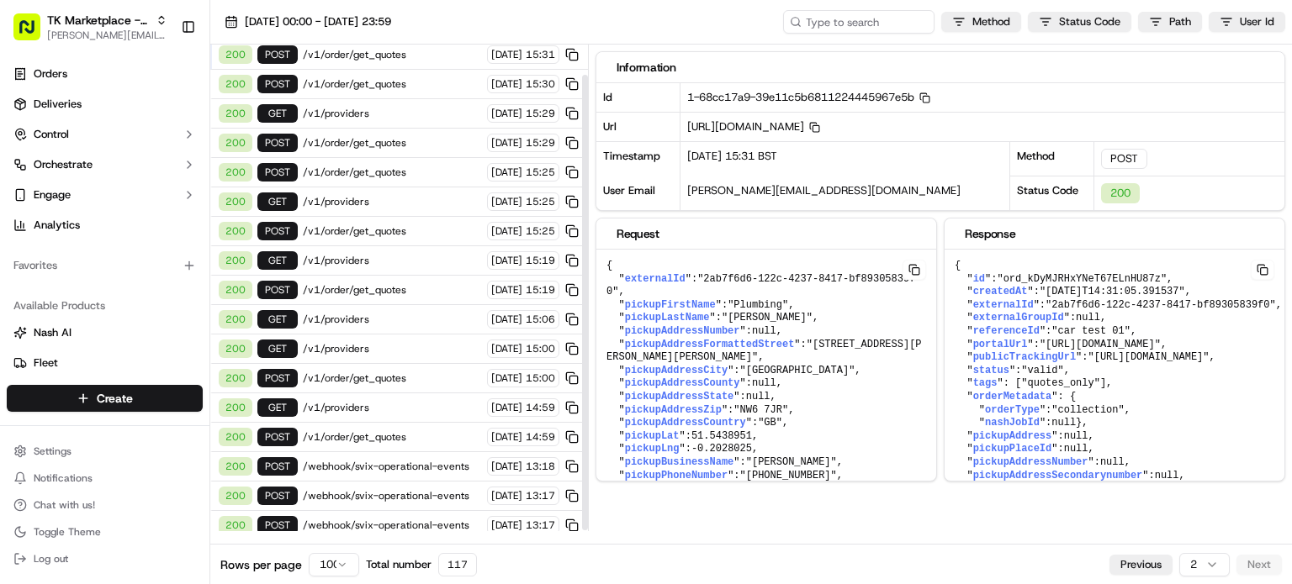
click at [372, 461] on span "/webhook/svix-operational-events" at bounding box center [392, 466] width 179 height 13
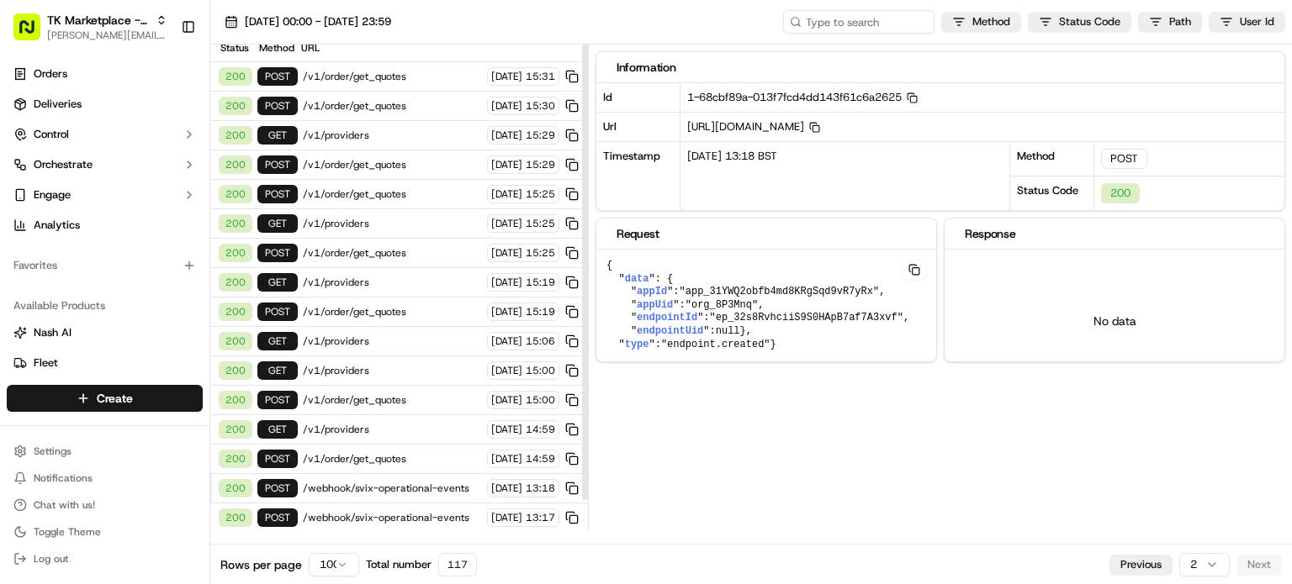
scroll to position [0, 0]
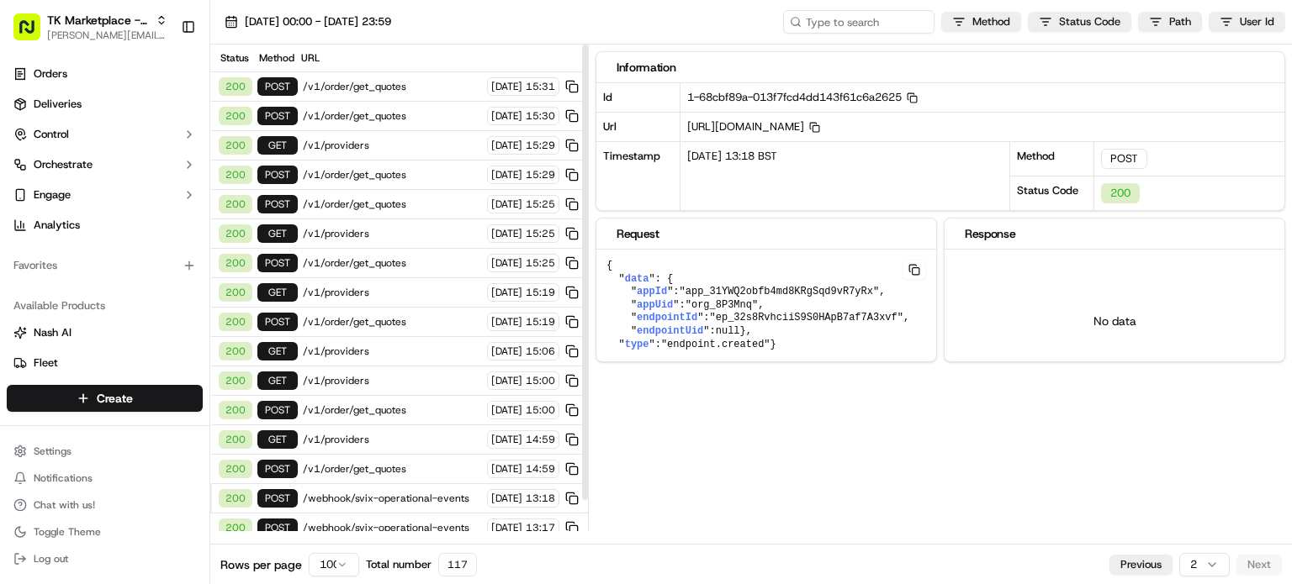
click at [361, 87] on span "/v1/order/get_quotes" at bounding box center [392, 86] width 179 height 13
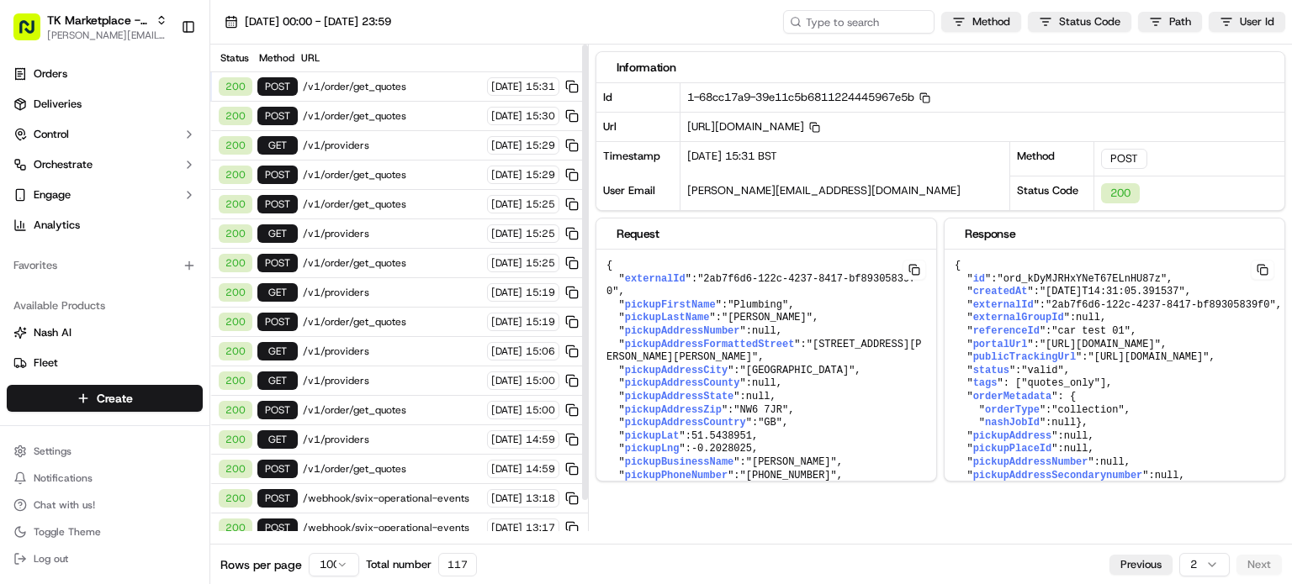
click at [358, 109] on span "/v1/order/get_quotes" at bounding box center [392, 115] width 179 height 13
click at [370, 143] on span "/v1/providers" at bounding box center [392, 145] width 179 height 13
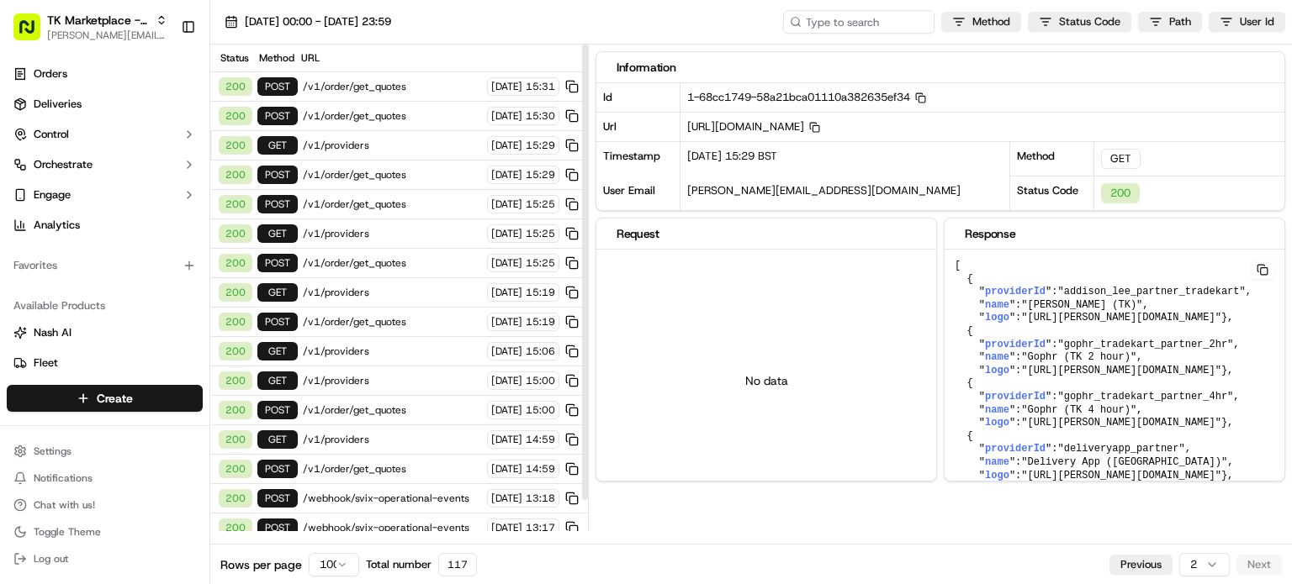
click at [370, 179] on span "/v1/order/get_quotes" at bounding box center [392, 174] width 179 height 13
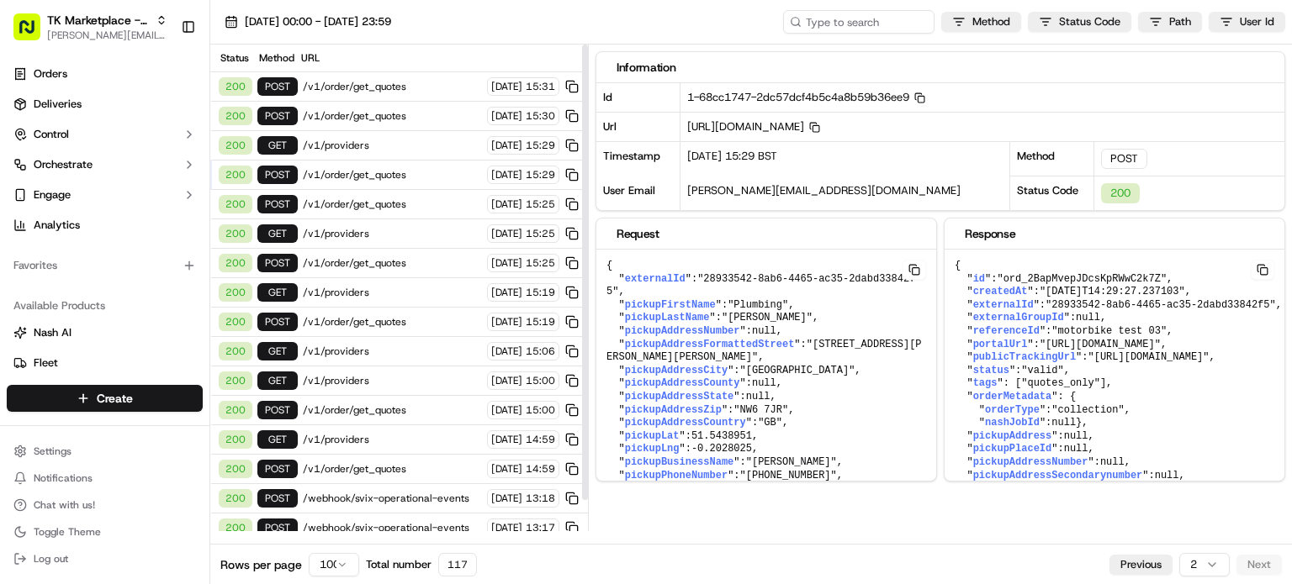
click at [379, 206] on span "/v1/order/get_quotes" at bounding box center [392, 204] width 179 height 13
click at [382, 168] on span "/v1/order/get_quotes" at bounding box center [392, 174] width 179 height 13
click at [378, 128] on div "200 POST /v1/order/get_quotes [DATE] 15:30" at bounding box center [399, 116] width 378 height 29
click at [385, 93] on div "200 POST /v1/order/get_quotes [DATE] 15:31" at bounding box center [399, 86] width 378 height 29
click at [388, 83] on span "/v1/order/get_quotes" at bounding box center [392, 86] width 179 height 13
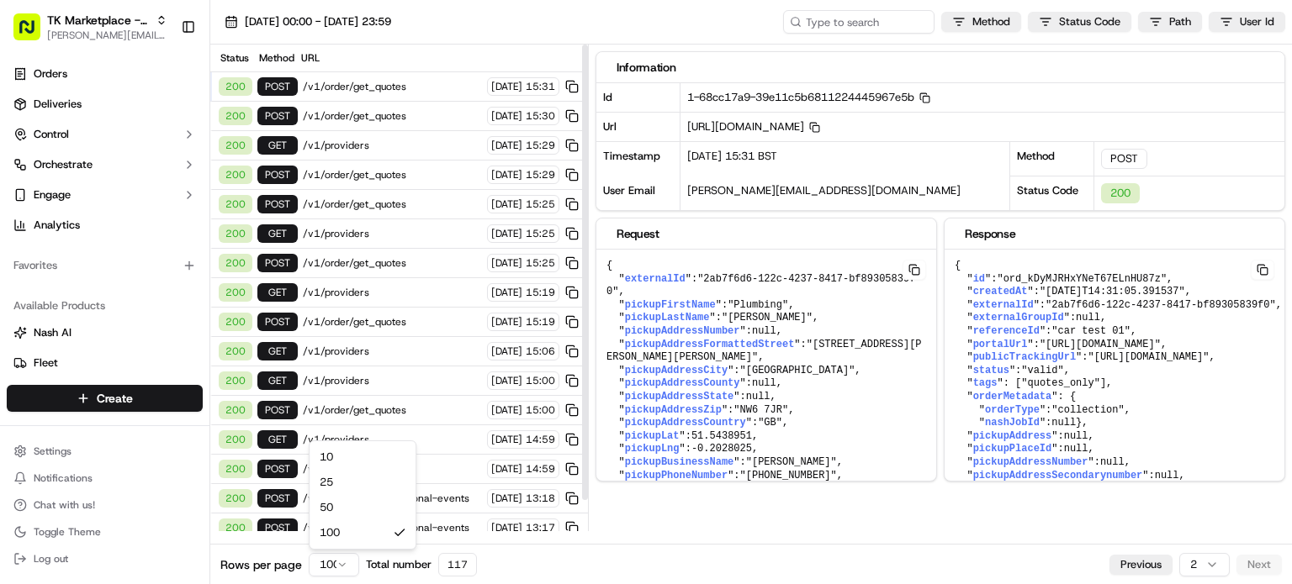
click at [336, 561] on html "TK Marketplace - TKD [EMAIL_ADDRESS][DOMAIN_NAME] Toggle Sidebar Orders Deliver…" at bounding box center [646, 292] width 1292 height 584
click at [541, 556] on html "TK Marketplace - TKD [EMAIL_ADDRESS][DOMAIN_NAME] Toggle Sidebar Orders Deliver…" at bounding box center [646, 292] width 1292 height 584
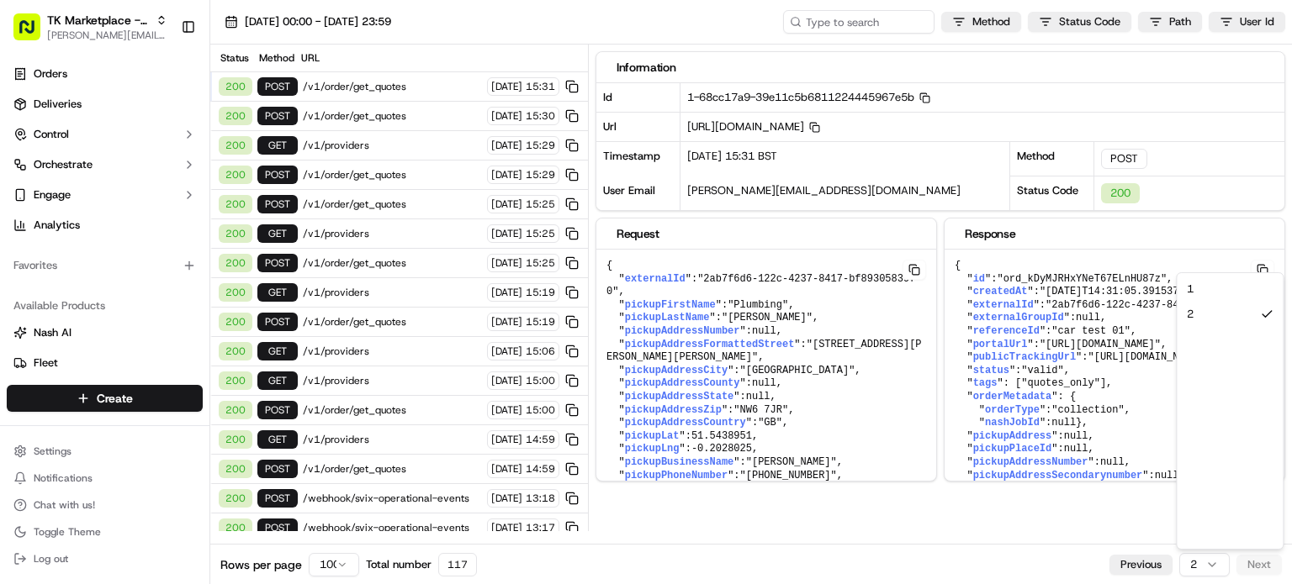
click at [1190, 569] on html "TK Marketplace - TKD [EMAIL_ADDRESS][DOMAIN_NAME] Toggle Sidebar Orders Deliver…" at bounding box center [646, 292] width 1292 height 584
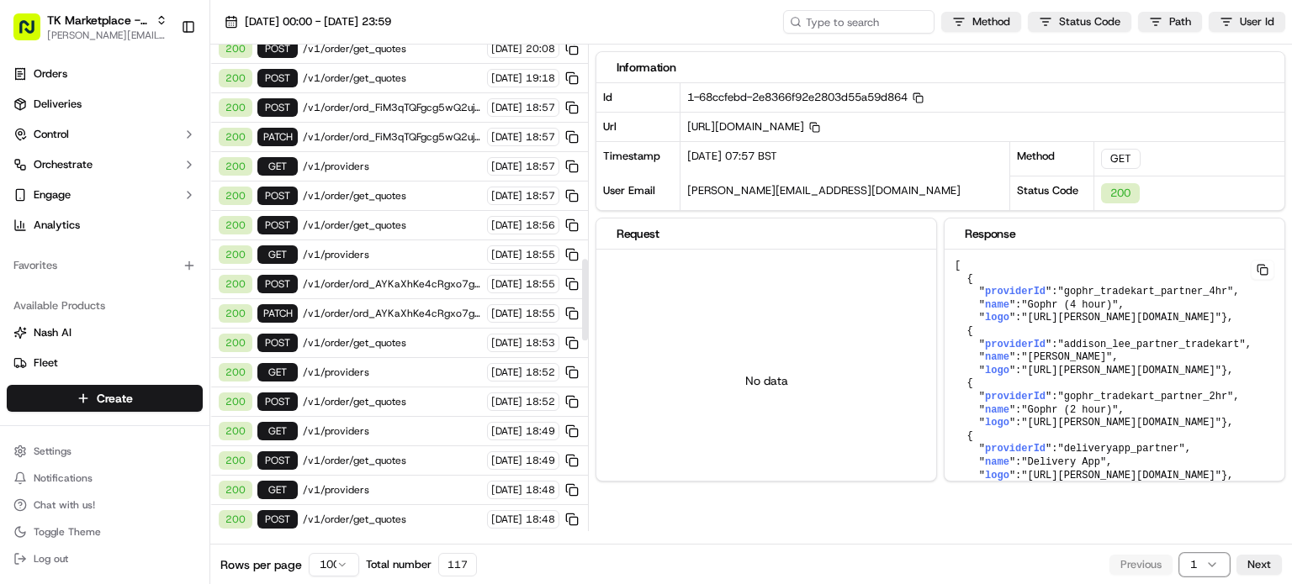
scroll to position [1261, 0]
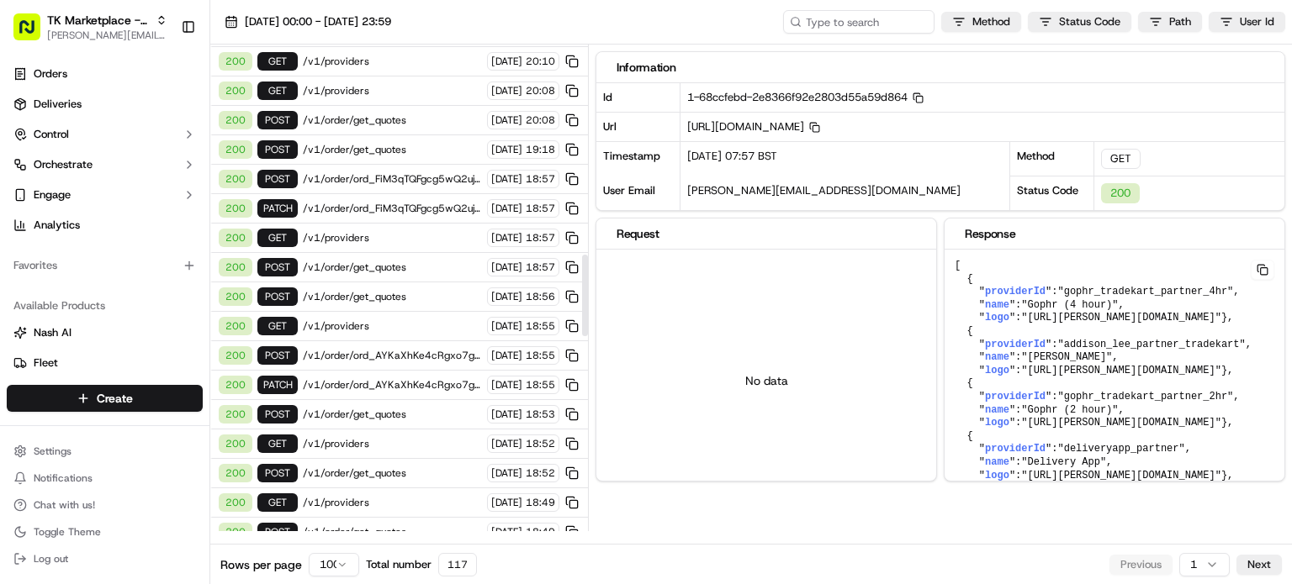
click at [413, 194] on div "200 PATCH /v1/order/ord_FiM3qTQFgcg5wQ2ujtZpjp [DATE] 18:57" at bounding box center [399, 208] width 378 height 29
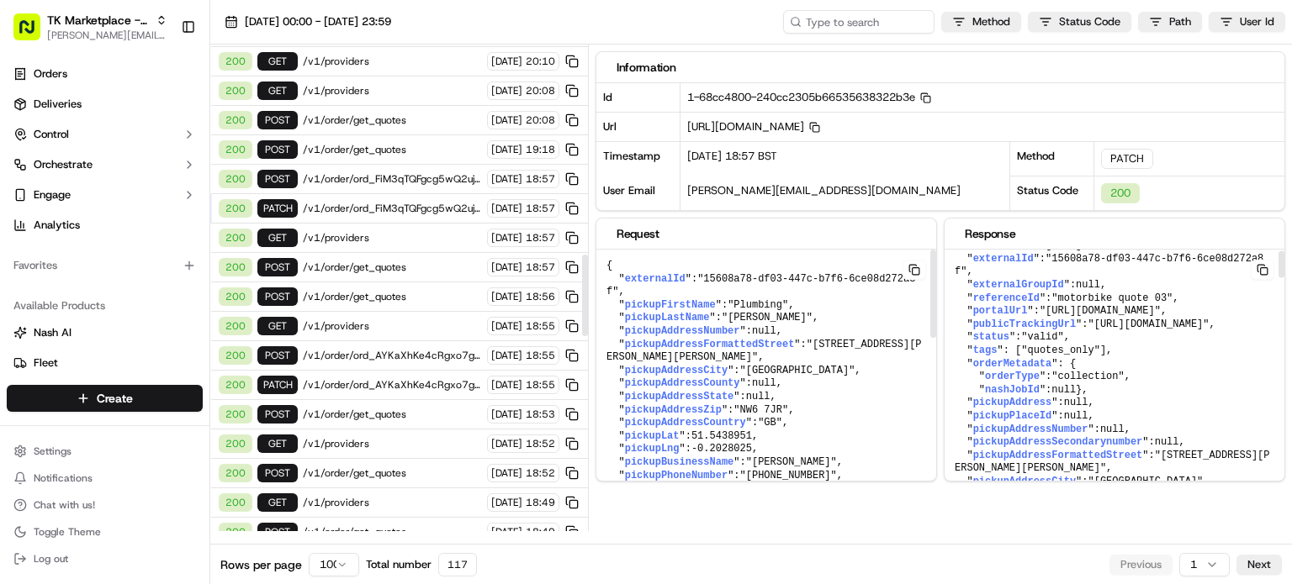
scroll to position [84, 0]
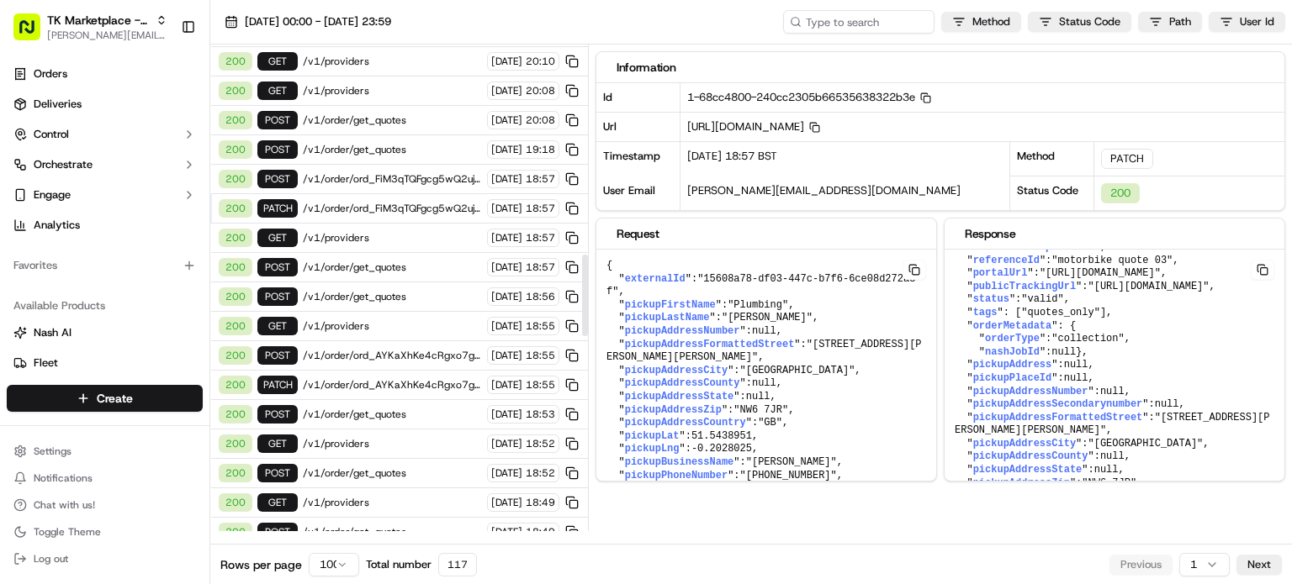
click at [419, 349] on span "/v1/order/ord_AYKaXhKe4cRgxo7gbuZXAC/autodispatch" at bounding box center [392, 355] width 179 height 13
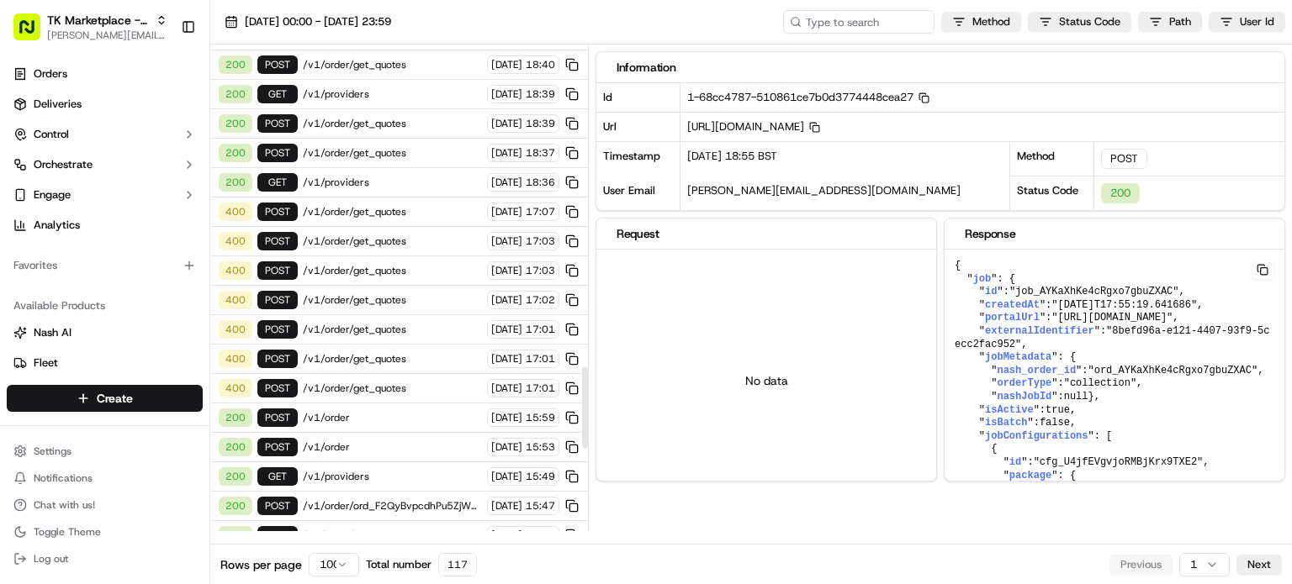
scroll to position [1934, 0]
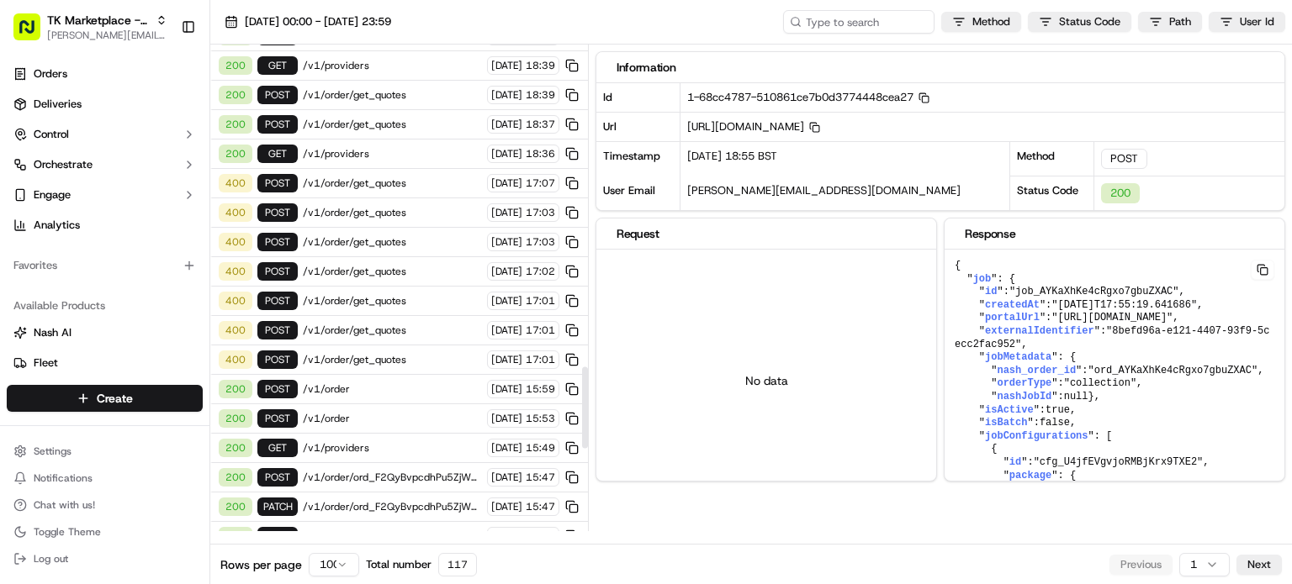
click at [400, 471] on span "/v1/order/ord_F2QyBvpcdhPu5ZjWB7Vi4G/autodispatch" at bounding box center [392, 477] width 179 height 13
click at [411, 500] on span "/v1/order/ord_F2QyBvpcdhPu5ZjWB7Vi4G" at bounding box center [392, 506] width 179 height 13
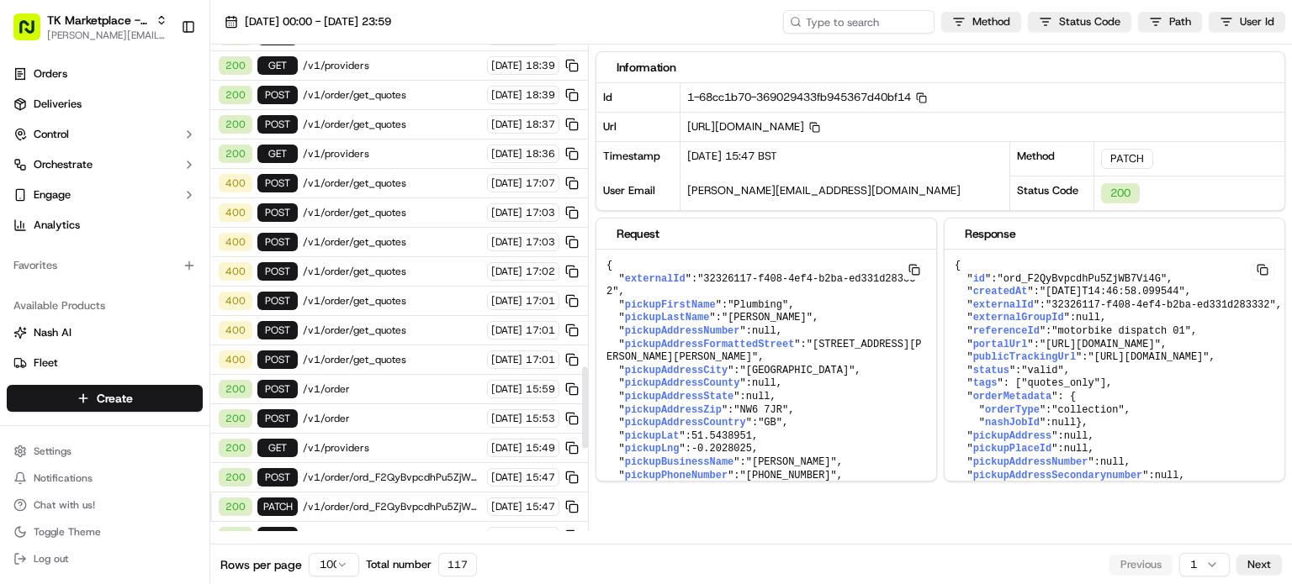
click at [420, 471] on span "/v1/order/ord_F2QyBvpcdhPu5ZjWB7Vi4G/autodispatch" at bounding box center [392, 477] width 179 height 13
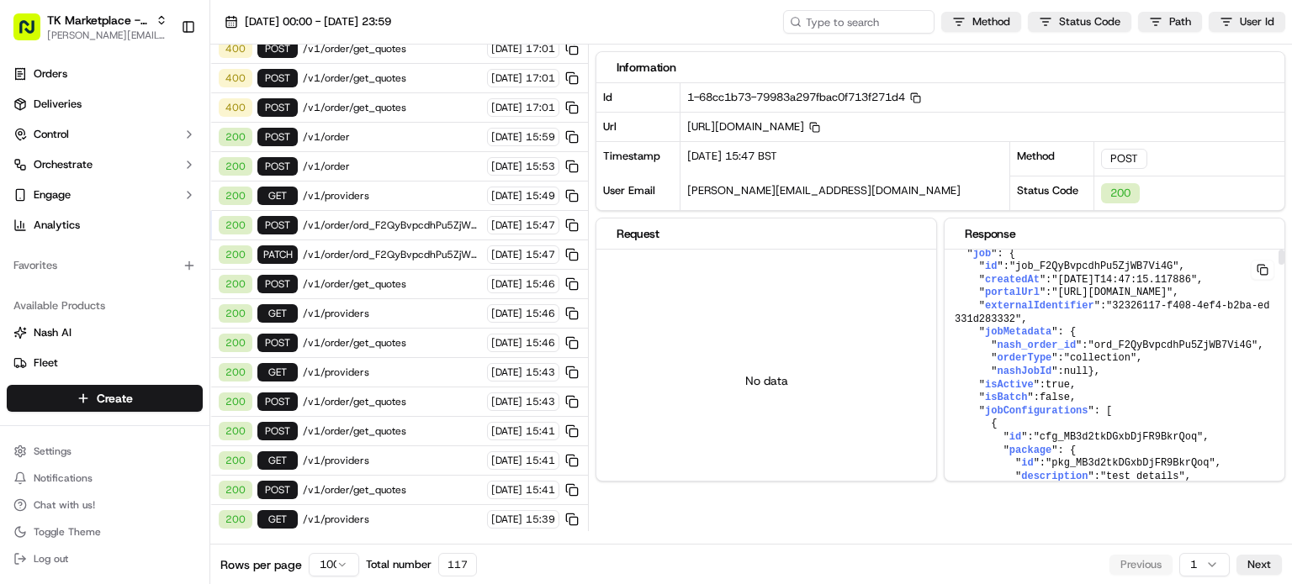
scroll to position [0, 0]
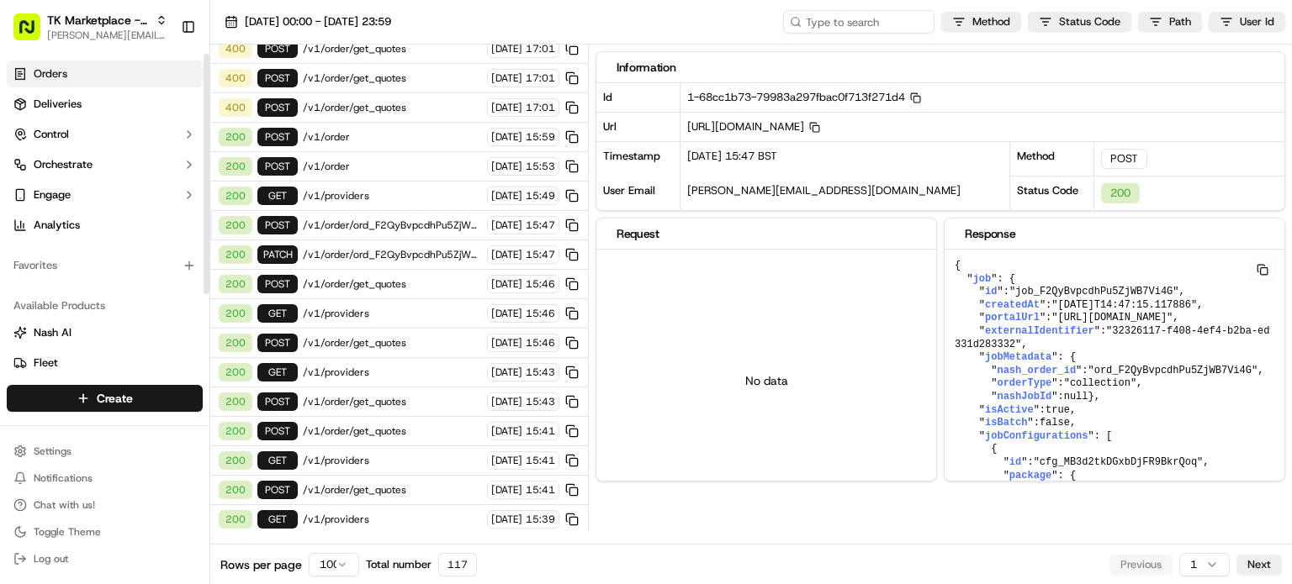
click at [90, 82] on link "Orders" at bounding box center [105, 74] width 196 height 27
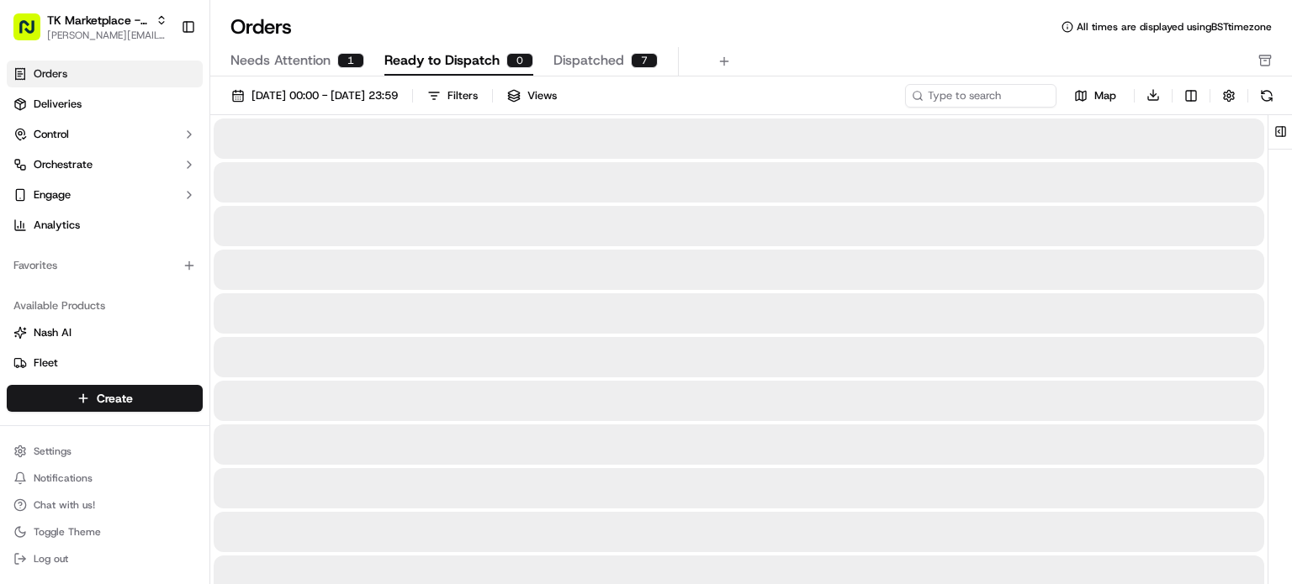
click at [473, 63] on span "Ready to Dispatch" at bounding box center [441, 60] width 115 height 20
click at [343, 63] on div "1" at bounding box center [350, 60] width 27 height 15
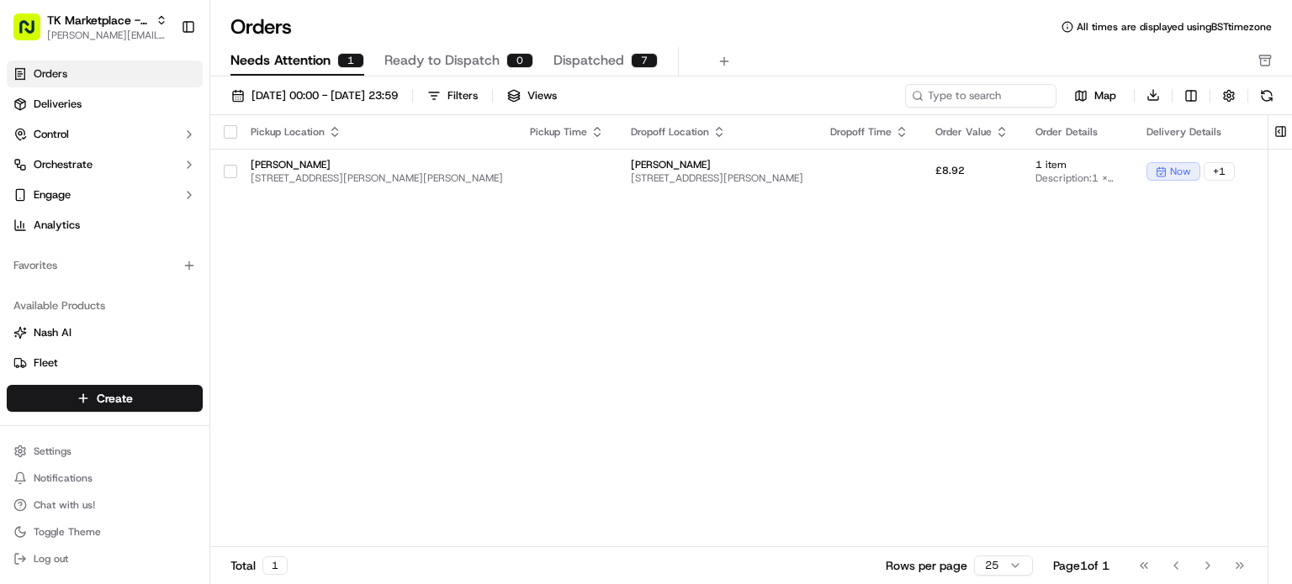
click at [420, 59] on span "Ready to Dispatch" at bounding box center [441, 60] width 115 height 20
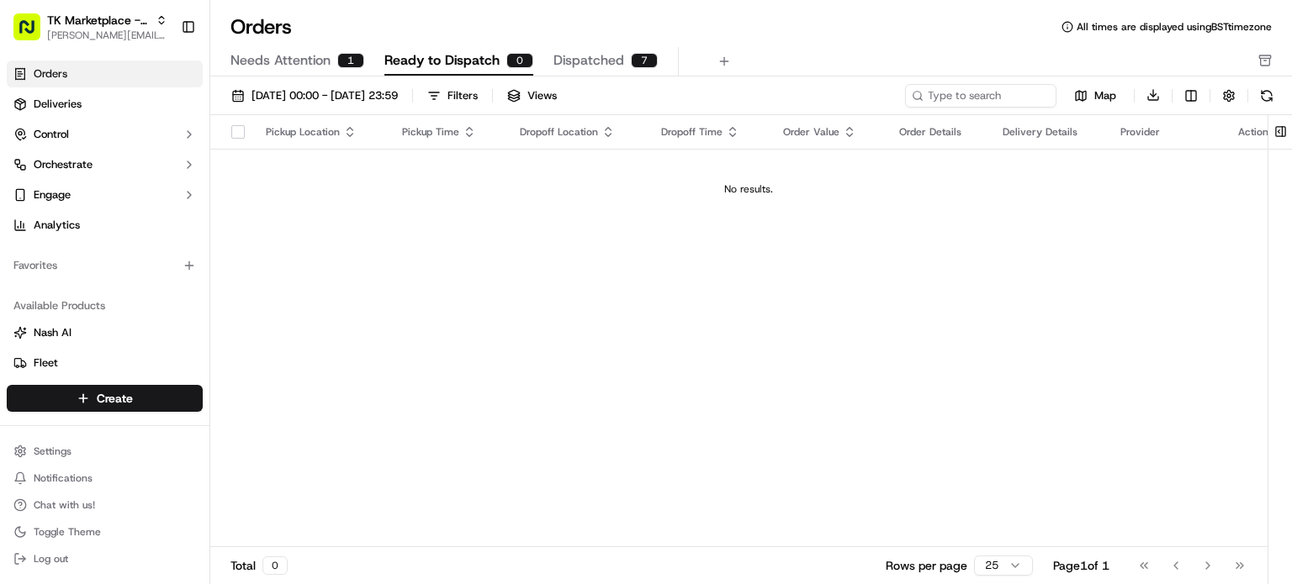
click at [565, 60] on span "Dispatched" at bounding box center [588, 60] width 71 height 20
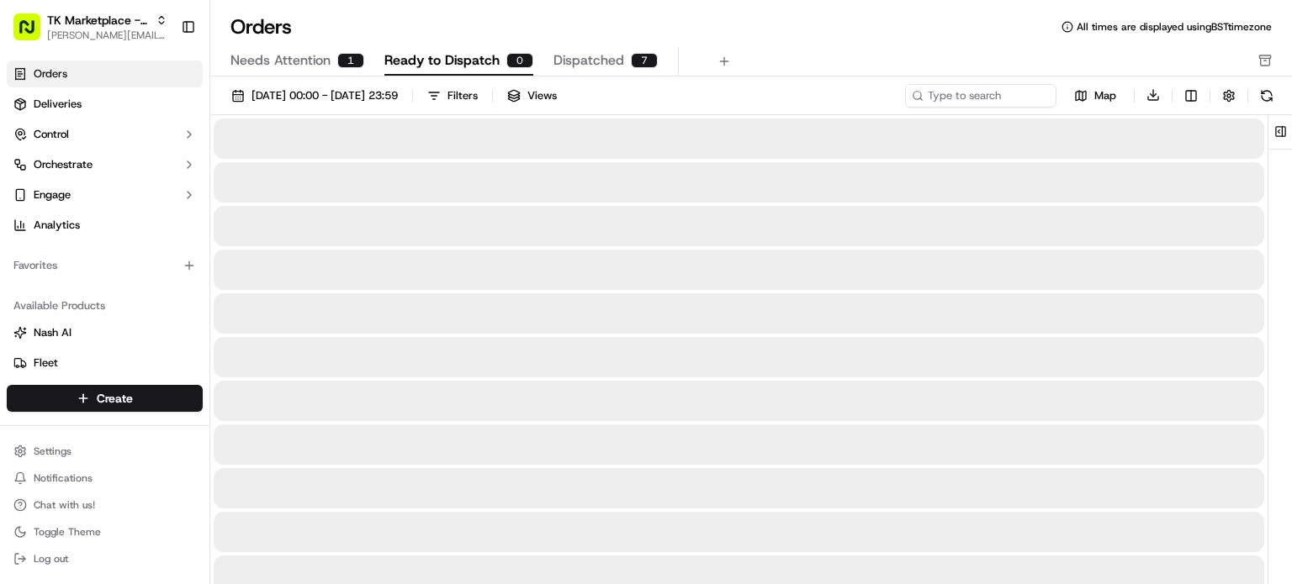
click at [491, 64] on span "Ready to Dispatch" at bounding box center [441, 60] width 115 height 20
